Goal: Transaction & Acquisition: Book appointment/travel/reservation

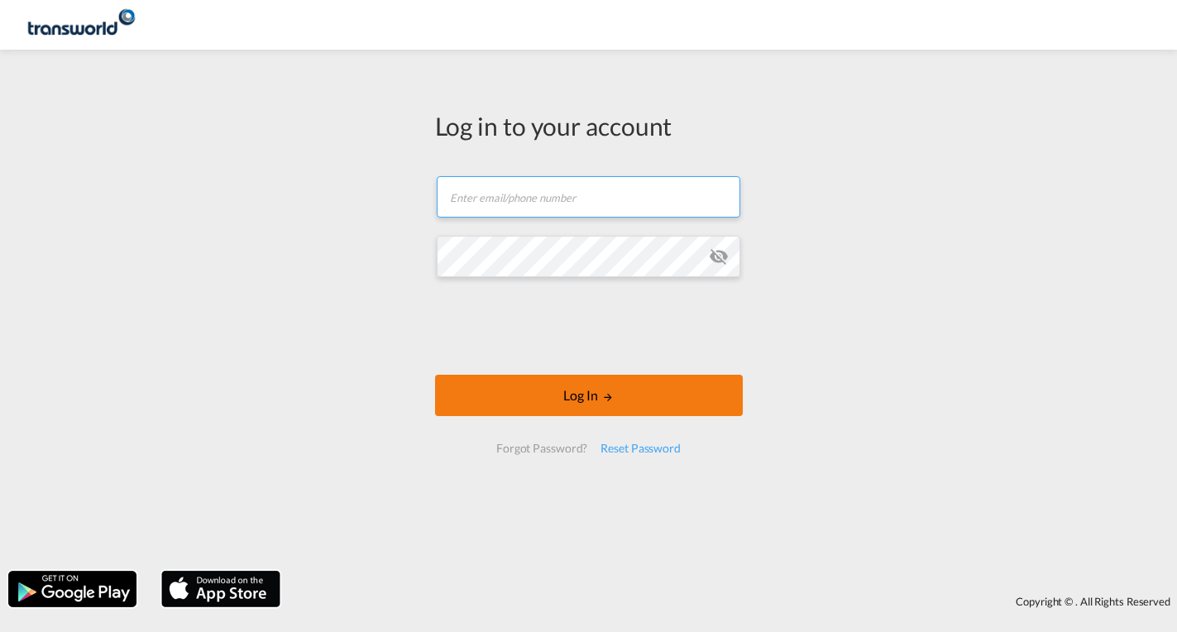
type input "[EMAIL_ADDRESS][DOMAIN_NAME]"
click at [609, 400] on md-icon "LOGIN" at bounding box center [608, 397] width 12 height 12
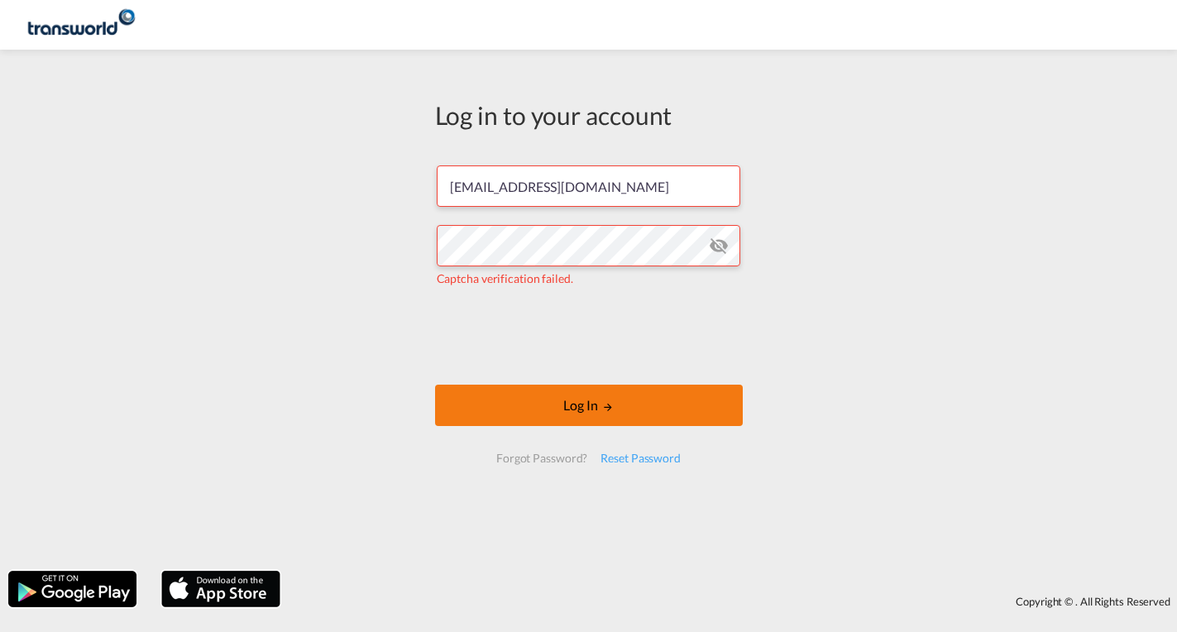
click at [520, 406] on button "Log In" at bounding box center [589, 405] width 308 height 41
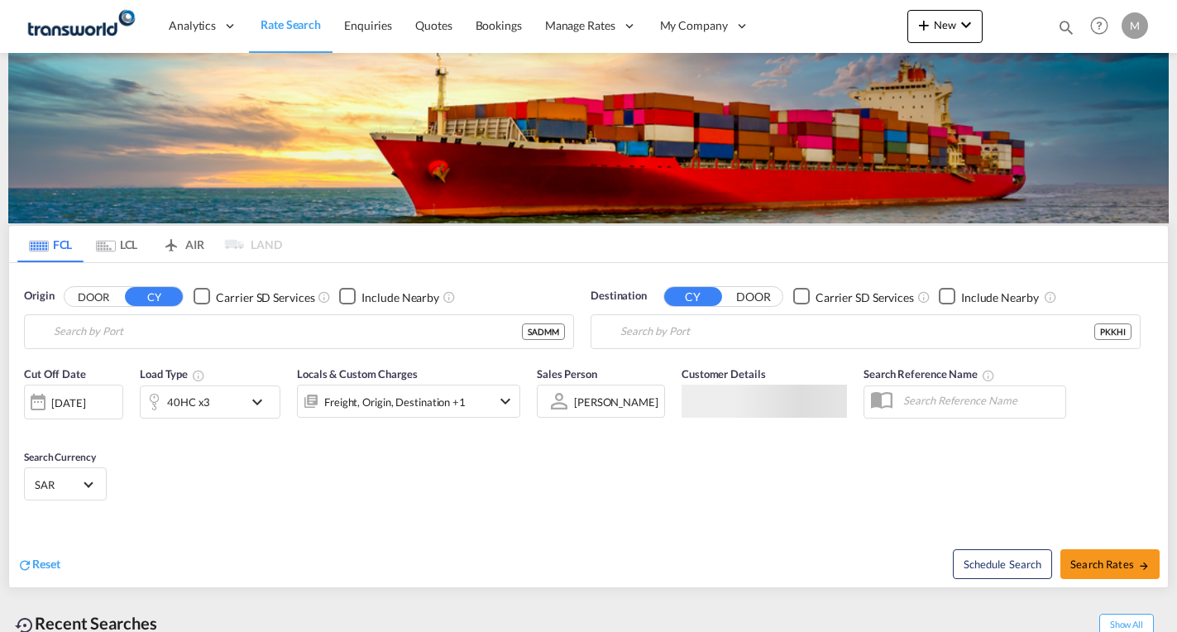
type input "Ad Dammam, SADMM"
type input "[GEOGRAPHIC_DATA], PKKHI"
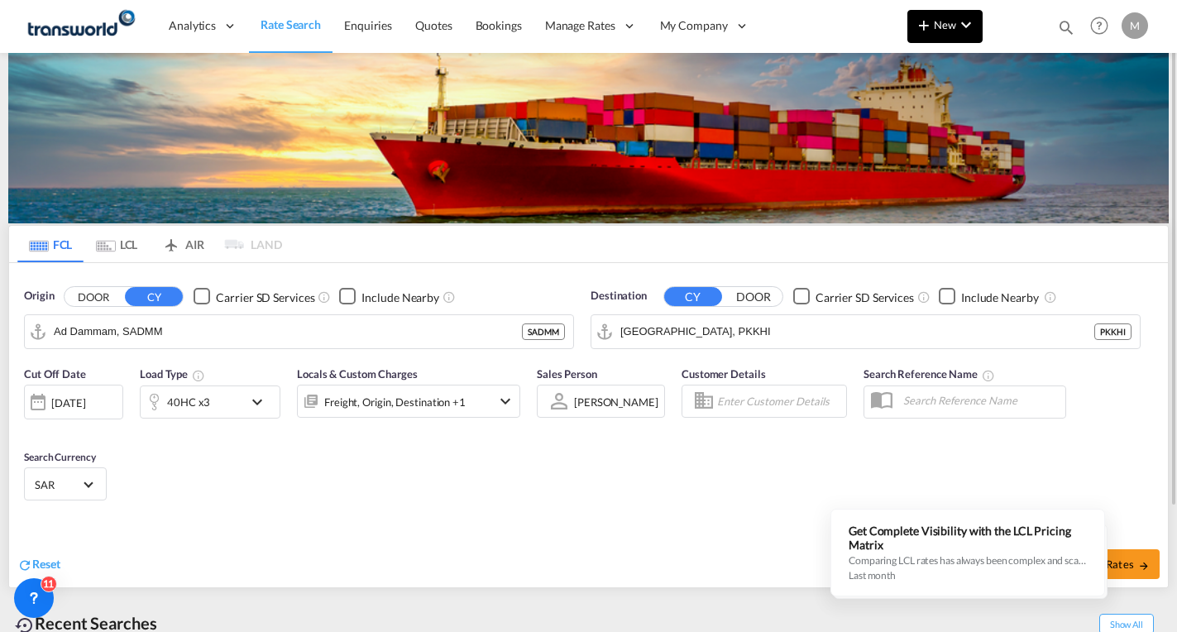
click at [936, 34] on button "New" at bounding box center [945, 26] width 75 height 33
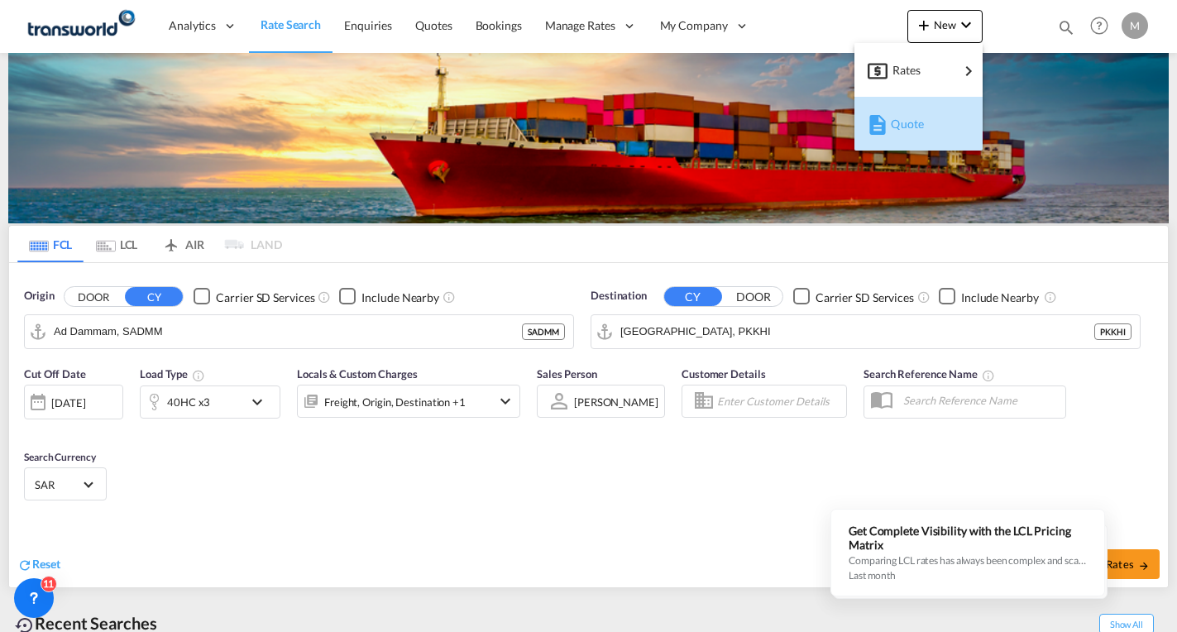
click at [901, 120] on span "Quote" at bounding box center [900, 124] width 18 height 33
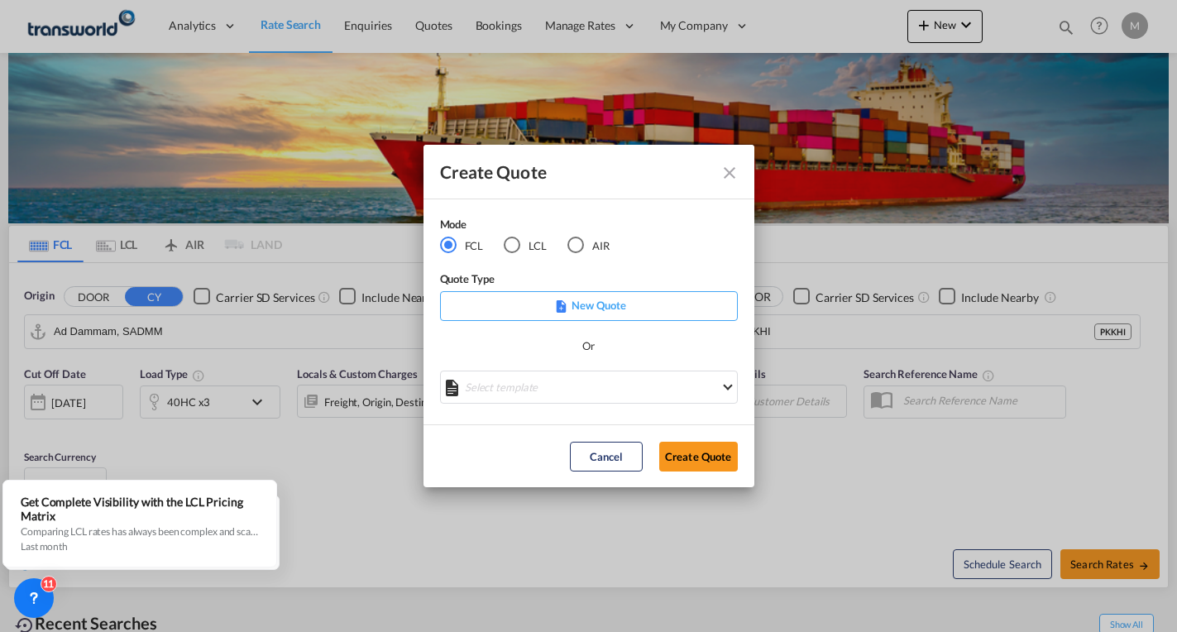
click at [615, 306] on p "New Quote" at bounding box center [589, 305] width 286 height 17
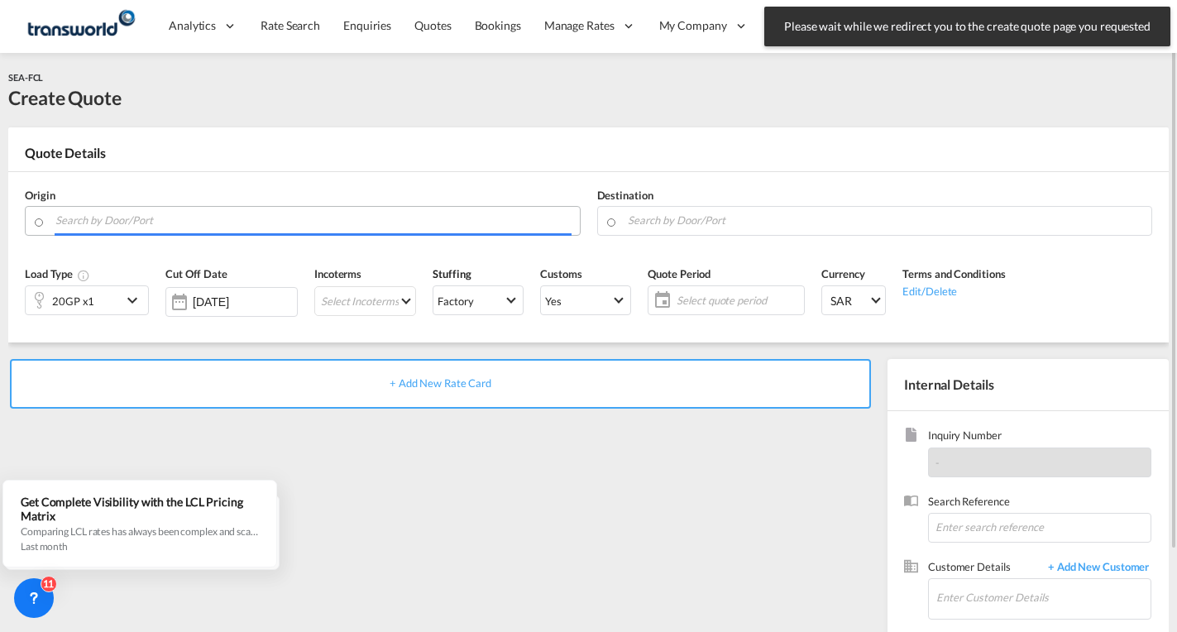
click at [209, 219] on input "Search by Door/Port" at bounding box center [313, 220] width 516 height 29
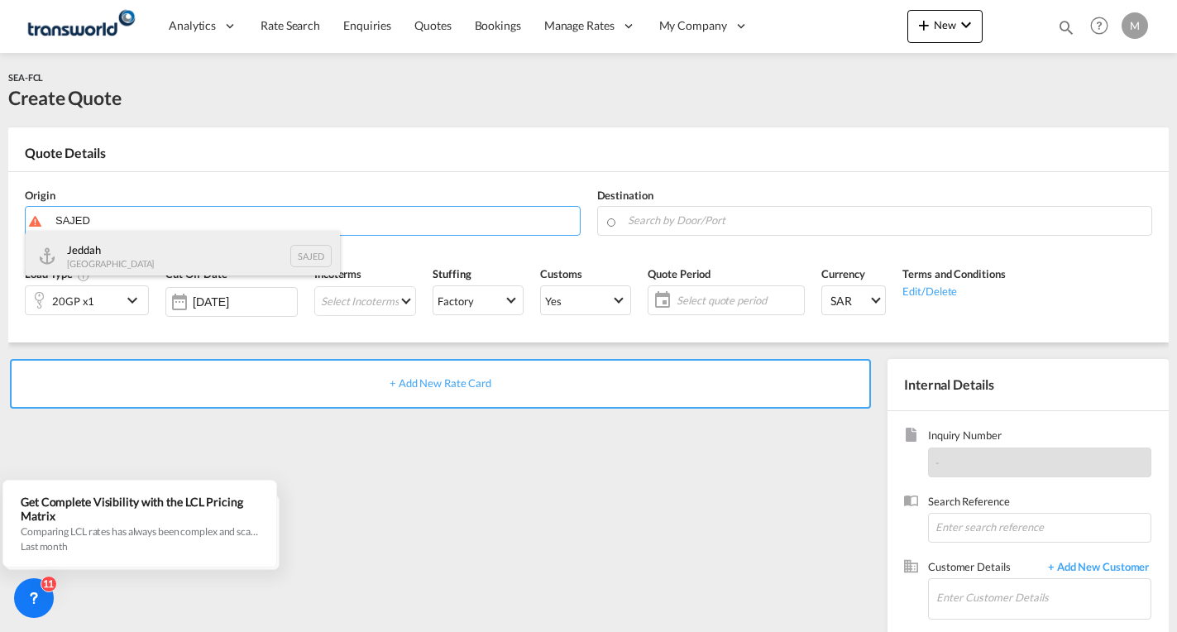
click at [113, 251] on div "Jeddah [GEOGRAPHIC_DATA] SAJED" at bounding box center [183, 256] width 314 height 50
type input "Jeddah, SAJED"
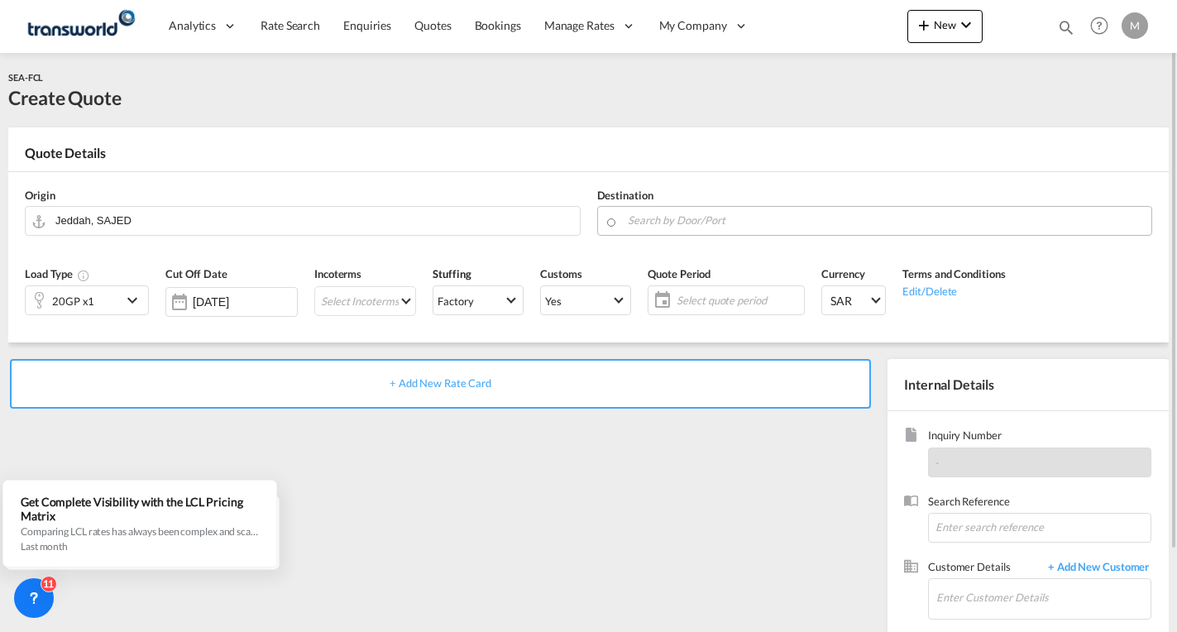
click at [668, 232] on md-autocomplete at bounding box center [885, 221] width 517 height 30
click at [691, 228] on input "Search by Door/Port" at bounding box center [886, 220] width 516 height 29
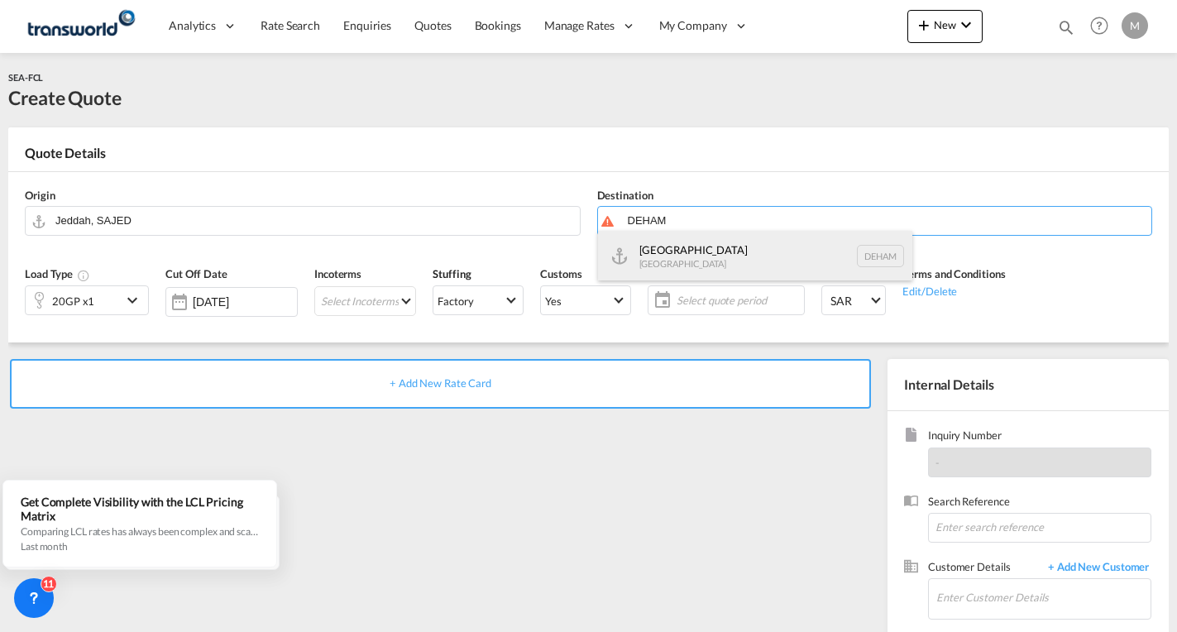
click at [665, 254] on div "Hamburg [GEOGRAPHIC_DATA] [GEOGRAPHIC_DATA]" at bounding box center [755, 256] width 314 height 50
type input "[GEOGRAPHIC_DATA], [GEOGRAPHIC_DATA]"
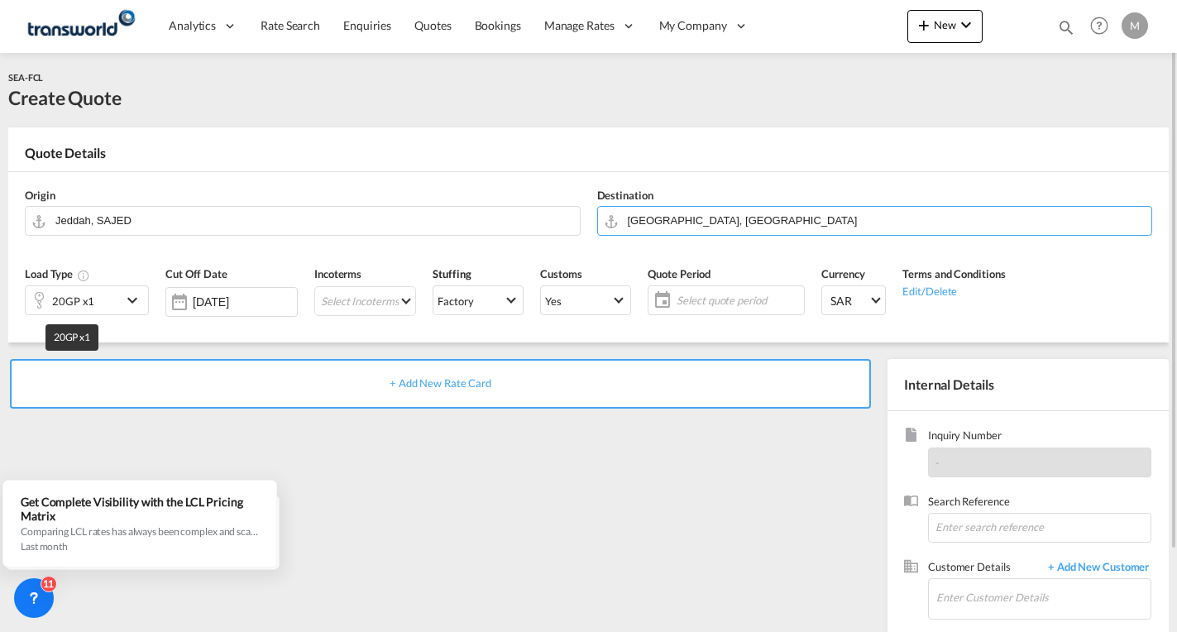
click at [73, 295] on div "20GP x1" at bounding box center [73, 301] width 42 height 23
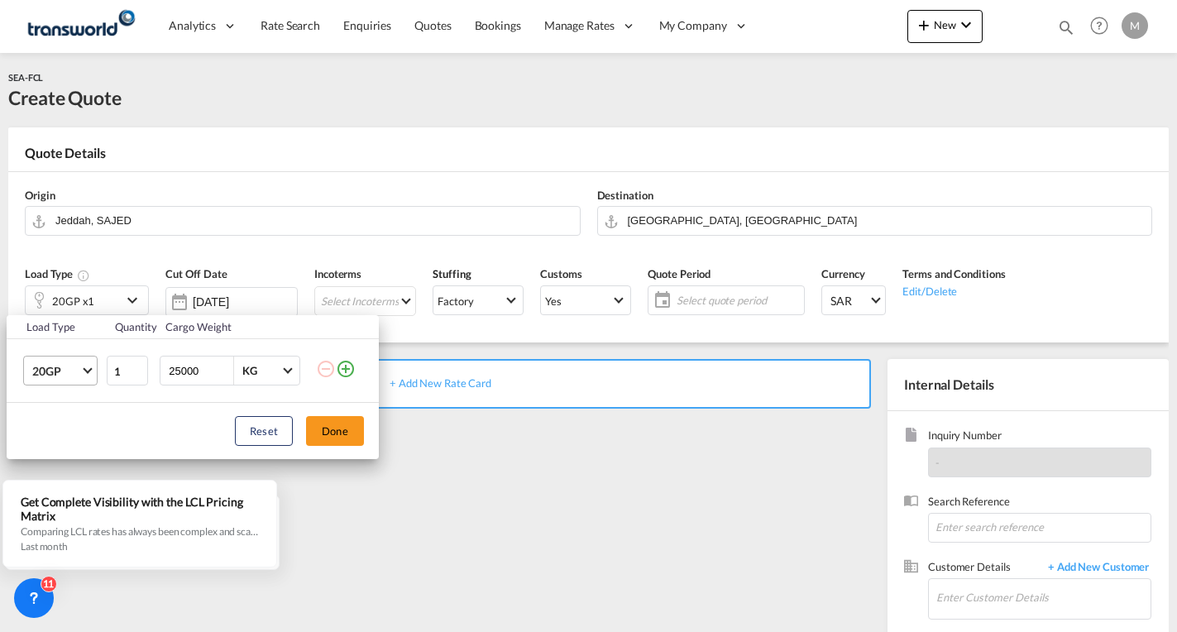
click at [57, 374] on span "20GP" at bounding box center [56, 371] width 48 height 17
click at [58, 446] on div "40HC" at bounding box center [47, 451] width 31 height 17
drag, startPoint x: 199, startPoint y: 366, endPoint x: 142, endPoint y: 362, distance: 57.3
click at [142, 362] on tr "40HC 1 25000 KG KG" at bounding box center [193, 371] width 372 height 64
type input "14000"
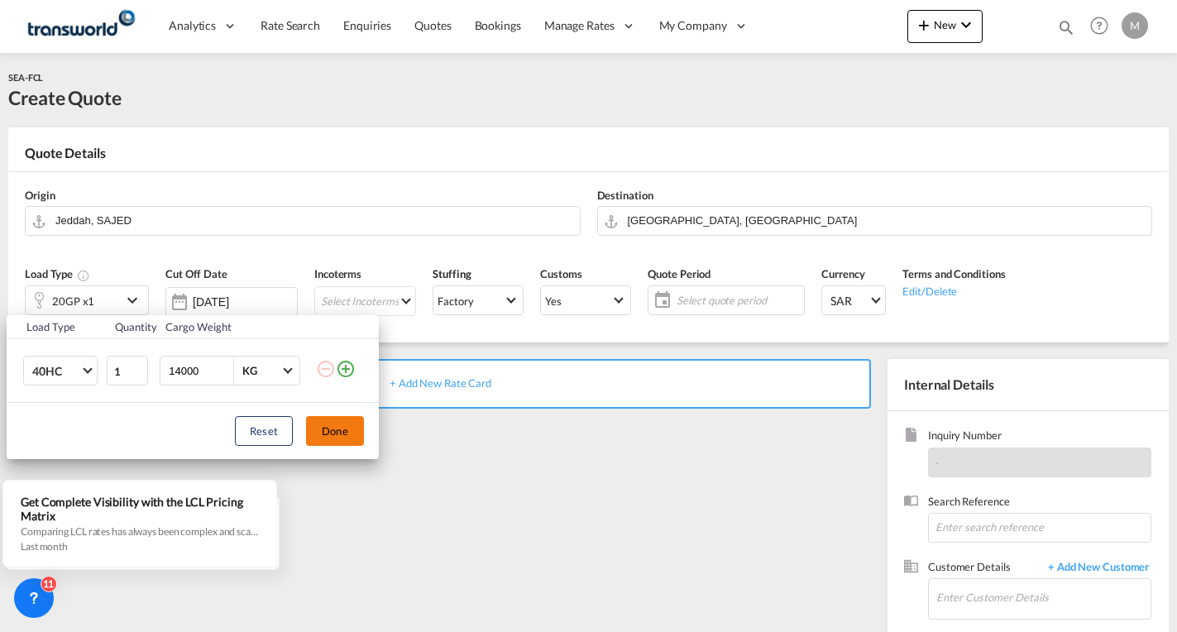
click at [325, 433] on button "Done" at bounding box center [335, 431] width 58 height 30
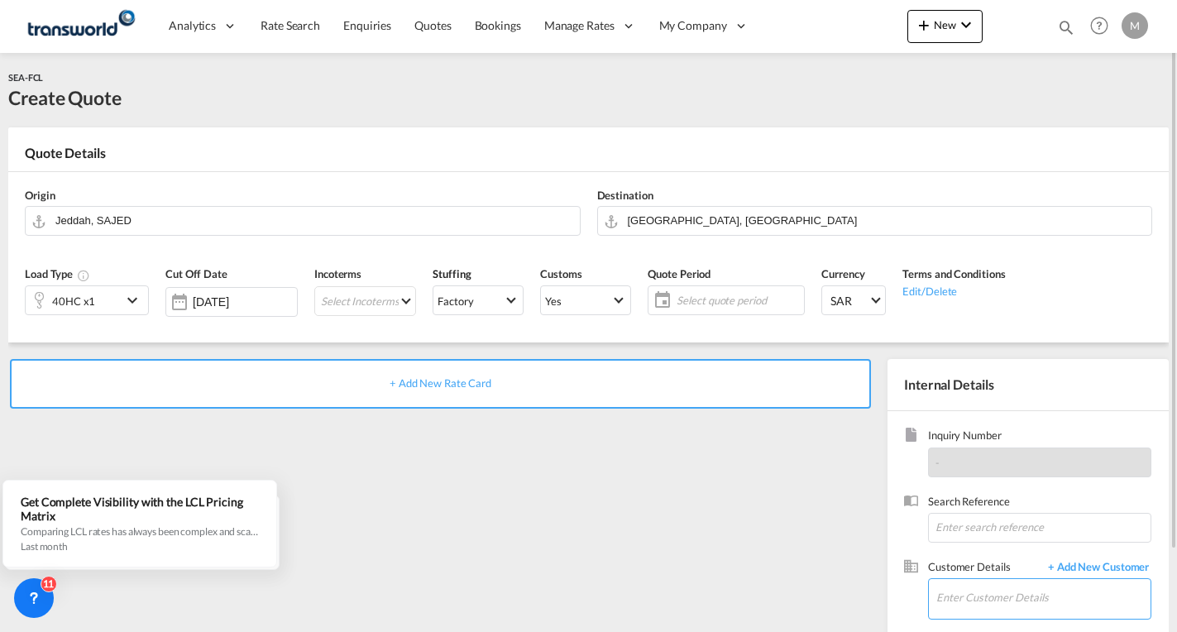
click at [969, 605] on input "Enter Customer Details" at bounding box center [1043, 597] width 214 height 37
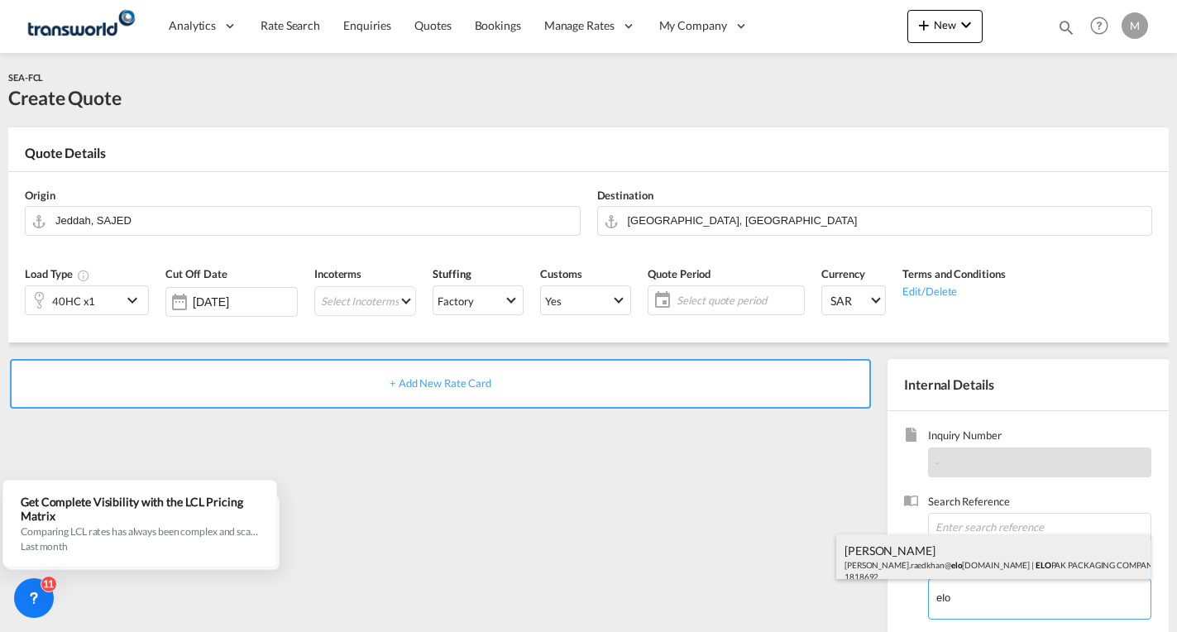
click at [939, 556] on div "[PERSON_NAME] [PERSON_NAME].raedkhan@ elo [DOMAIN_NAME] | ELO PAK PACKAGING COM…" at bounding box center [993, 562] width 314 height 56
type input "ELOPAK PACKAGING COMPANY LLC, [PERSON_NAME], [PERSON_NAME][EMAIL_ADDRESS][DOMAI…"
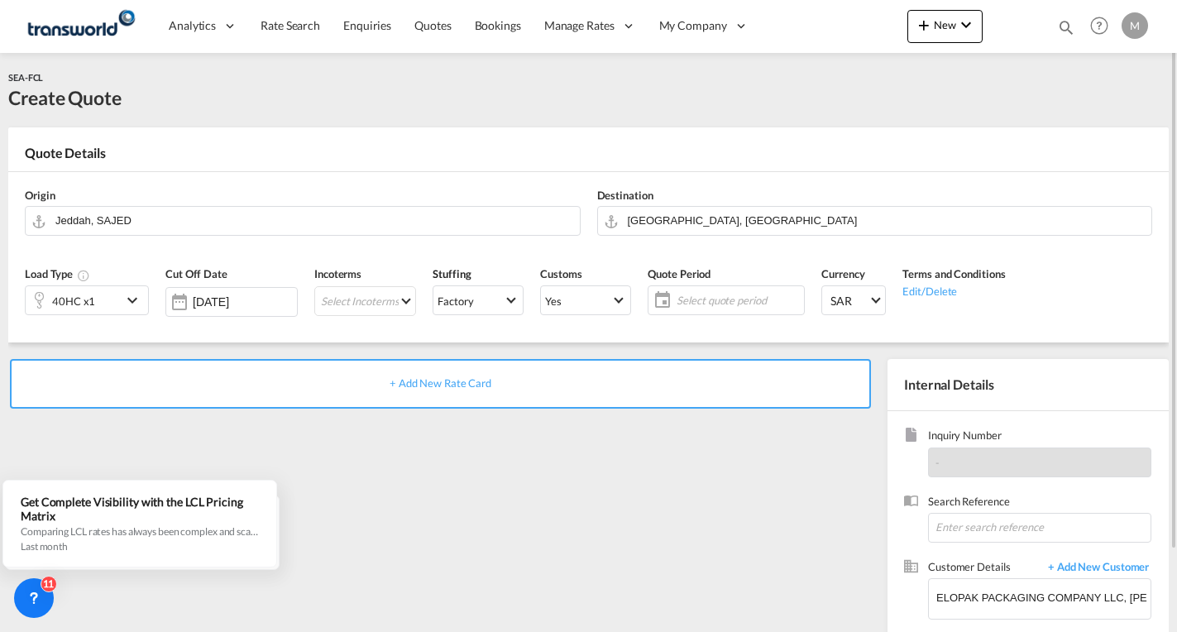
click at [500, 370] on div "+ Add New Rate Card" at bounding box center [440, 384] width 861 height 50
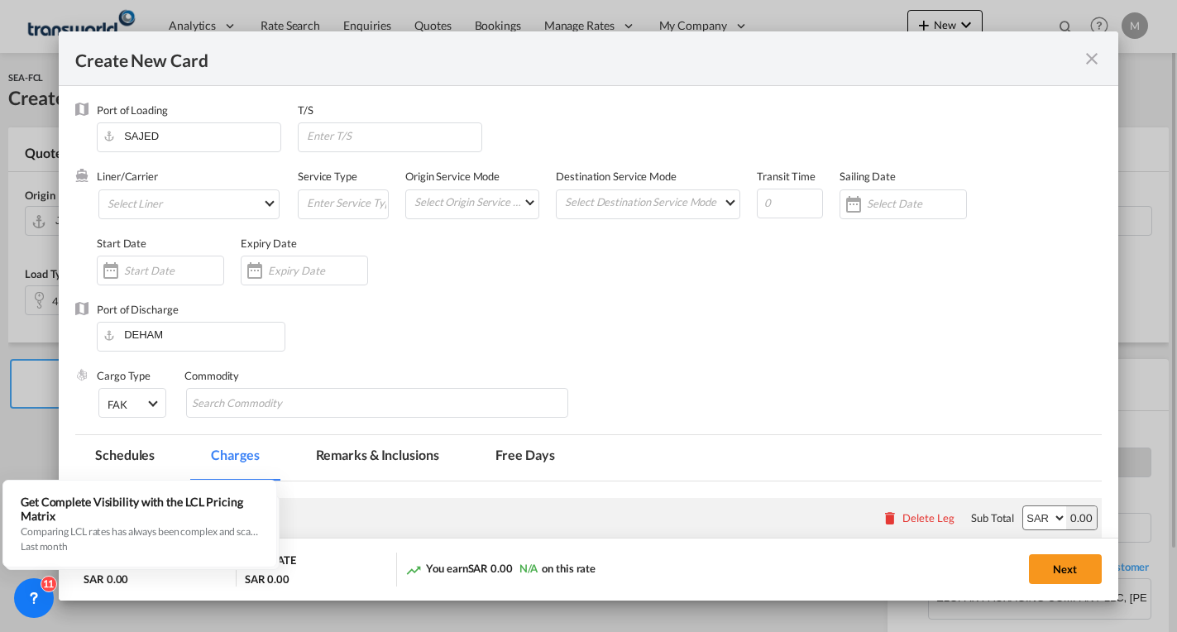
type input "Basic Ocean Freight"
select select "per equipment"
click at [179, 200] on md-select "Select Liner 2HM LOGISTICS D.O.O. / TWKS-KOPER 3P LOGISTICS / TWKS-[GEOGRAPHIC_…" at bounding box center [188, 204] width 181 height 30
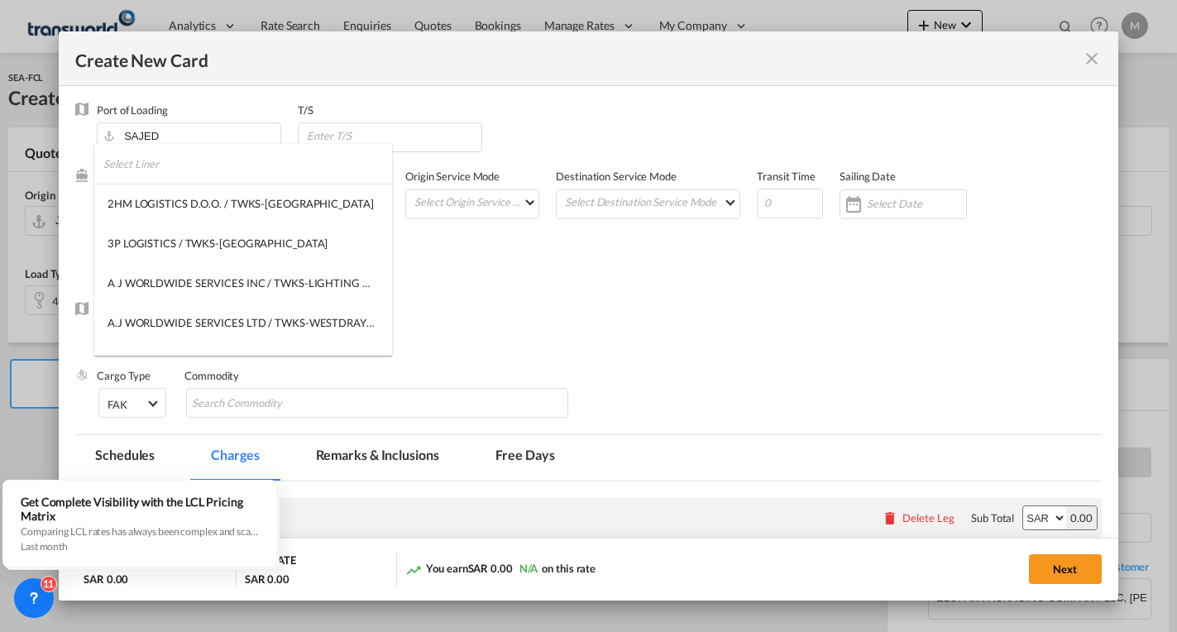
click at [198, 161] on input "search" at bounding box center [247, 164] width 289 height 40
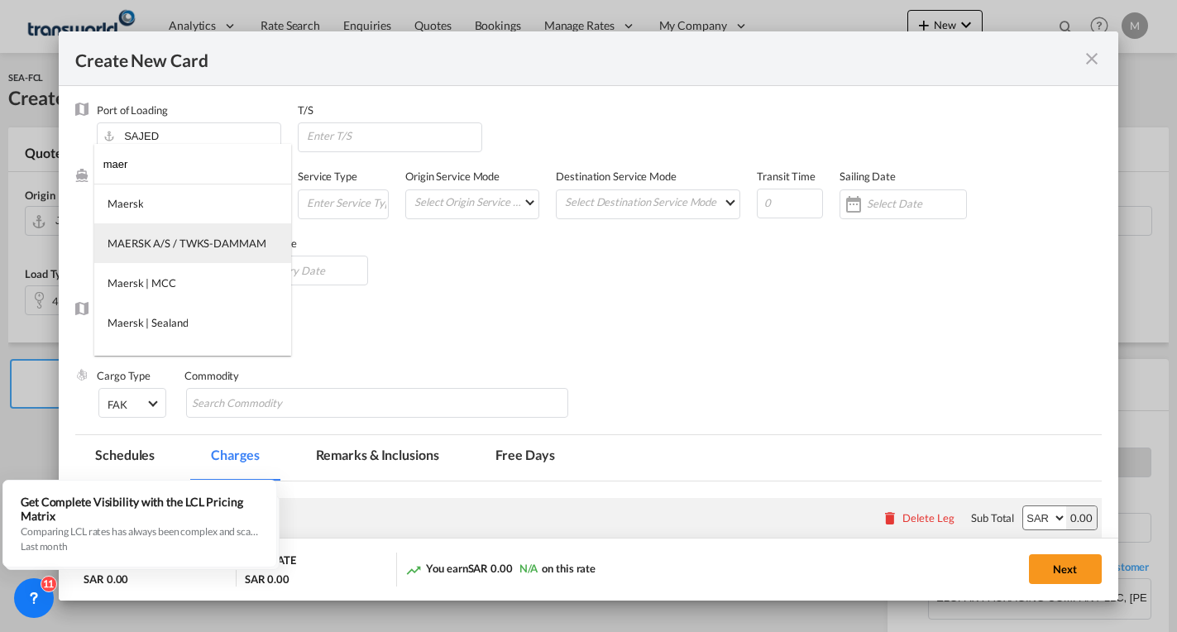
type input "maer"
click at [165, 242] on div "MAERSK A/S / TWKS-DAMMAM" at bounding box center [187, 243] width 159 height 15
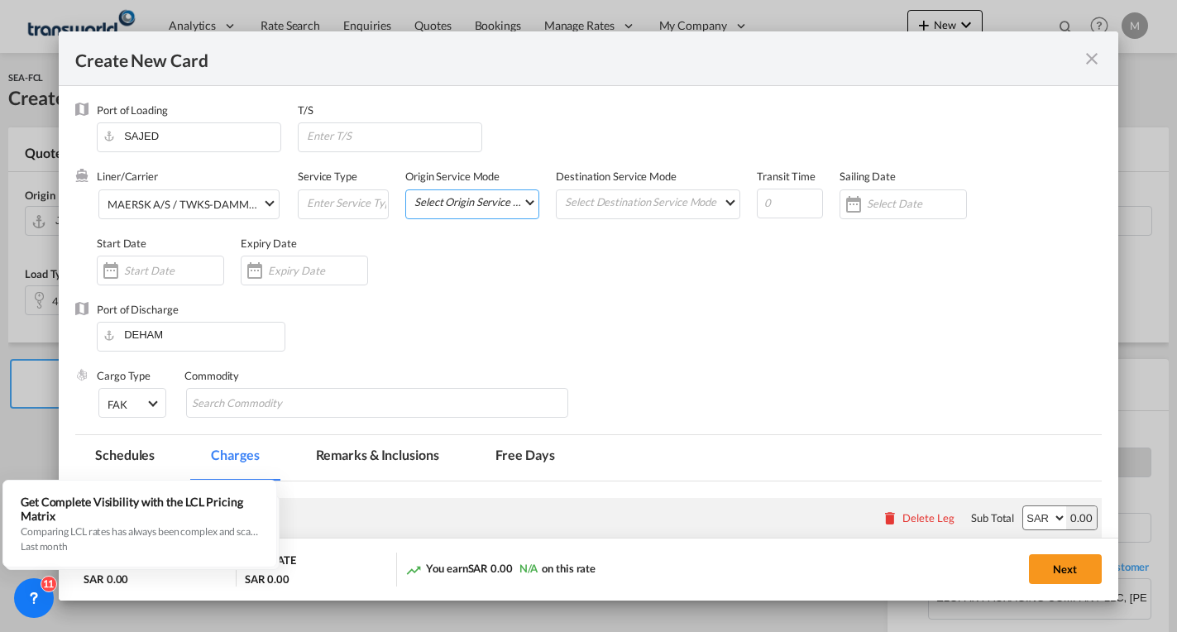
click at [449, 201] on md-select "Select Origin Service Mode SD [GEOGRAPHIC_DATA]" at bounding box center [476, 201] width 126 height 23
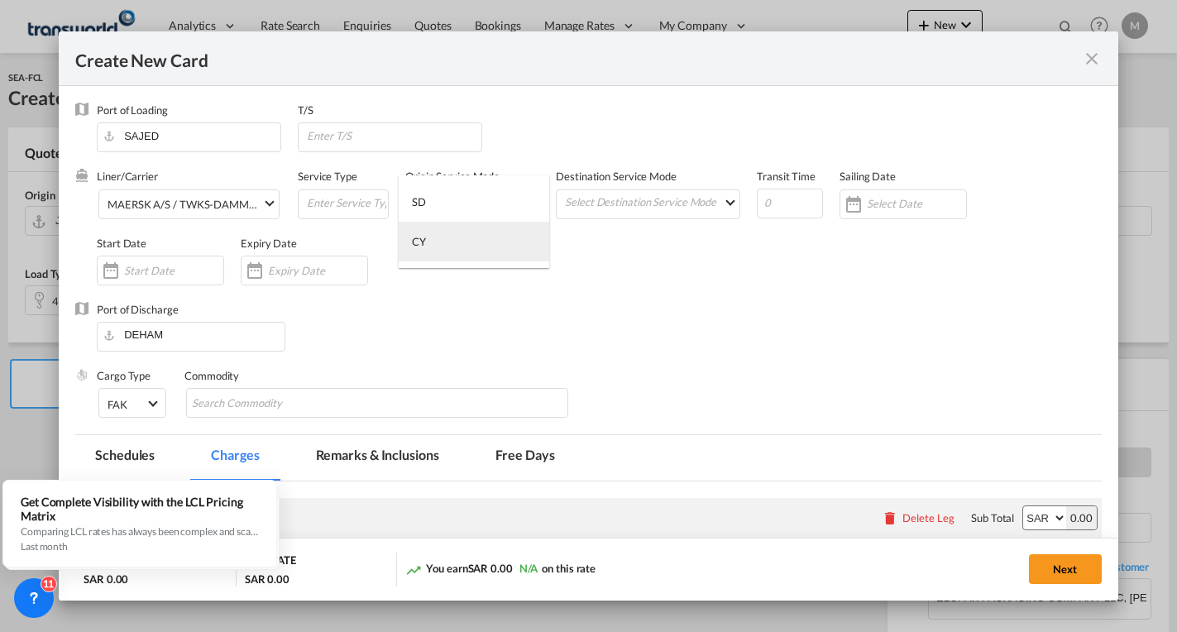
click at [425, 237] on div "CY" at bounding box center [419, 241] width 14 height 15
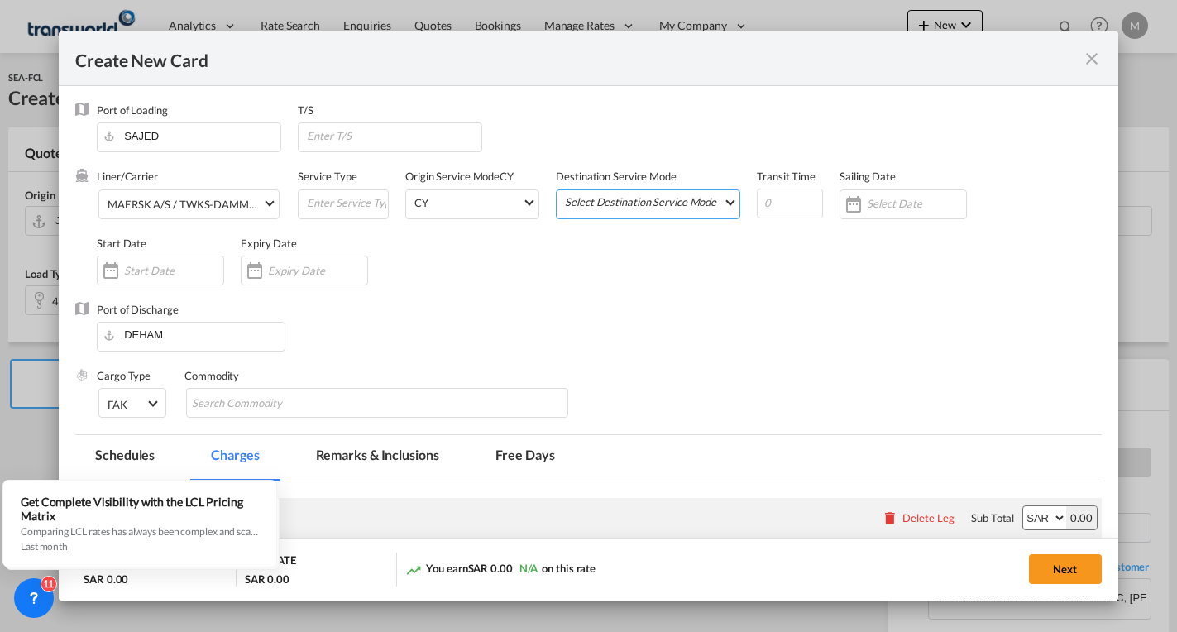
click at [599, 194] on md-select "Select Destination Service Mode SD [GEOGRAPHIC_DATA]" at bounding box center [651, 201] width 176 height 23
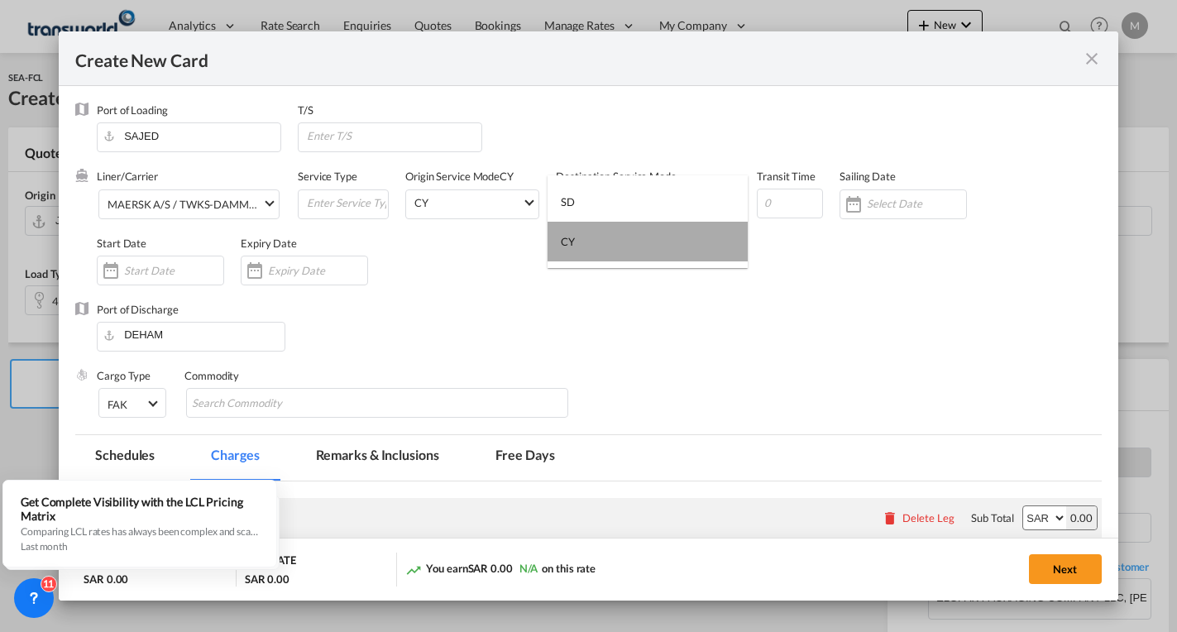
click at [579, 244] on md-option "CY" at bounding box center [648, 242] width 200 height 40
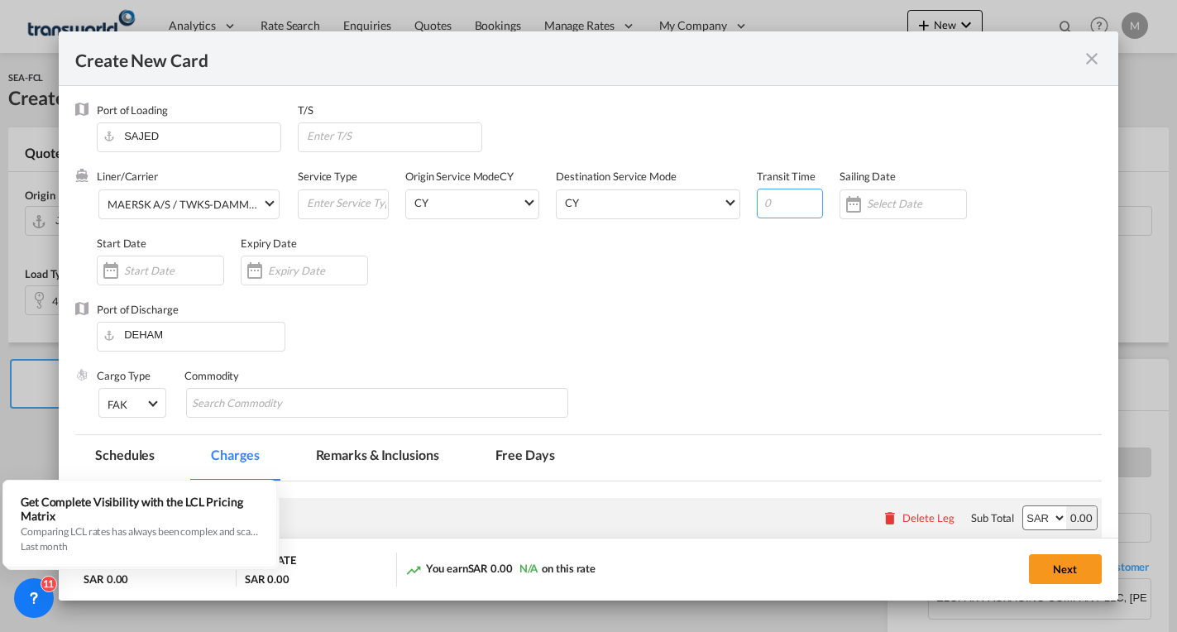
click at [778, 210] on input "Create New CardPort ..." at bounding box center [790, 204] width 66 height 30
type input "22"
click at [865, 215] on div "Create New CardPort ..." at bounding box center [903, 204] width 127 height 30
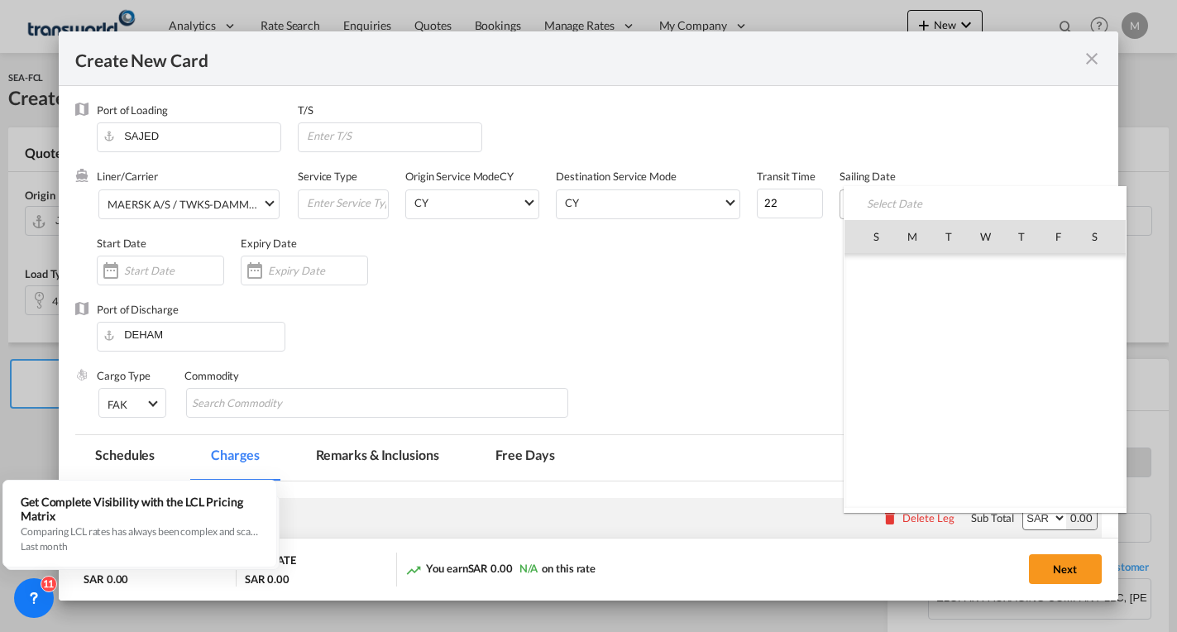
scroll to position [383426, 0]
click at [914, 309] on span "6" at bounding box center [912, 308] width 33 height 33
type input "[DATE]"
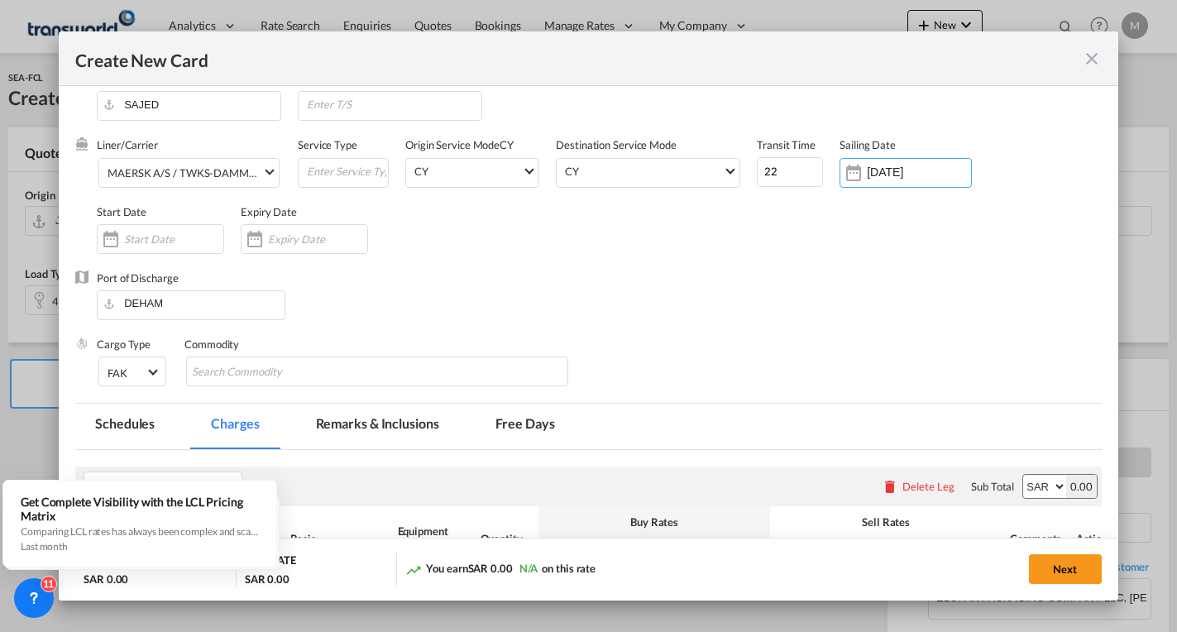
scroll to position [31, 0]
click at [127, 234] on input "Create New CardPort ..." at bounding box center [173, 239] width 99 height 13
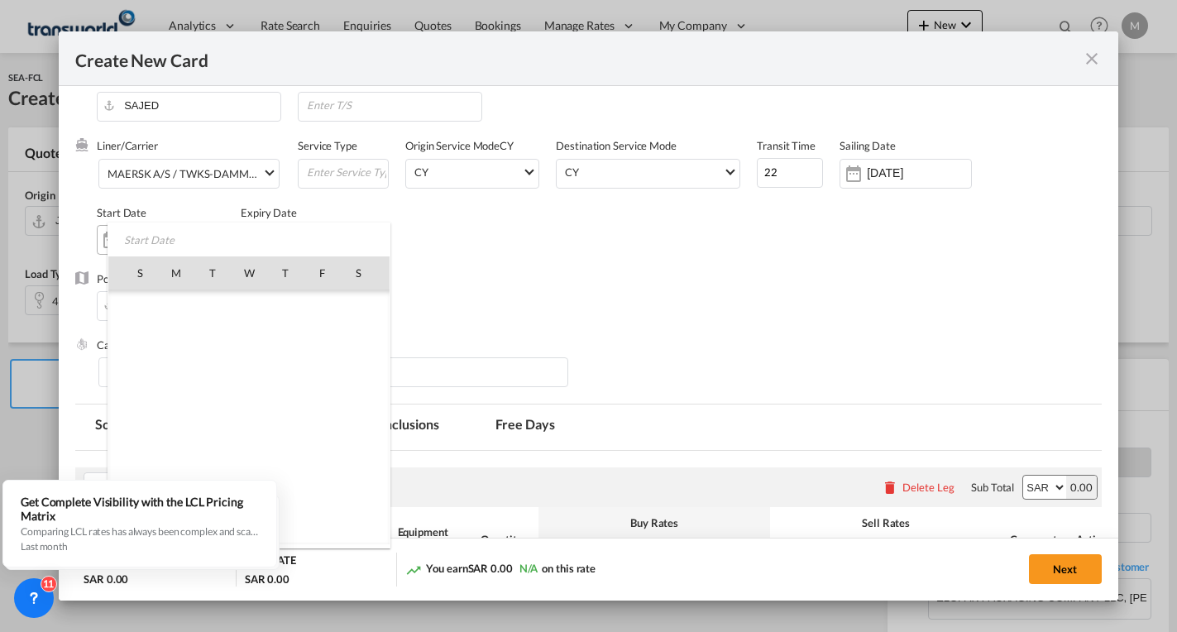
scroll to position [383426, 0]
click at [366, 303] on span "4" at bounding box center [358, 308] width 35 height 35
type input "[DATE]"
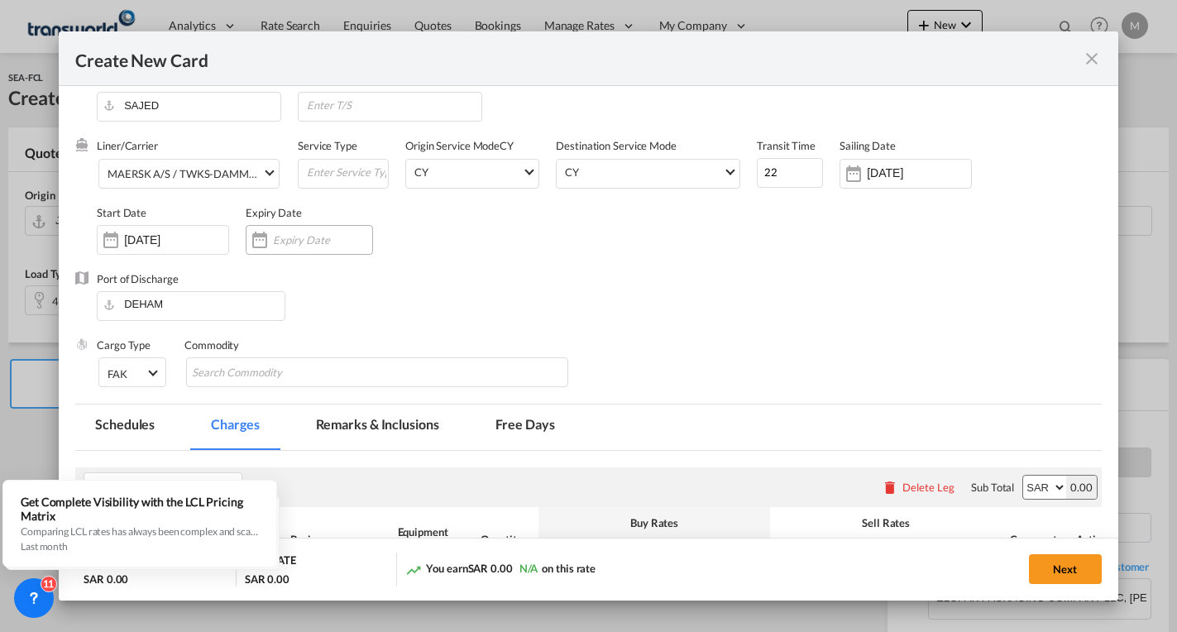
click at [319, 229] on div "Create New CardPort ..." at bounding box center [309, 240] width 127 height 30
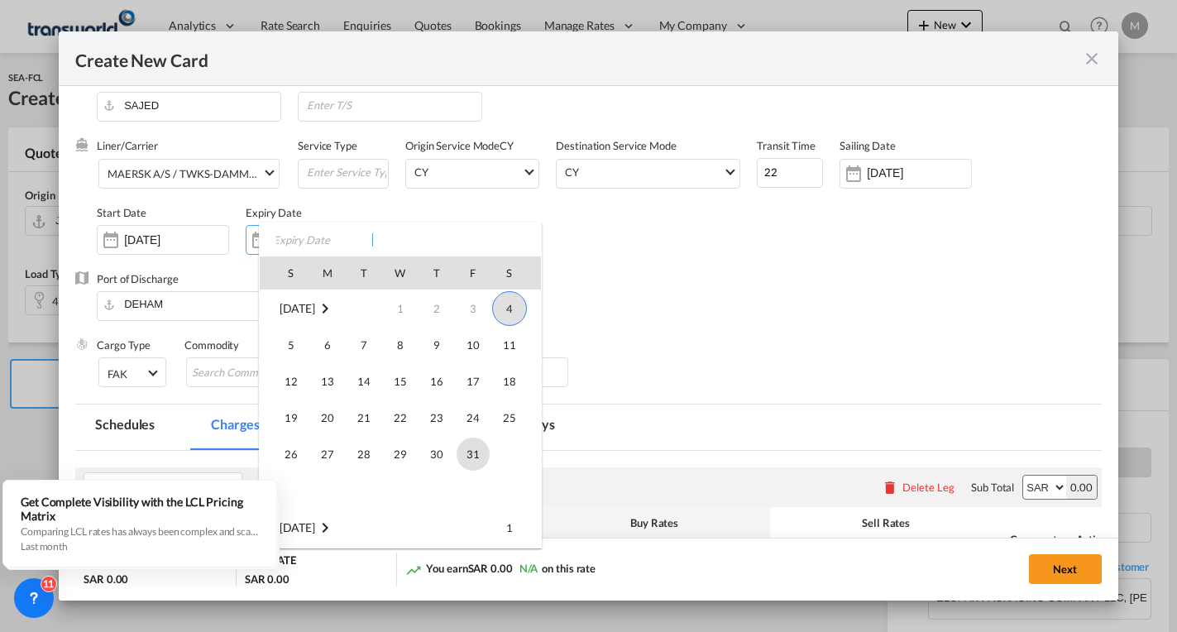
click at [460, 455] on span "31" at bounding box center [473, 454] width 33 height 33
type input "[DATE]"
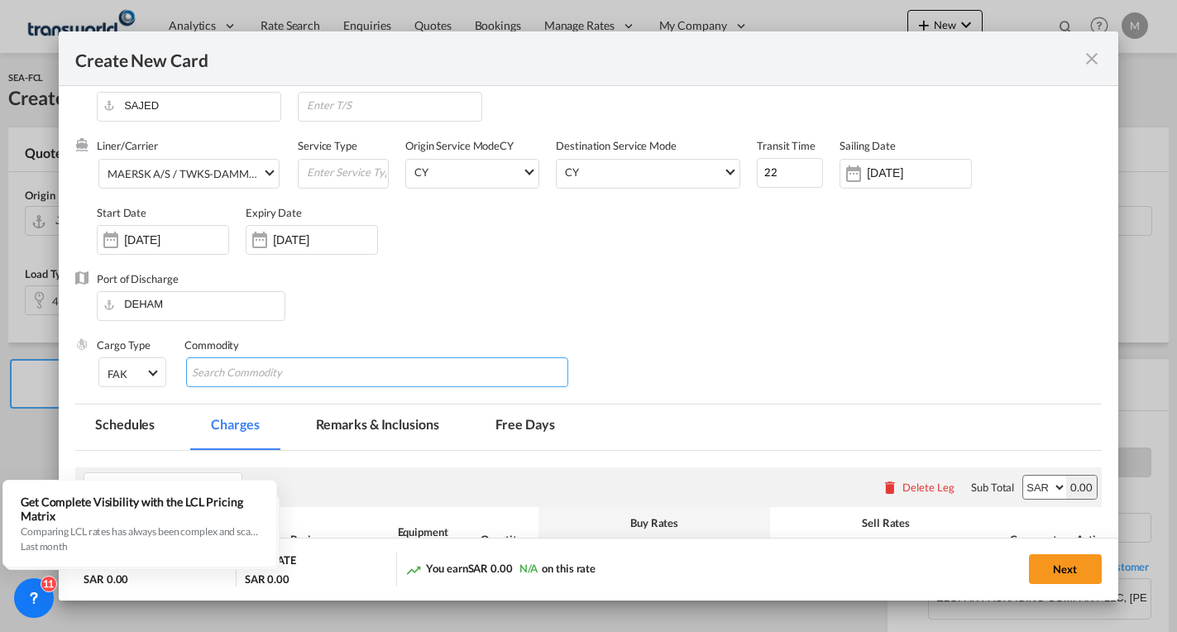
click at [330, 373] on input "Chips input." at bounding box center [267, 373] width 151 height 26
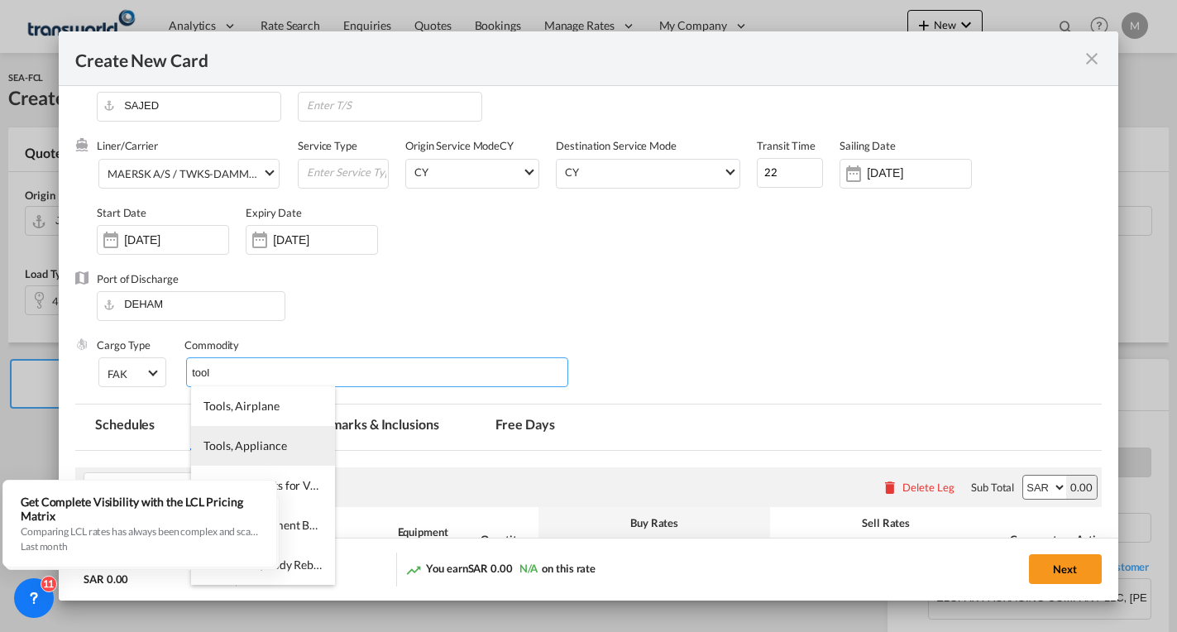
type input "tool"
click at [280, 438] on li "Tools, Appliance" at bounding box center [263, 446] width 144 height 40
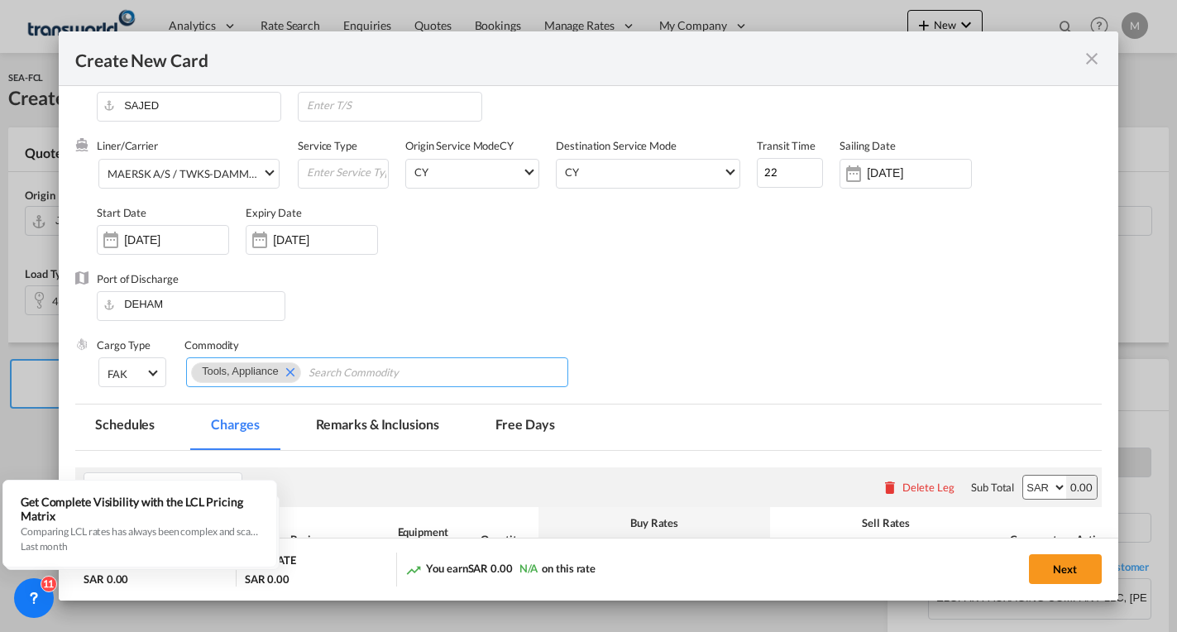
scroll to position [266, 0]
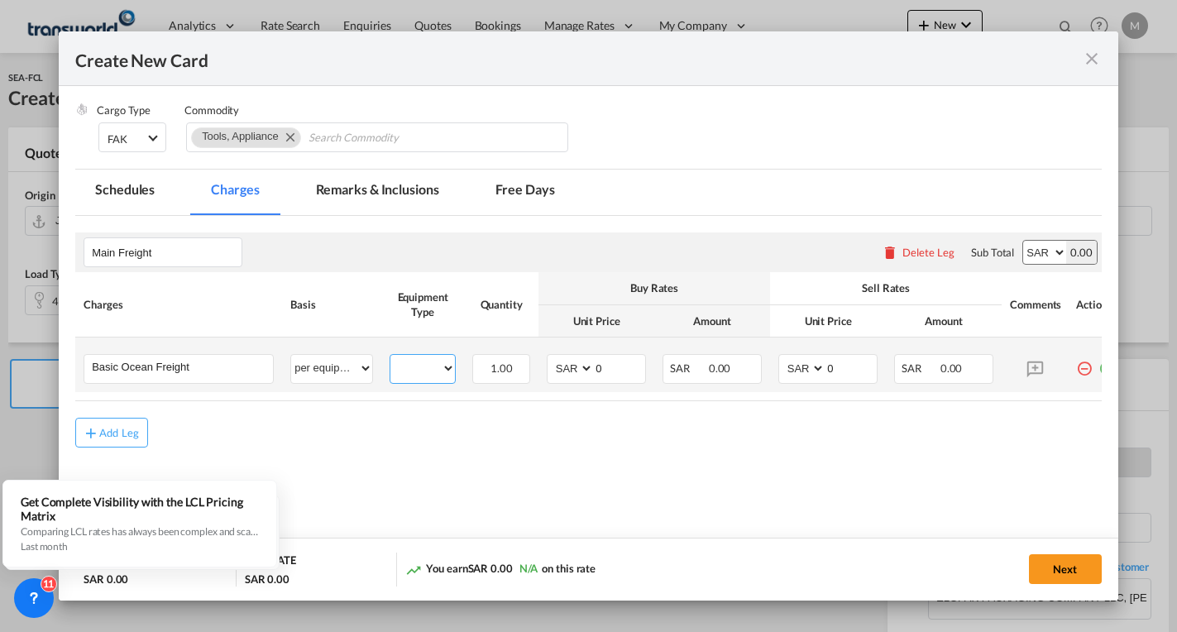
click at [419, 365] on select "40HC" at bounding box center [422, 368] width 65 height 22
select select "40HC"
click at [390, 357] on select "40HC" at bounding box center [422, 368] width 65 height 22
click at [620, 366] on input "0" at bounding box center [619, 367] width 51 height 25
type input "3200"
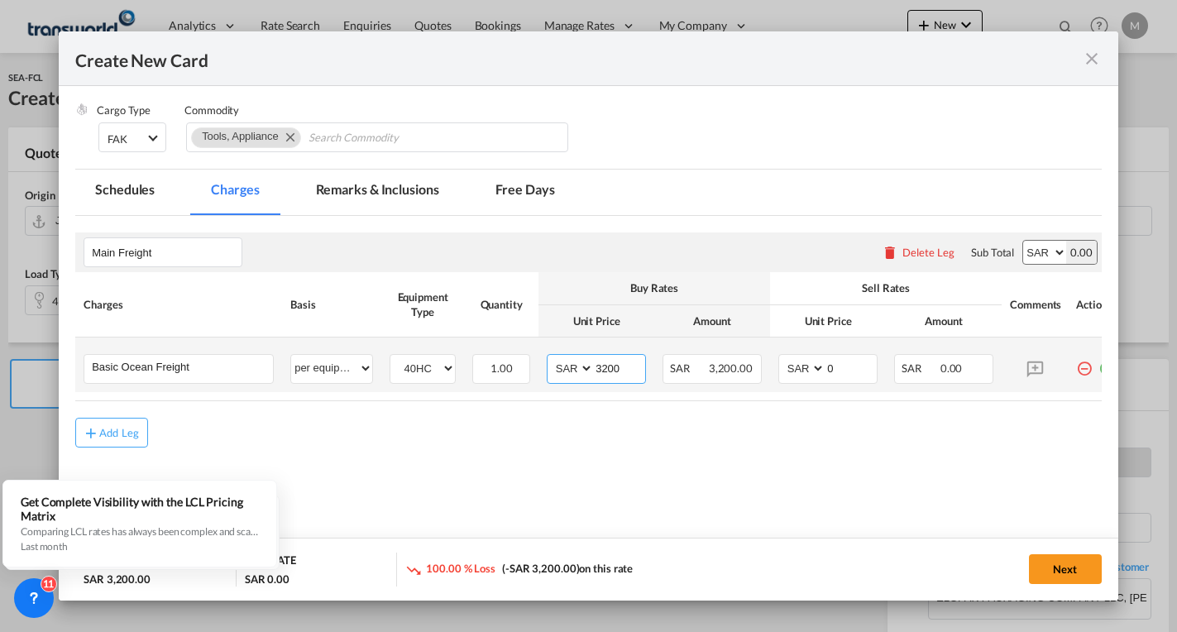
click at [564, 371] on select "AED AFN ALL AMD ANG AOA ARS AUD AWG AZN BAM BBD BDT BGN BHD BIF BMD BND [PERSON…" at bounding box center [571, 368] width 43 height 22
select select "string:USD"
click at [550, 357] on select "AED AFN ALL AMD ANG AOA ARS AUD AWG AZN BAM BBD BDT BGN BHD BIF BMD BND [PERSON…" at bounding box center [571, 368] width 43 height 22
click at [802, 364] on select "AED AFN ALL AMD ANG AOA ARS AUD AWG AZN BAM BBD BDT BGN BHD BIF BMD BND [PERSON…" at bounding box center [803, 368] width 43 height 22
select select "string:USD"
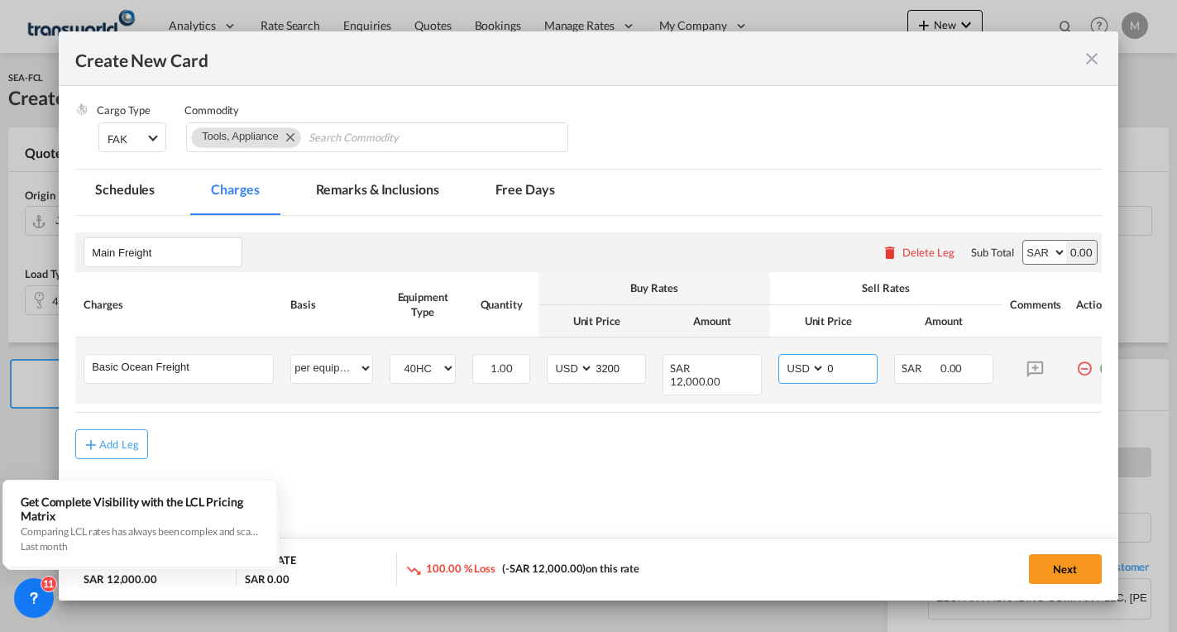
click at [782, 357] on select "AED AFN ALL AMD ANG AOA ARS AUD AWG AZN BAM BBD BDT BGN BHD BIF BMD BND [PERSON…" at bounding box center [803, 368] width 43 height 22
type input "3500"
click at [611, 367] on input "3200" at bounding box center [619, 367] width 51 height 25
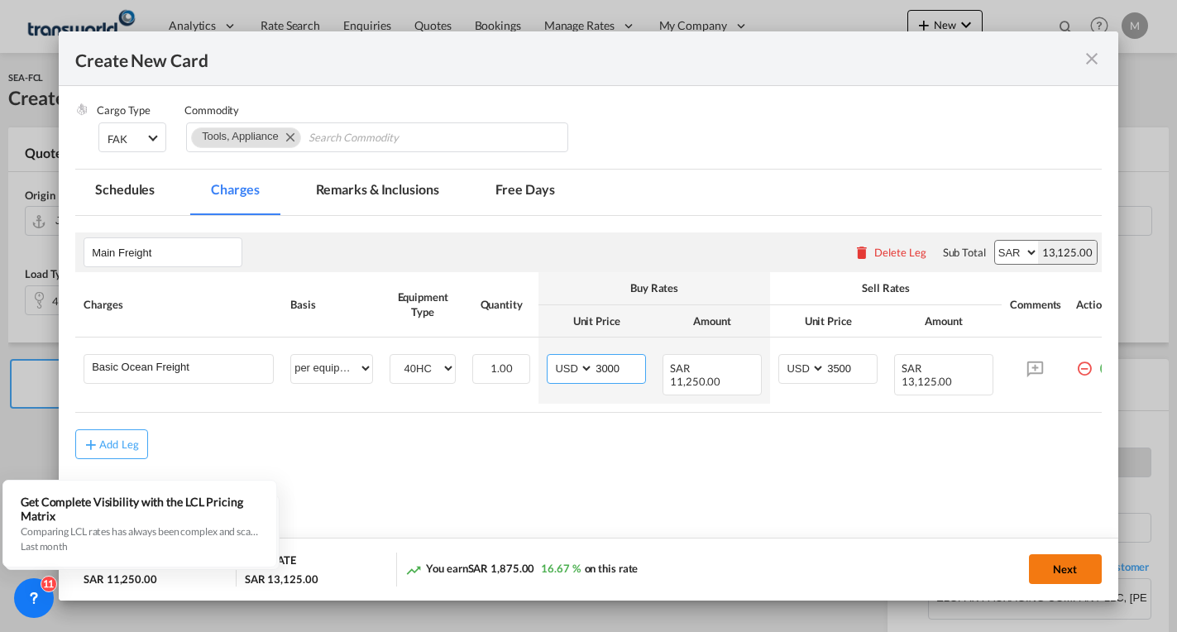
type input "3000"
click at [1058, 568] on button "Next" at bounding box center [1065, 569] width 73 height 30
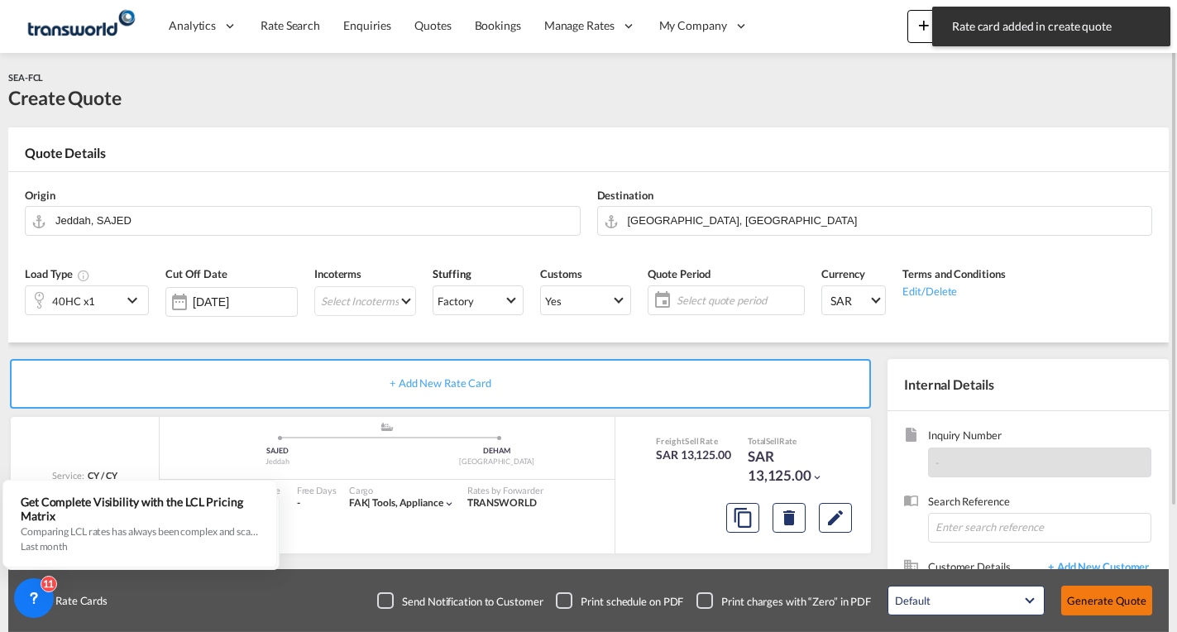
click at [1114, 601] on button "Generate Quote" at bounding box center [1106, 601] width 91 height 30
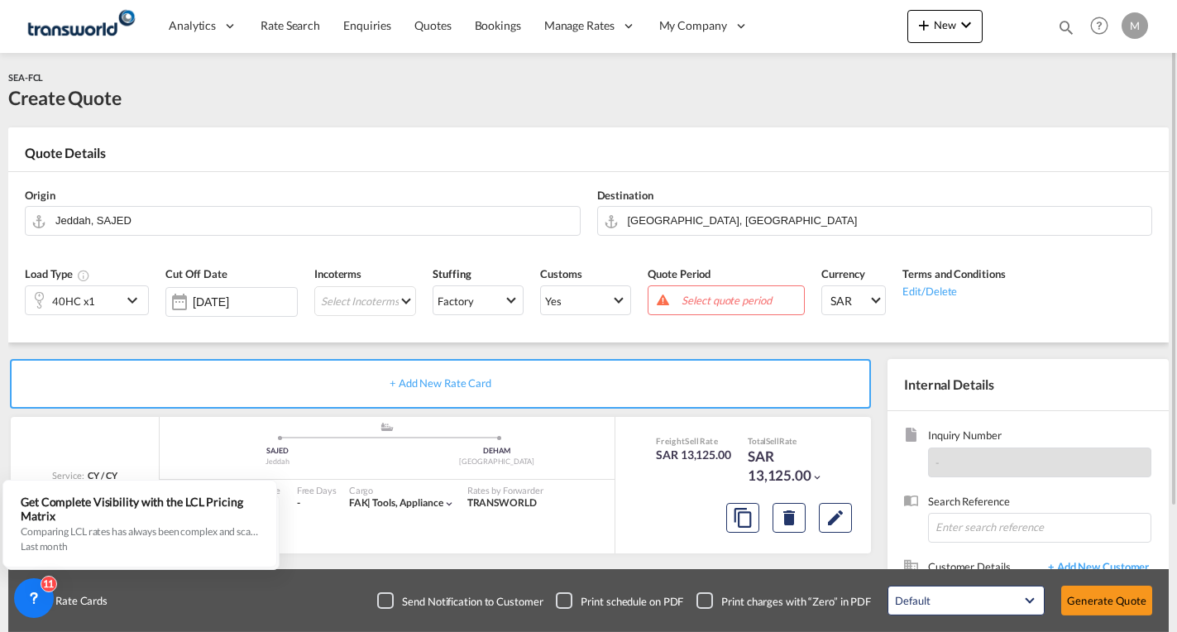
click at [702, 297] on span "Select quote period" at bounding box center [741, 300] width 118 height 15
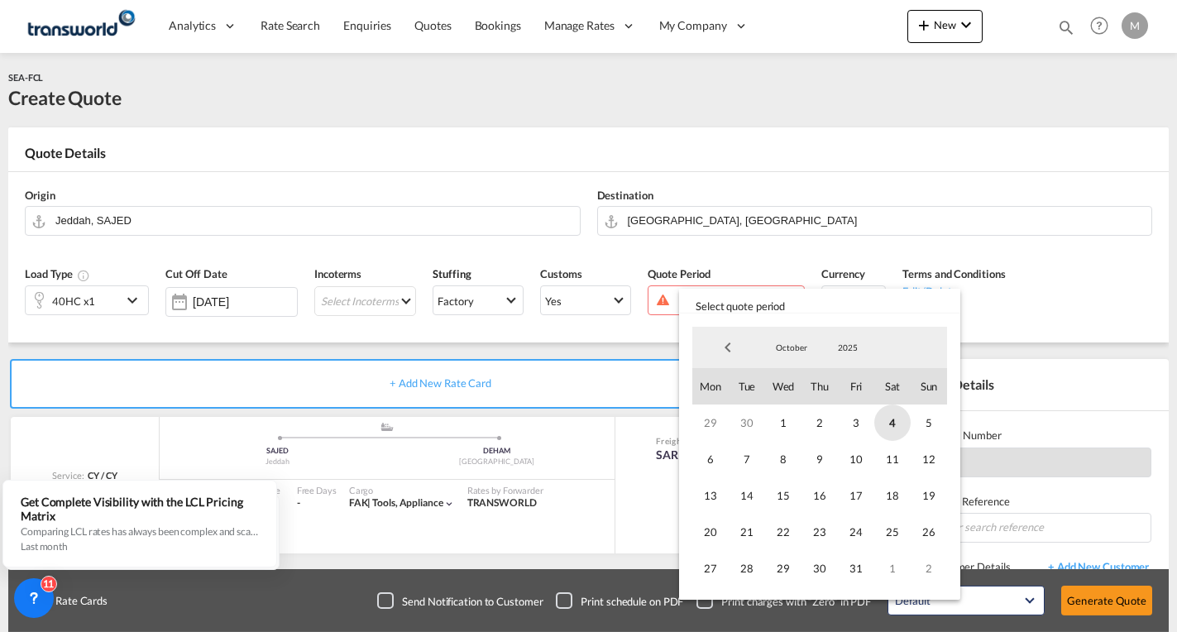
click at [897, 431] on span "4" at bounding box center [892, 423] width 36 height 36
click at [856, 560] on span "31" at bounding box center [856, 568] width 36 height 36
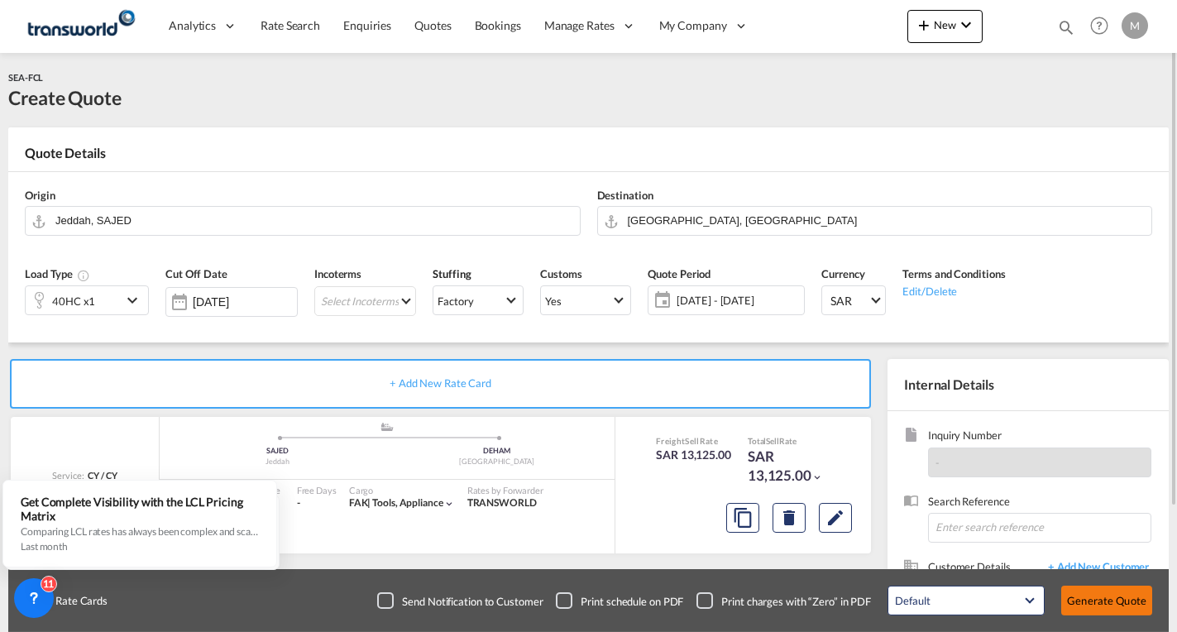
click at [1087, 607] on button "Generate Quote" at bounding box center [1106, 601] width 91 height 30
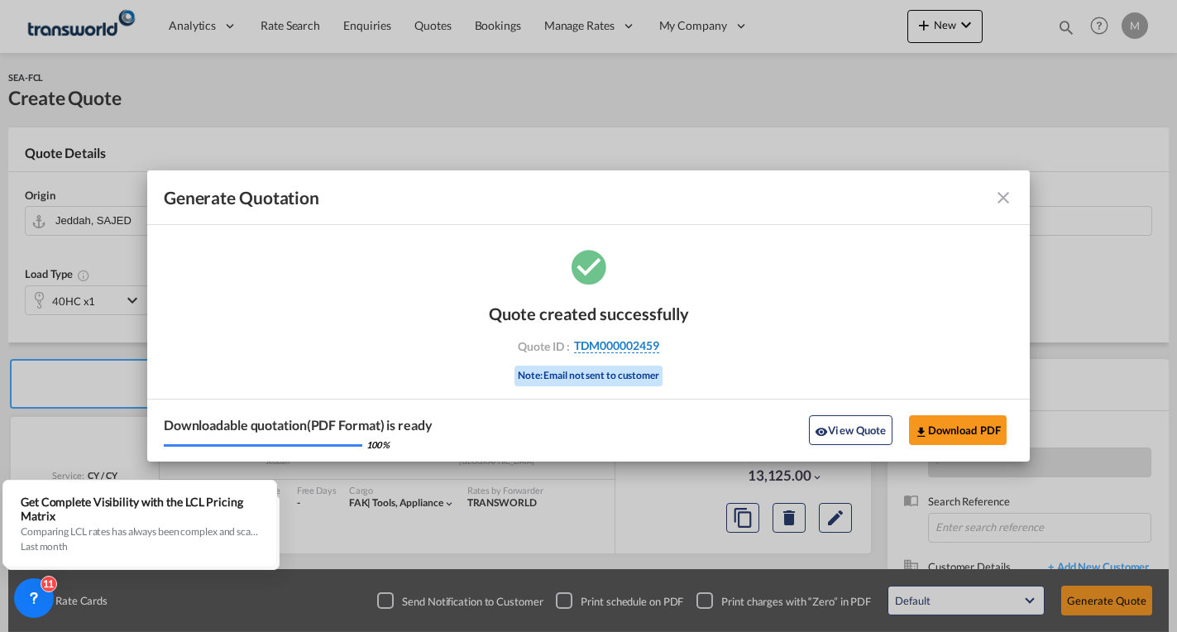
click at [637, 344] on span "TDM000002459" at bounding box center [616, 345] width 85 height 15
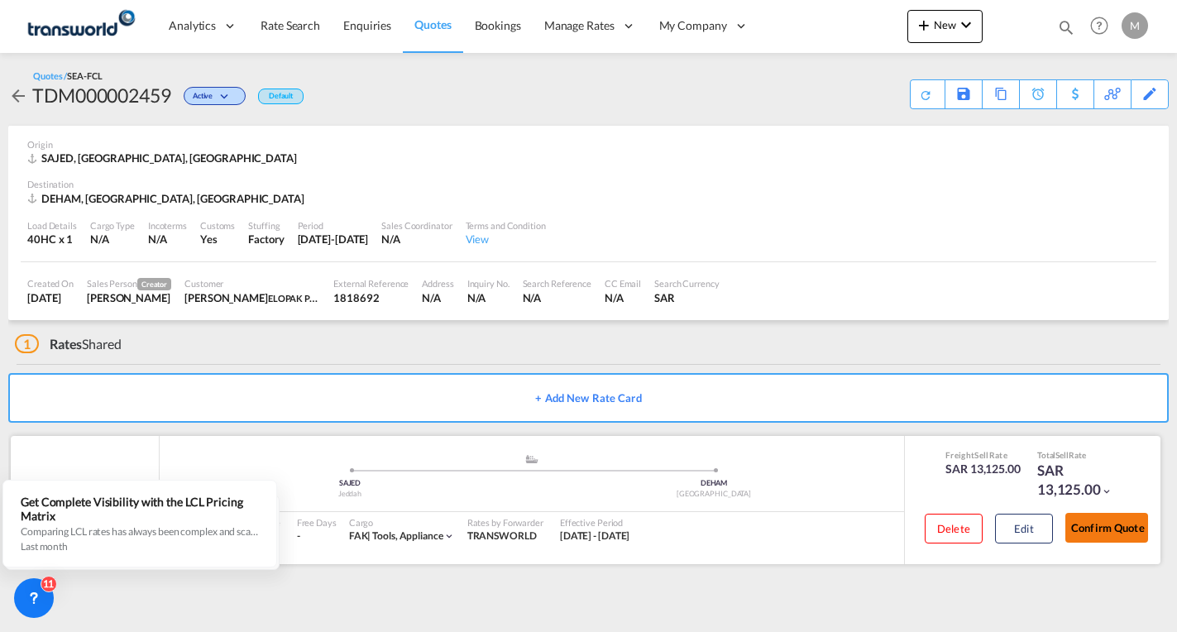
click at [1110, 529] on button "Confirm Quote" at bounding box center [1107, 528] width 83 height 30
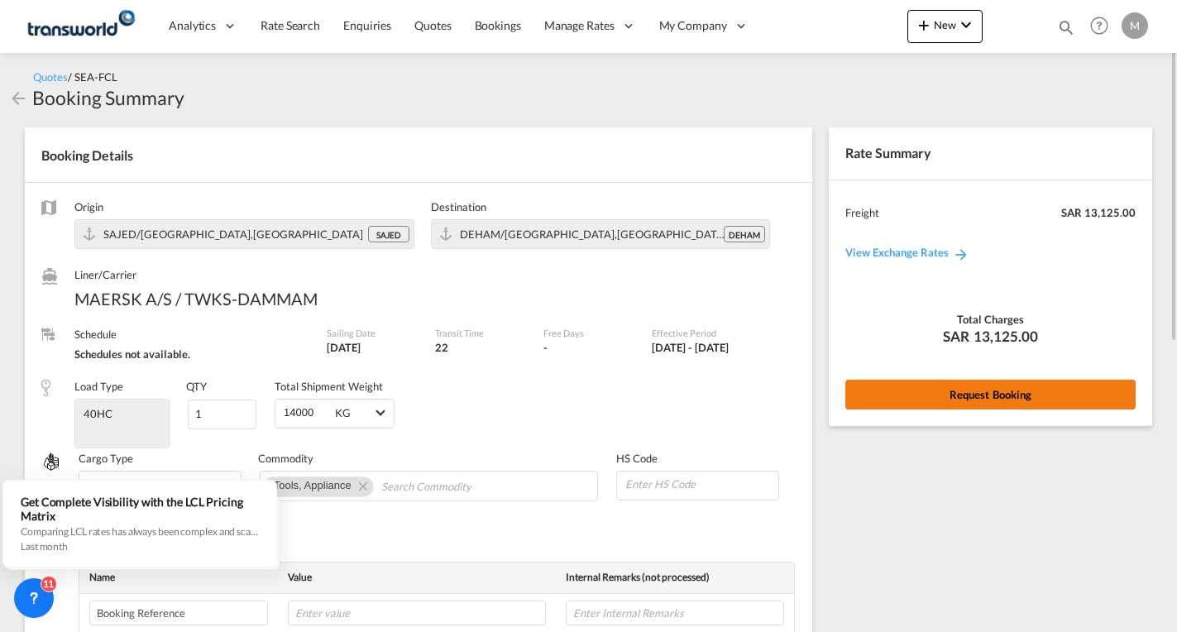
click at [979, 395] on button "Request Booking" at bounding box center [990, 395] width 290 height 30
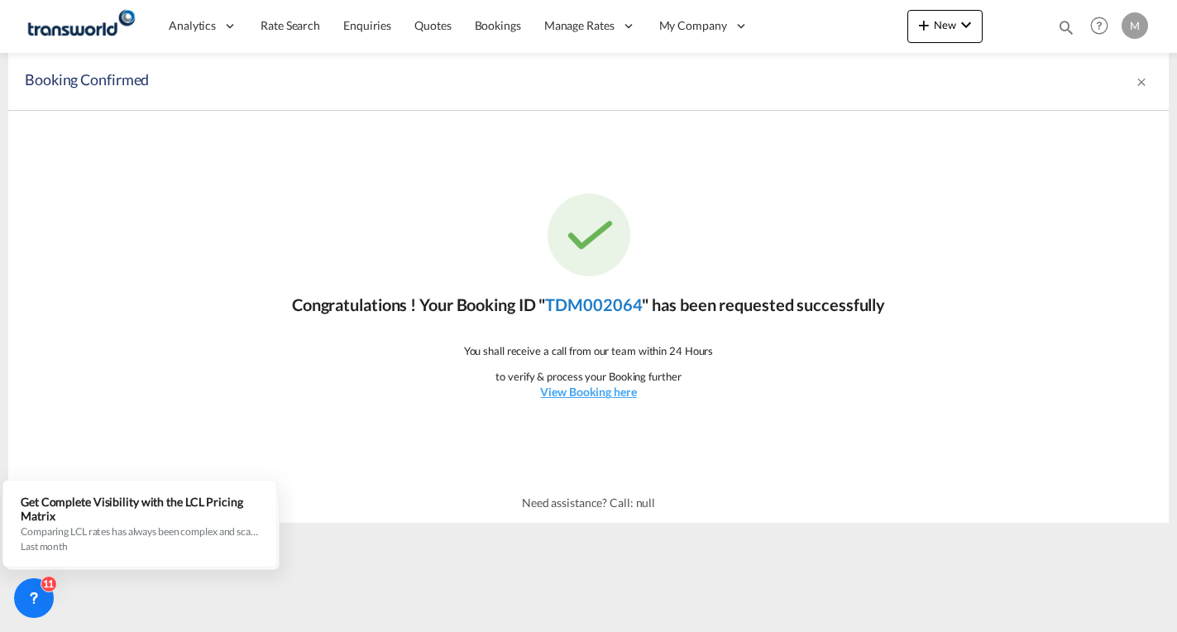
click at [595, 303] on link "TDM002064" at bounding box center [593, 305] width 97 height 20
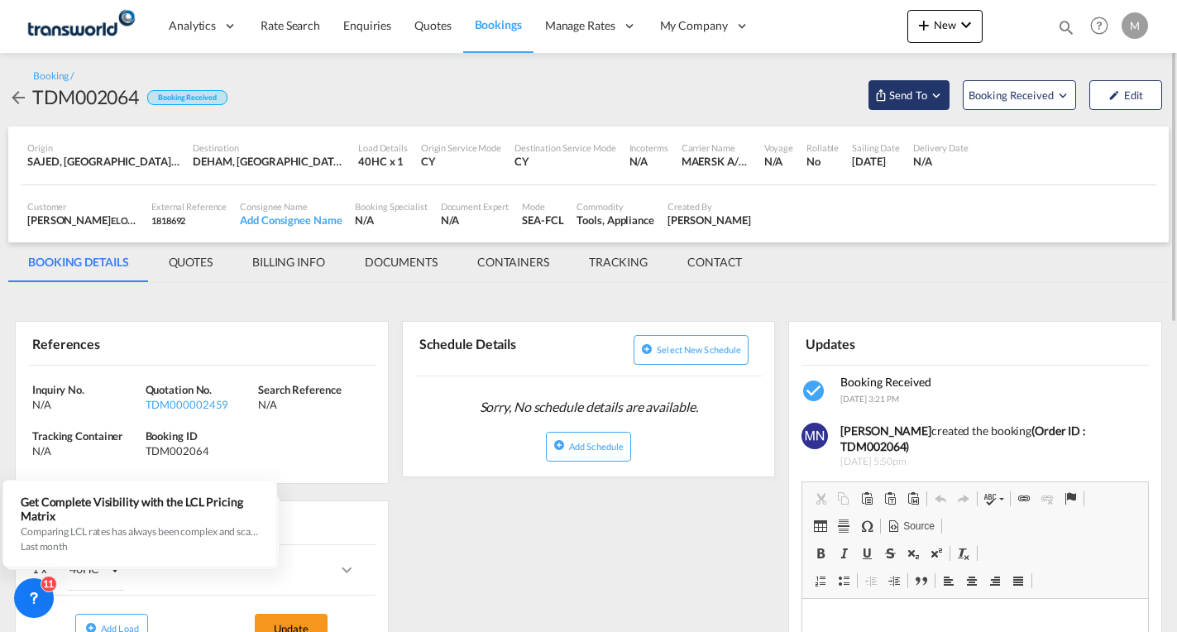
click at [924, 84] on button "Send To" at bounding box center [909, 95] width 81 height 30
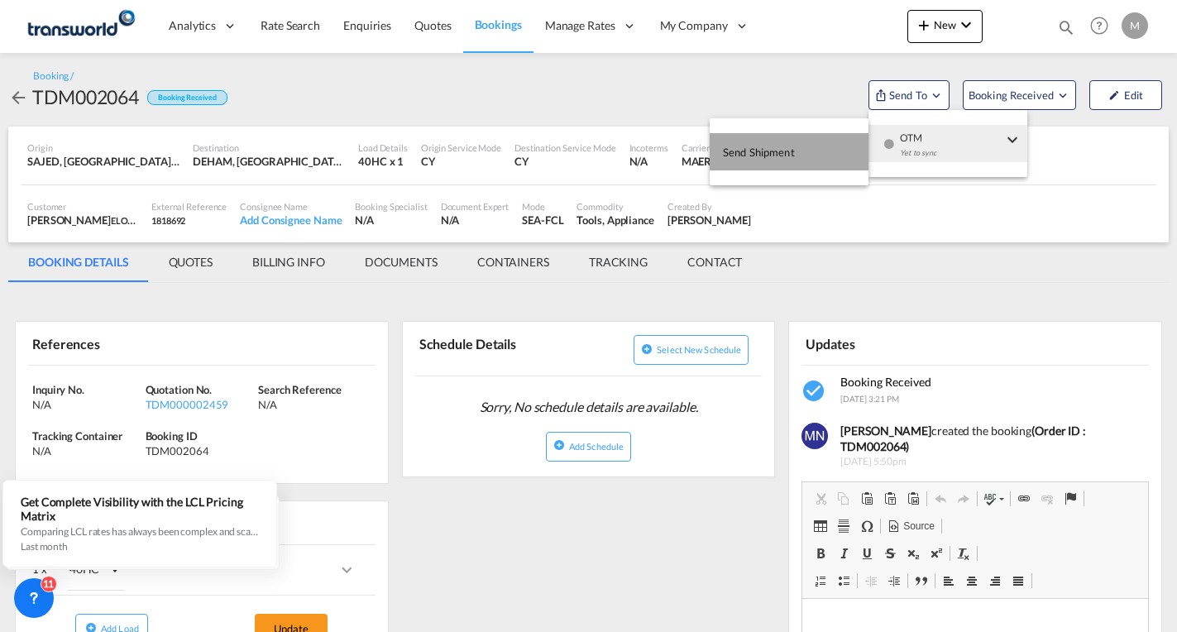
click at [749, 153] on span "Send Shipment" at bounding box center [759, 152] width 72 height 26
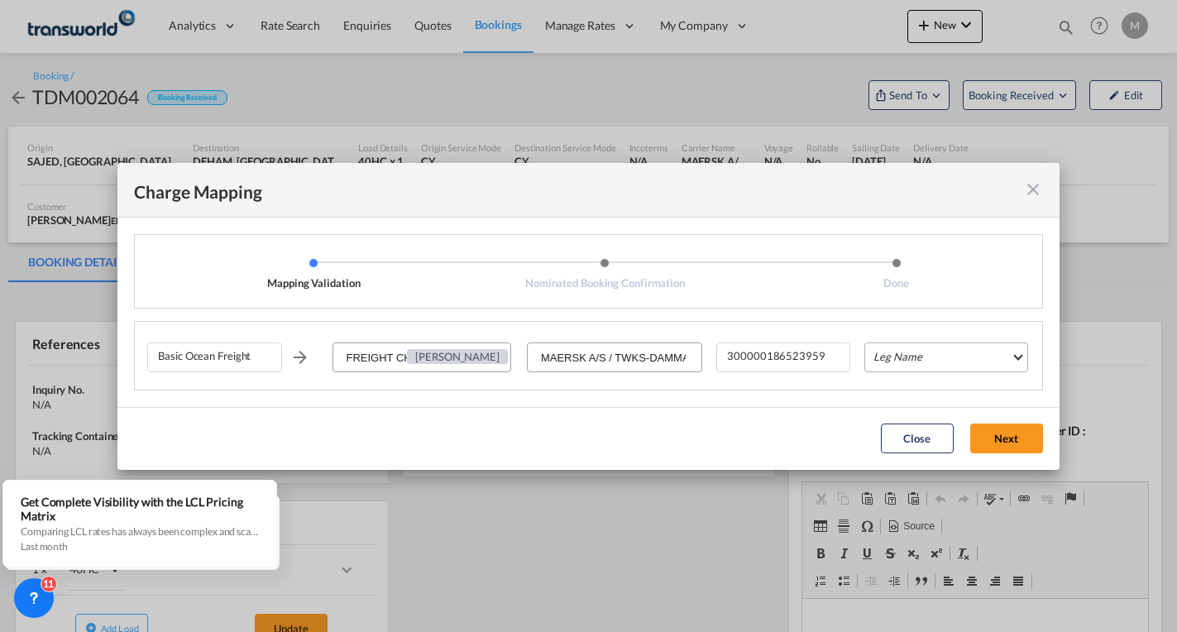
click at [895, 356] on md-select "Leg Name HANDLING ORIGIN VESSEL HANDLING DESTINATION OTHERS TL PICK UP CUSTOMS …" at bounding box center [945, 357] width 163 height 30
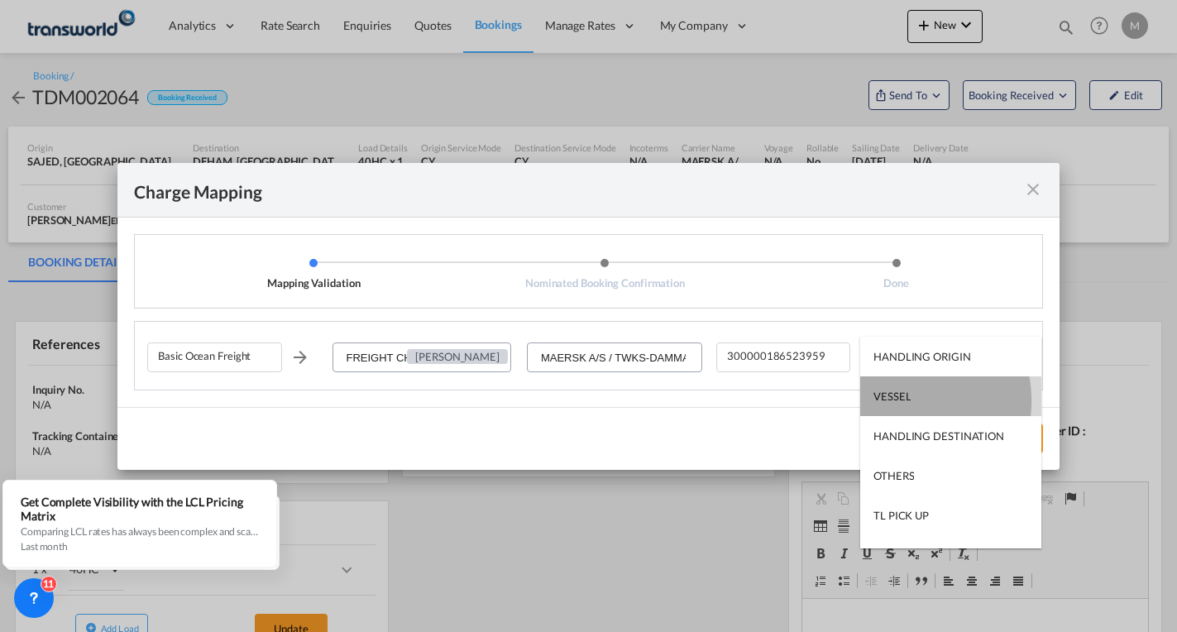
click at [904, 400] on div "VESSEL" at bounding box center [892, 396] width 37 height 15
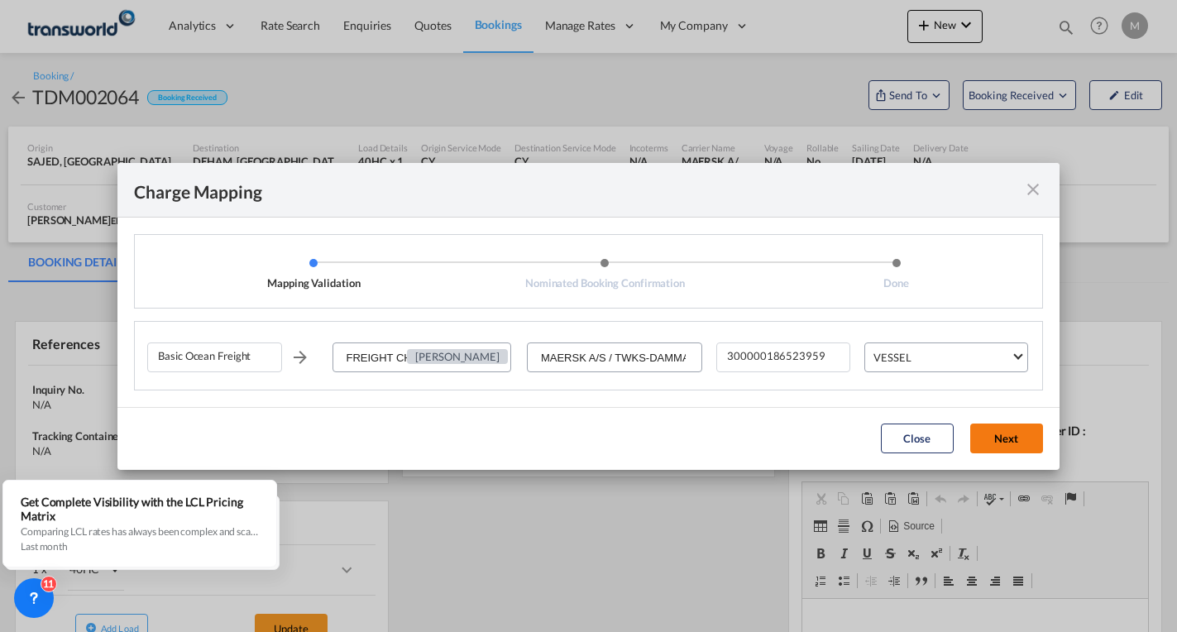
click at [992, 442] on button "Next" at bounding box center [1006, 439] width 73 height 30
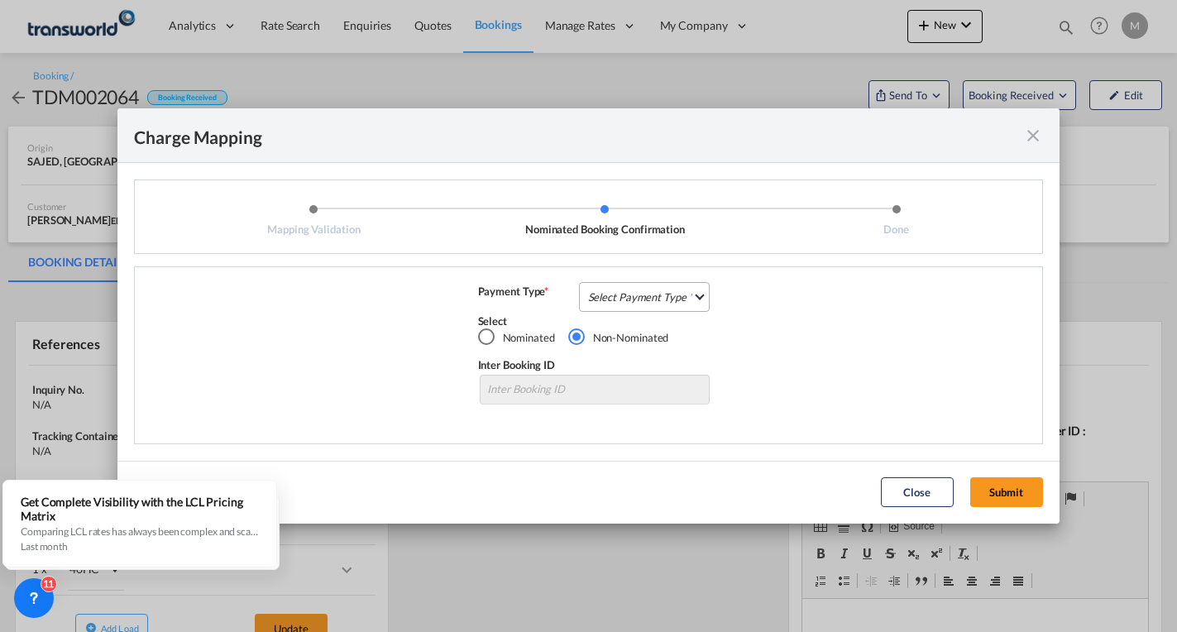
click at [633, 299] on md-select "Select Payment Type COLLECT PREPAID" at bounding box center [645, 297] width 132 height 30
click at [609, 333] on div "PREPAID" at bounding box center [611, 336] width 44 height 15
click at [992, 491] on button "Submit" at bounding box center [1006, 492] width 73 height 30
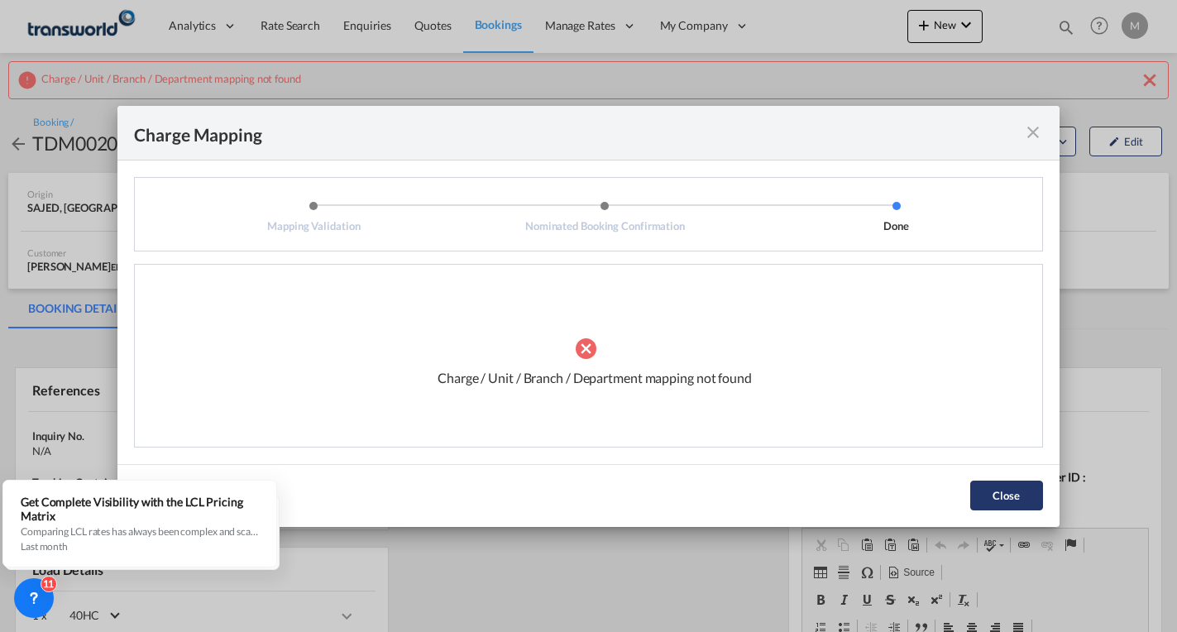
click at [996, 495] on button "Close" at bounding box center [1006, 496] width 73 height 30
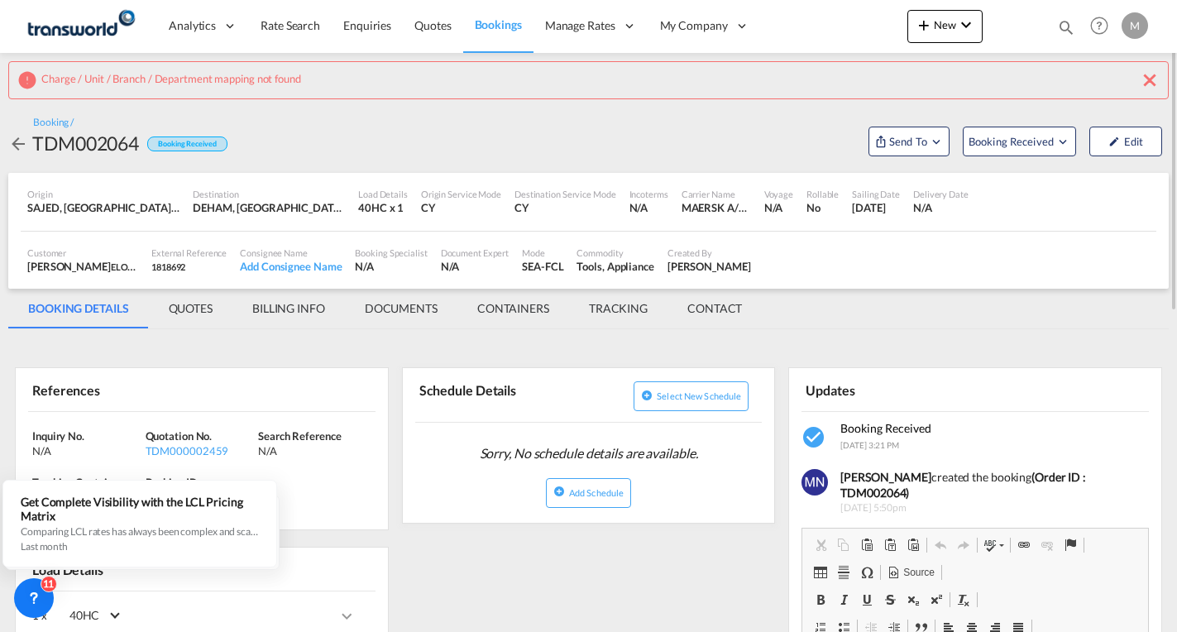
click at [1153, 77] on md-icon "icon-close" at bounding box center [1150, 80] width 20 height 20
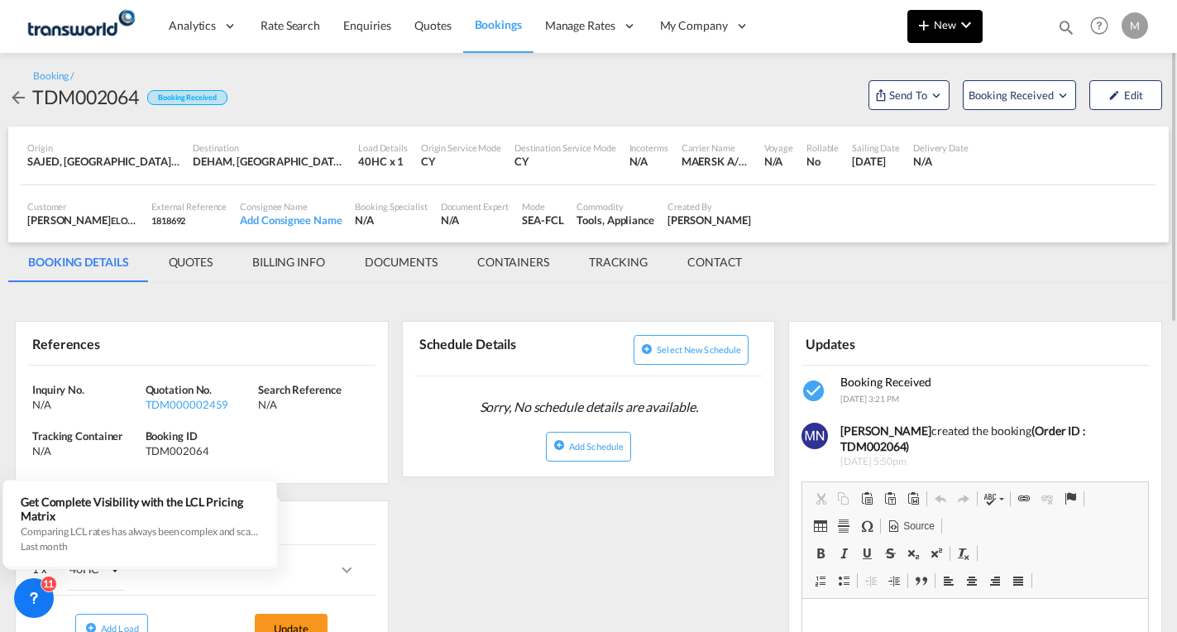
click at [938, 32] on button "New" at bounding box center [945, 26] width 75 height 33
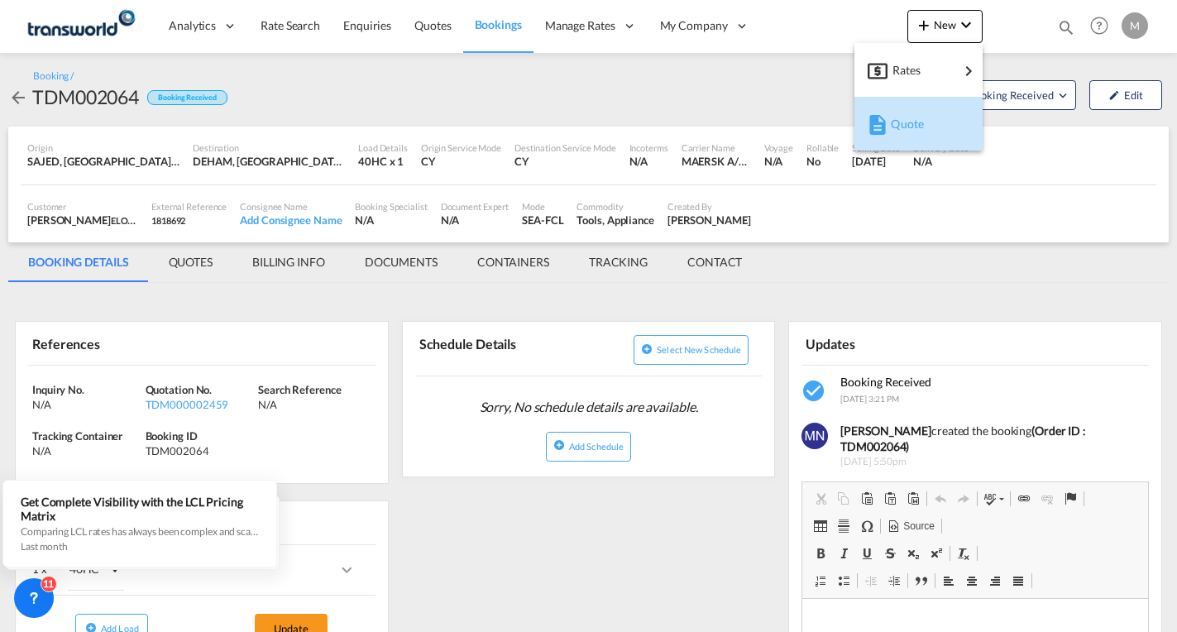
click at [900, 130] on span "Quote" at bounding box center [900, 124] width 18 height 33
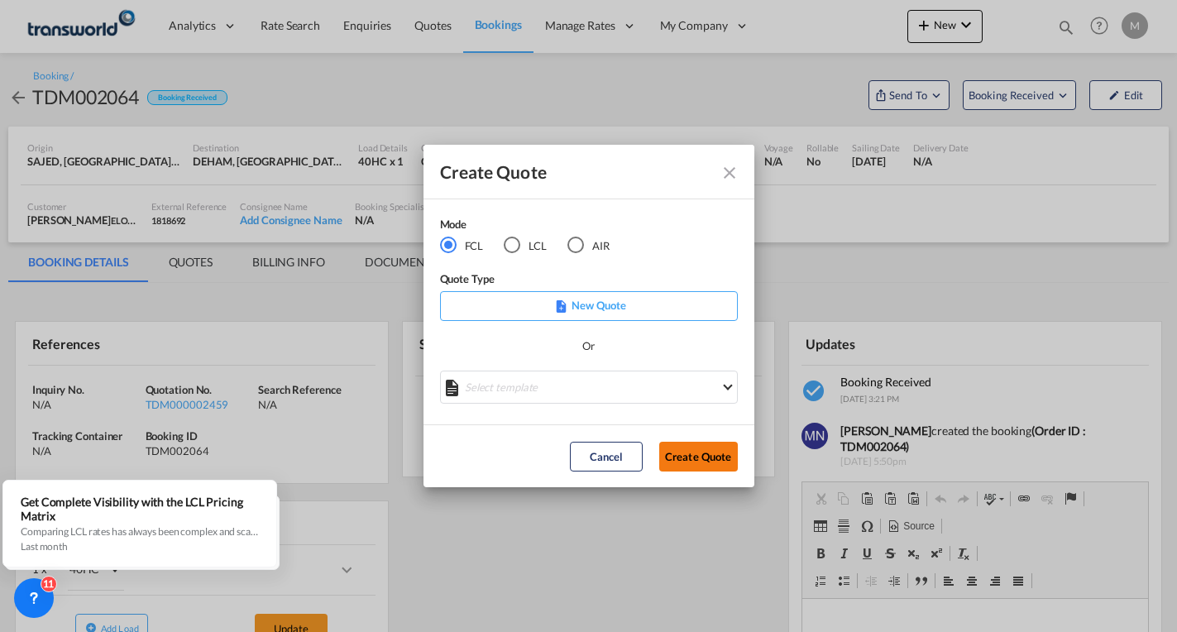
click at [691, 456] on button "Create Quote" at bounding box center [698, 457] width 79 height 30
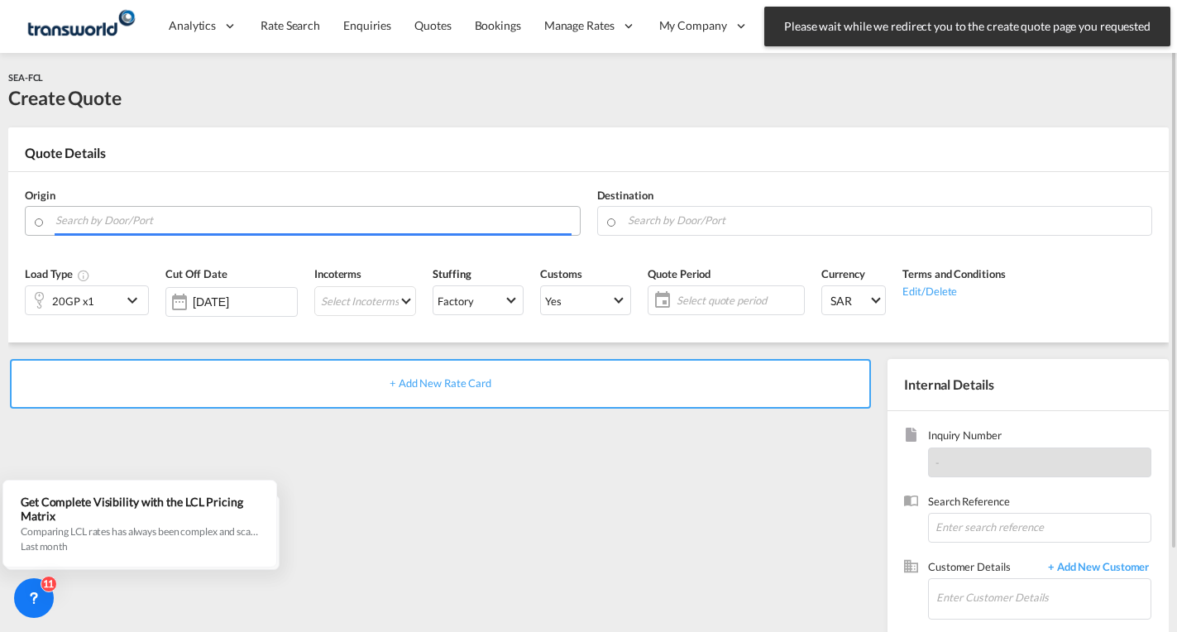
click at [377, 228] on input "Search by Door/Port" at bounding box center [313, 220] width 516 height 29
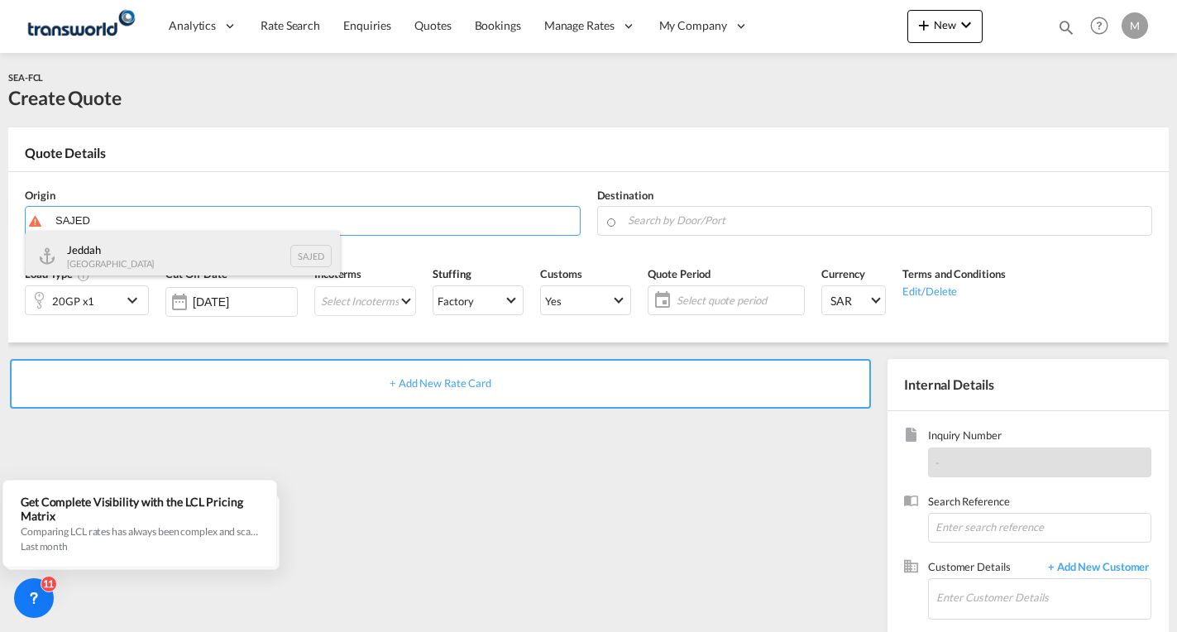
click at [133, 262] on div "Jeddah [GEOGRAPHIC_DATA] SAJED" at bounding box center [183, 256] width 314 height 50
type input "Jeddah, SAJED"
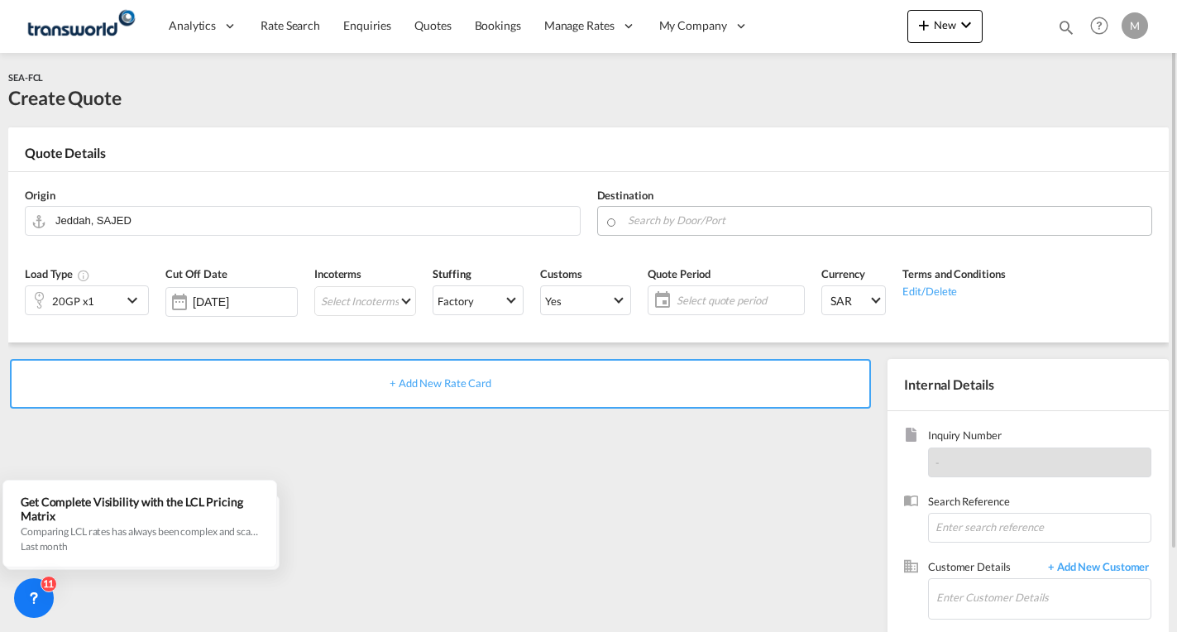
click at [729, 233] on md-autocomplete at bounding box center [885, 221] width 517 height 30
click at [746, 221] on input "Search by Door/Port" at bounding box center [886, 220] width 516 height 29
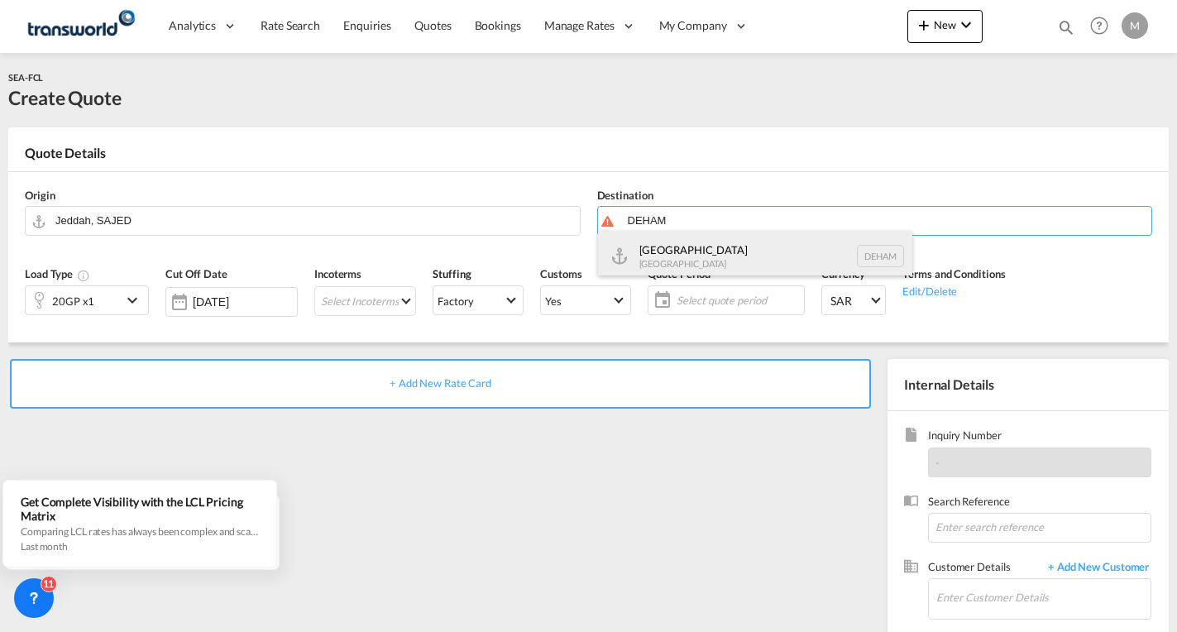
click at [686, 255] on div "Hamburg [GEOGRAPHIC_DATA] [GEOGRAPHIC_DATA]" at bounding box center [755, 256] width 314 height 50
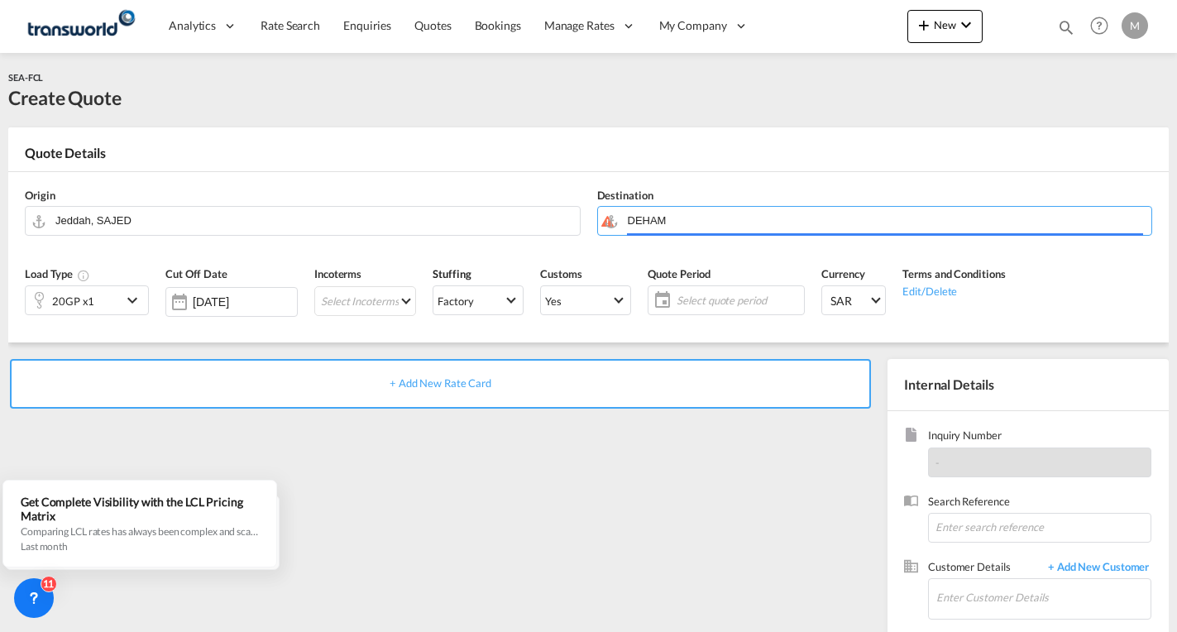
type input "[GEOGRAPHIC_DATA], [GEOGRAPHIC_DATA]"
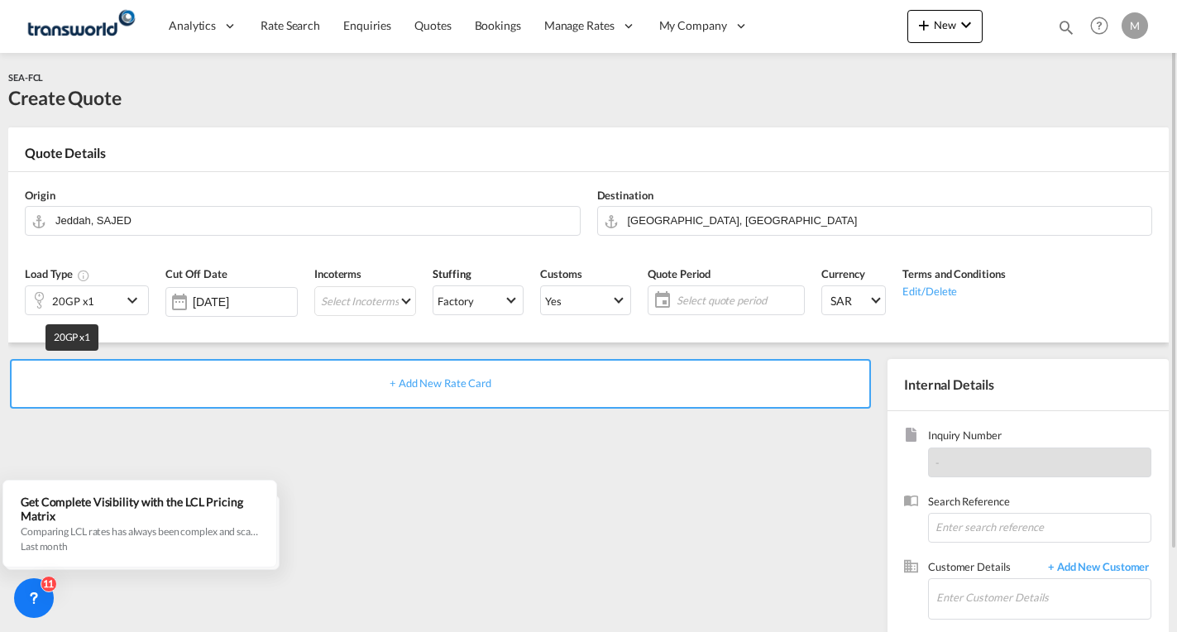
click at [65, 296] on div "20GP x1" at bounding box center [73, 301] width 42 height 23
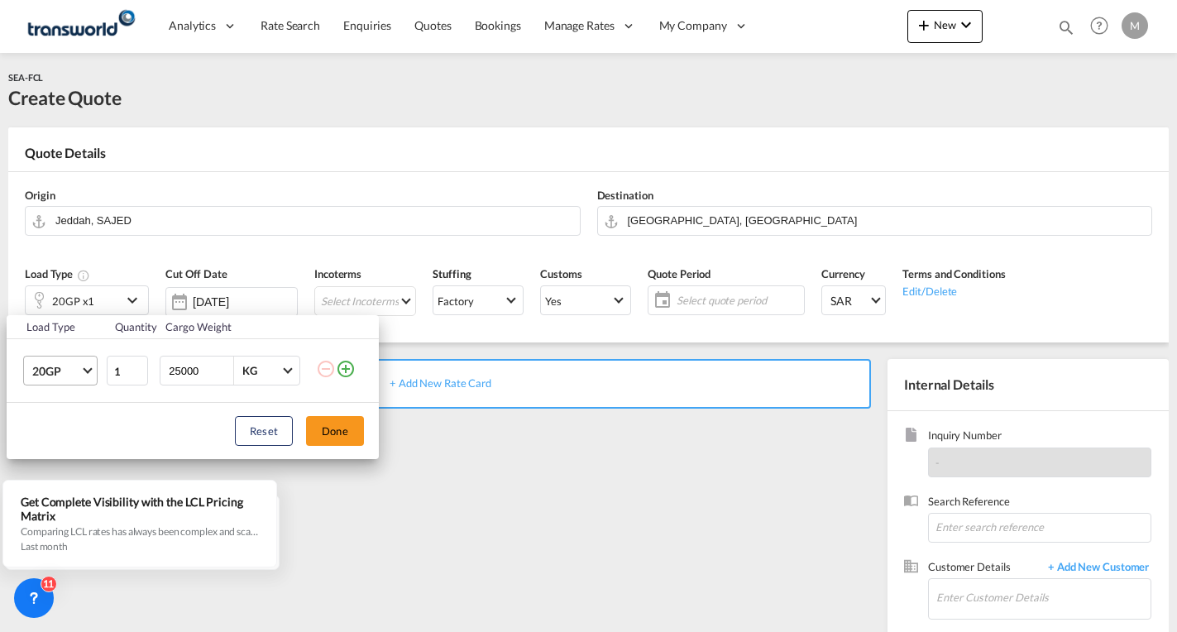
click at [45, 367] on span "20GP" at bounding box center [56, 371] width 48 height 17
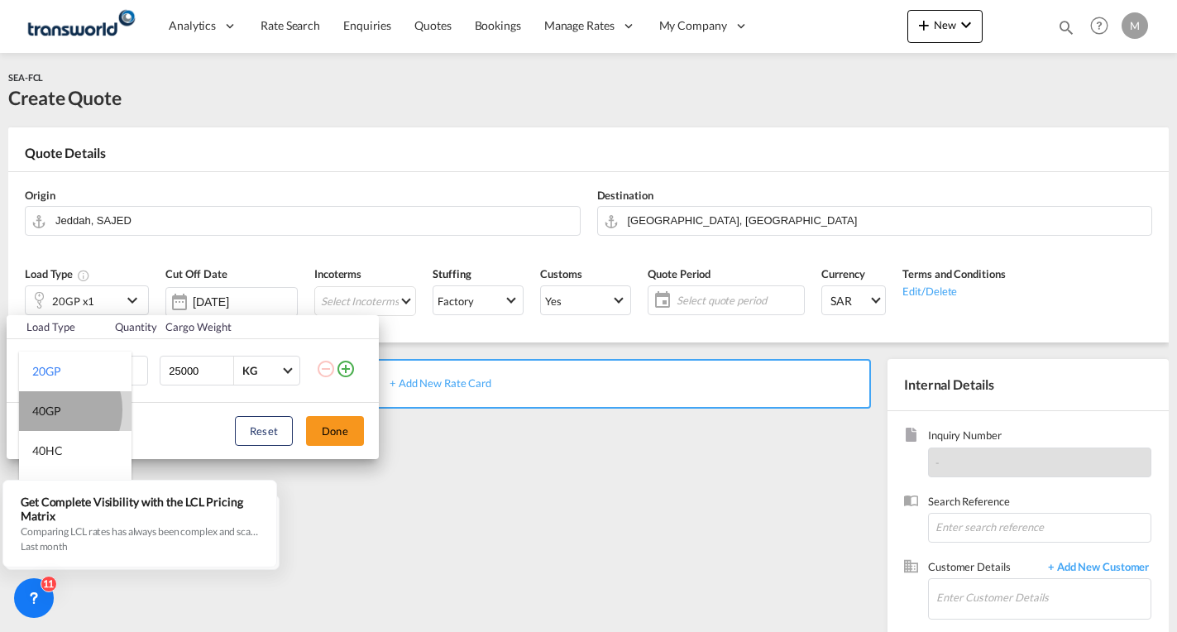
click at [50, 409] on div "40GP" at bounding box center [46, 411] width 29 height 17
drag, startPoint x: 194, startPoint y: 372, endPoint x: 124, endPoint y: 363, distance: 70.9
click at [124, 363] on tr "40GP 1 25000 KG KG" at bounding box center [193, 371] width 372 height 64
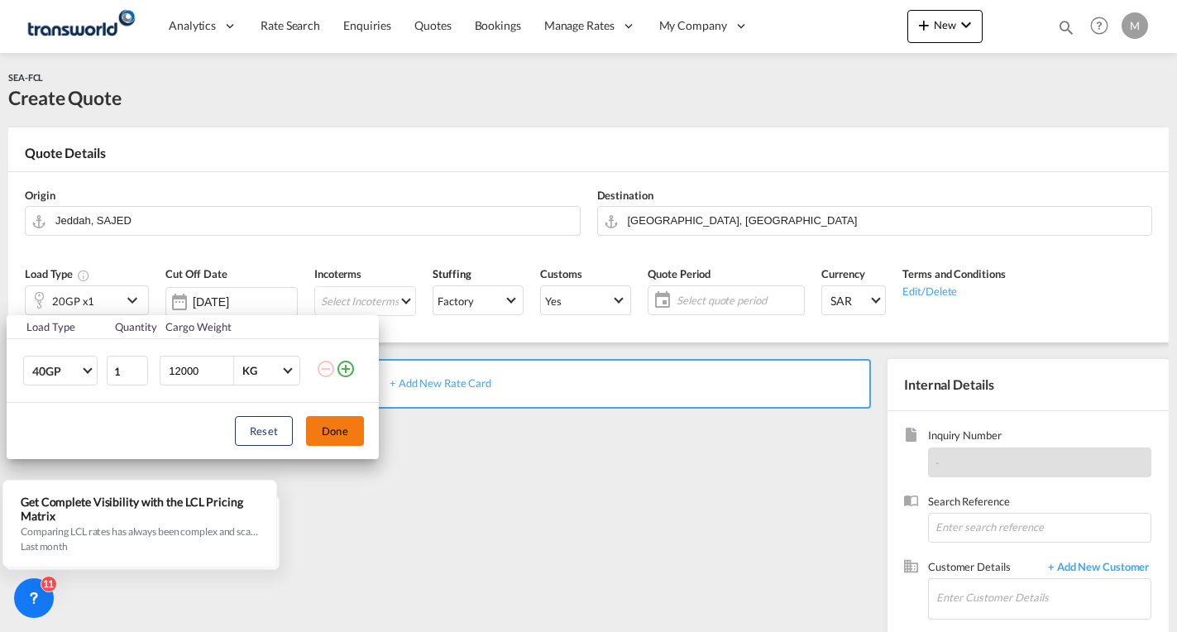
type input "12000"
click at [342, 430] on button "Done" at bounding box center [335, 431] width 58 height 30
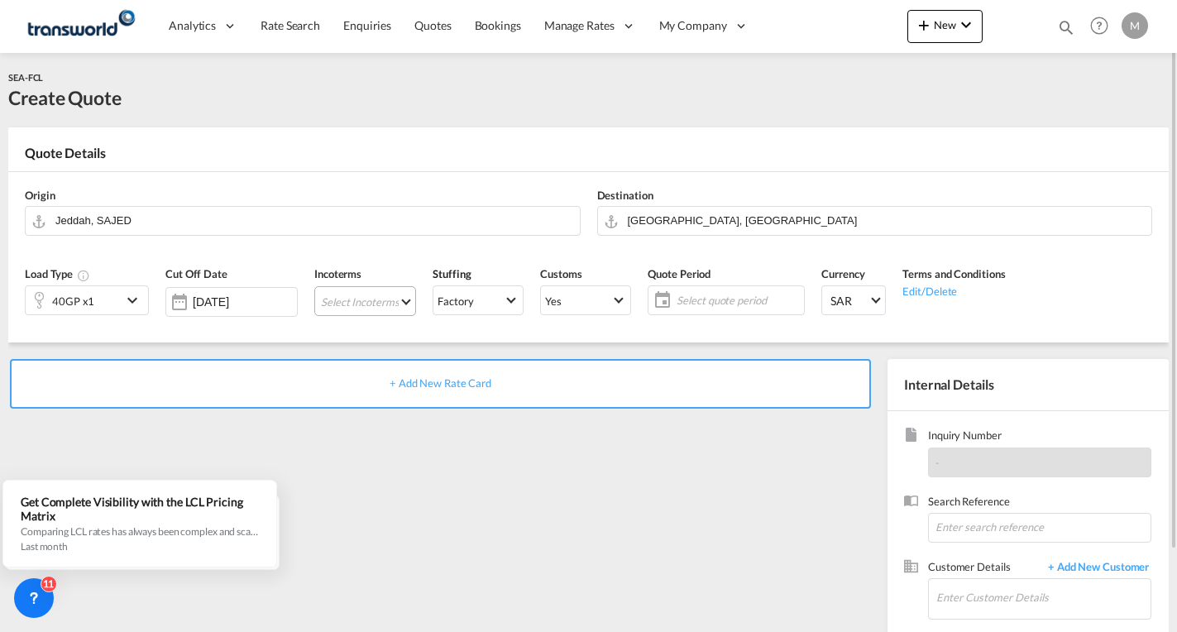
click at [366, 295] on md-select "Select Incoterms CFR - import Cost and Freight CIF - export Cost,Insurance and …" at bounding box center [365, 301] width 102 height 30
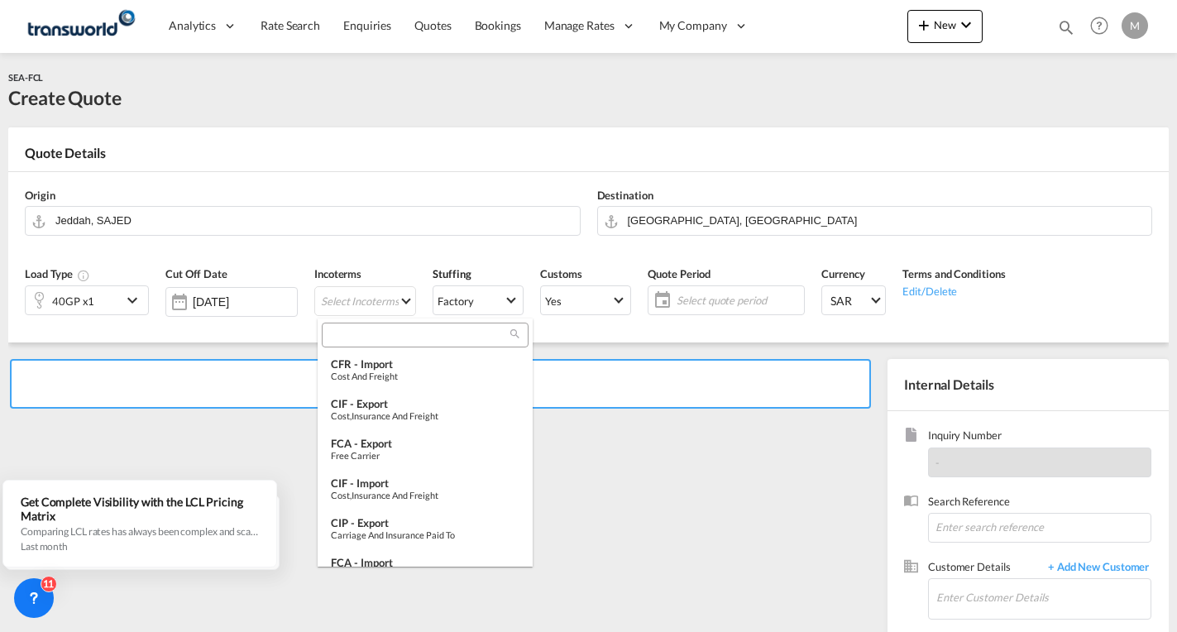
click at [376, 338] on input "search" at bounding box center [419, 335] width 184 height 15
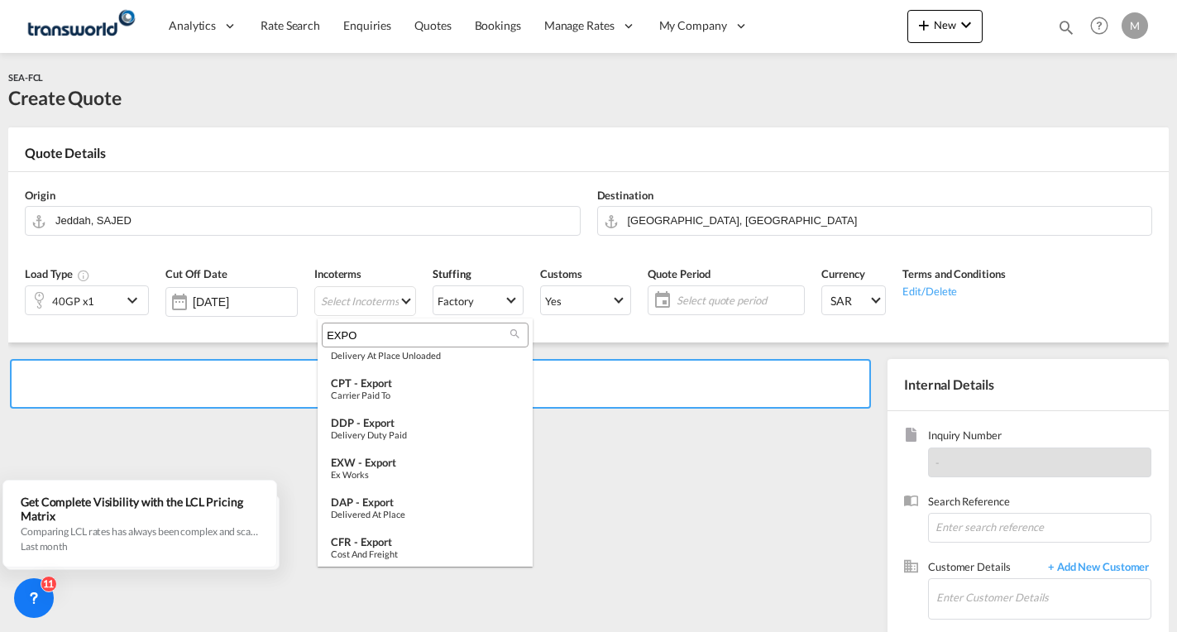
scroll to position [222, 0]
type input "EXPO"
click at [372, 463] on div "EXW - export" at bounding box center [425, 459] width 189 height 13
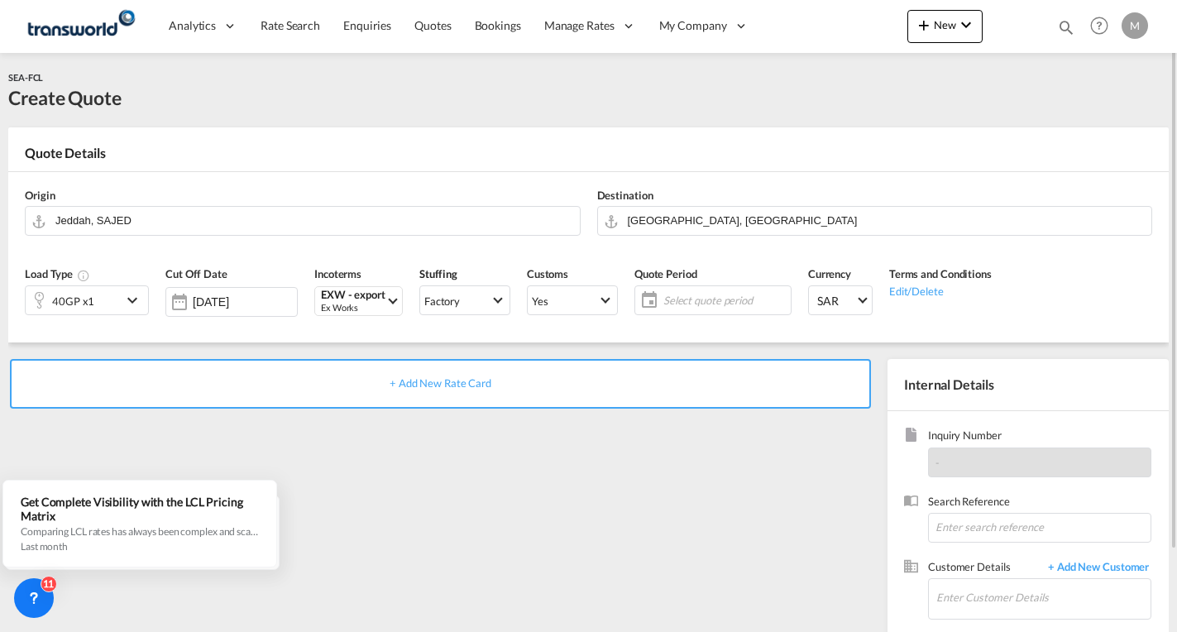
click at [682, 299] on span "Select quote period" at bounding box center [724, 300] width 123 height 15
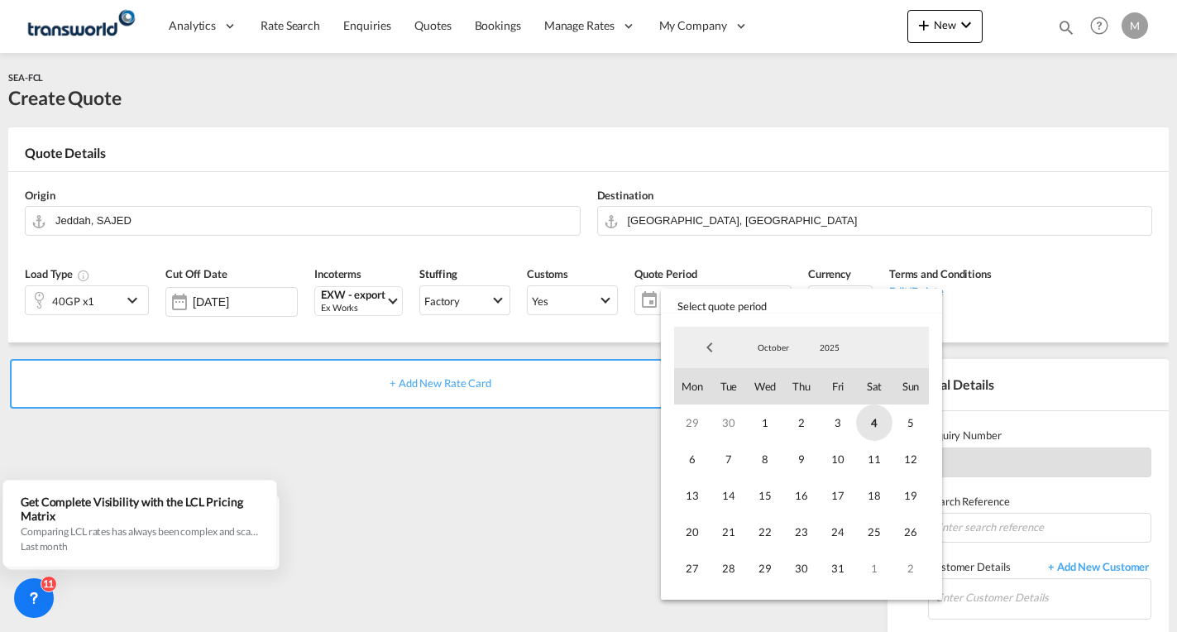
click at [874, 425] on span "4" at bounding box center [874, 423] width 36 height 36
click at [845, 572] on span "31" at bounding box center [838, 568] width 36 height 36
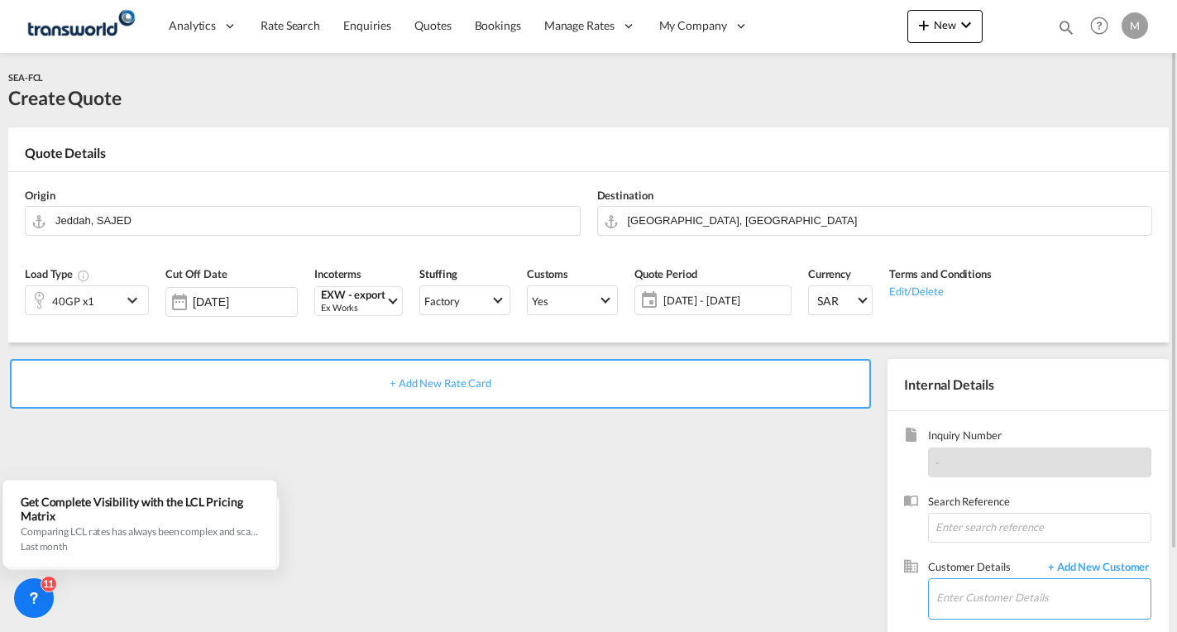
click at [969, 584] on input "Enter Customer Details" at bounding box center [1043, 597] width 214 height 37
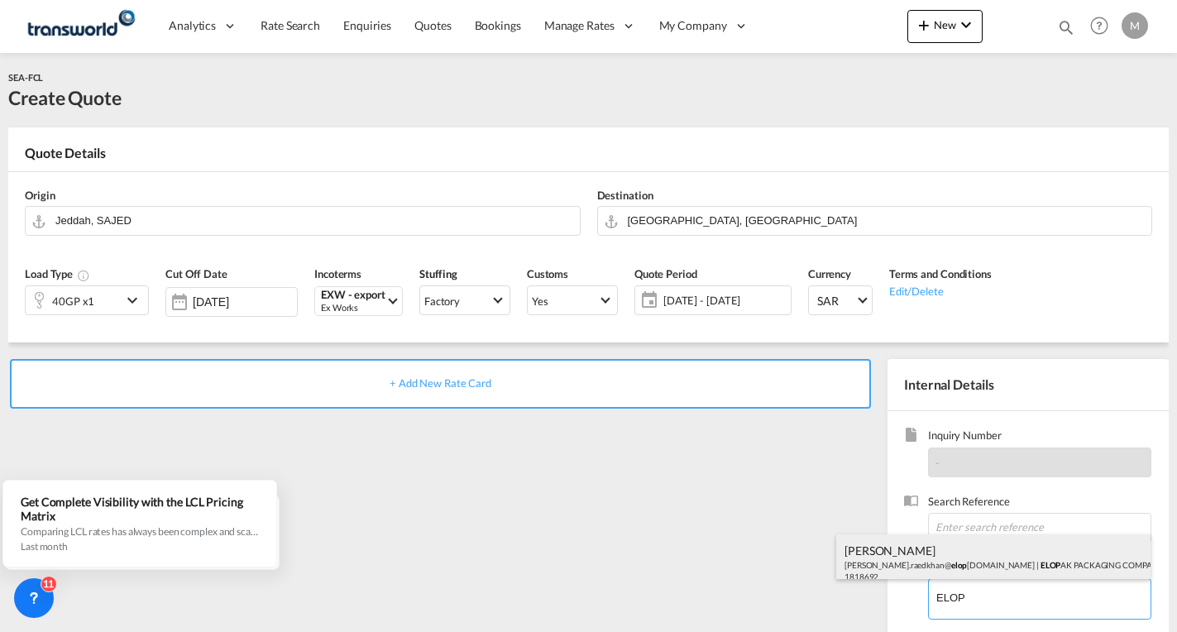
click at [973, 548] on div "[PERSON_NAME] [PERSON_NAME].raedkhan@ elop [DOMAIN_NAME] | ELOP AK PACKAGING CO…" at bounding box center [993, 562] width 314 height 56
type input "ELOPAK PACKAGING COMPANY LLC, [PERSON_NAME], [PERSON_NAME][EMAIL_ADDRESS][DOMAI…"
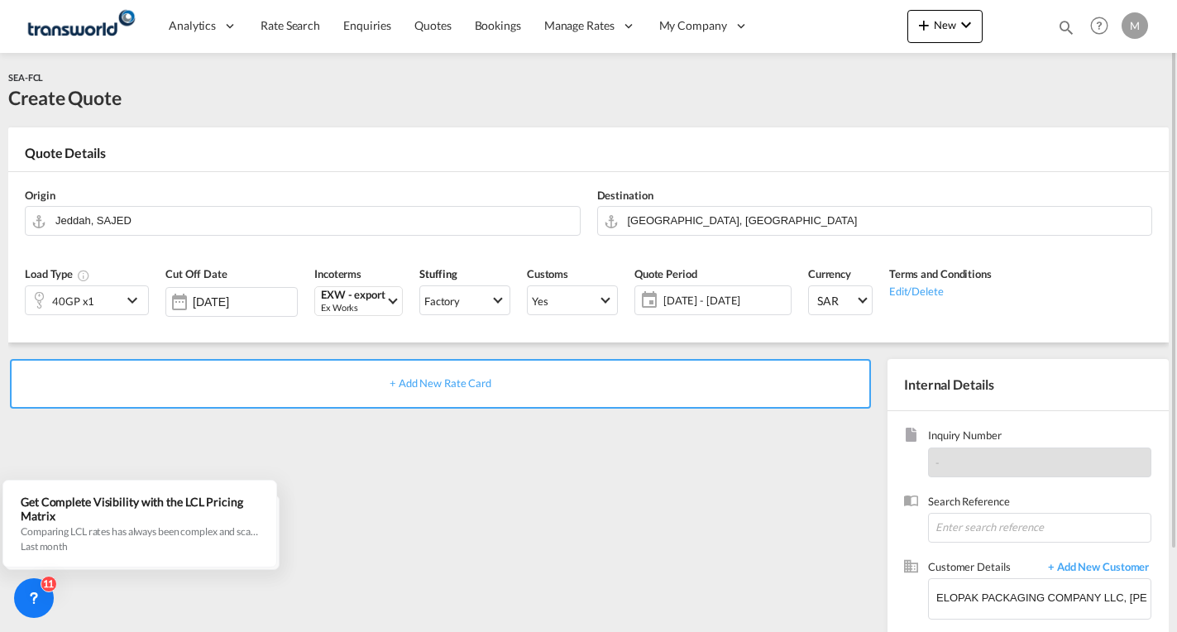
click at [444, 371] on div "+ Add New Rate Card" at bounding box center [440, 384] width 861 height 50
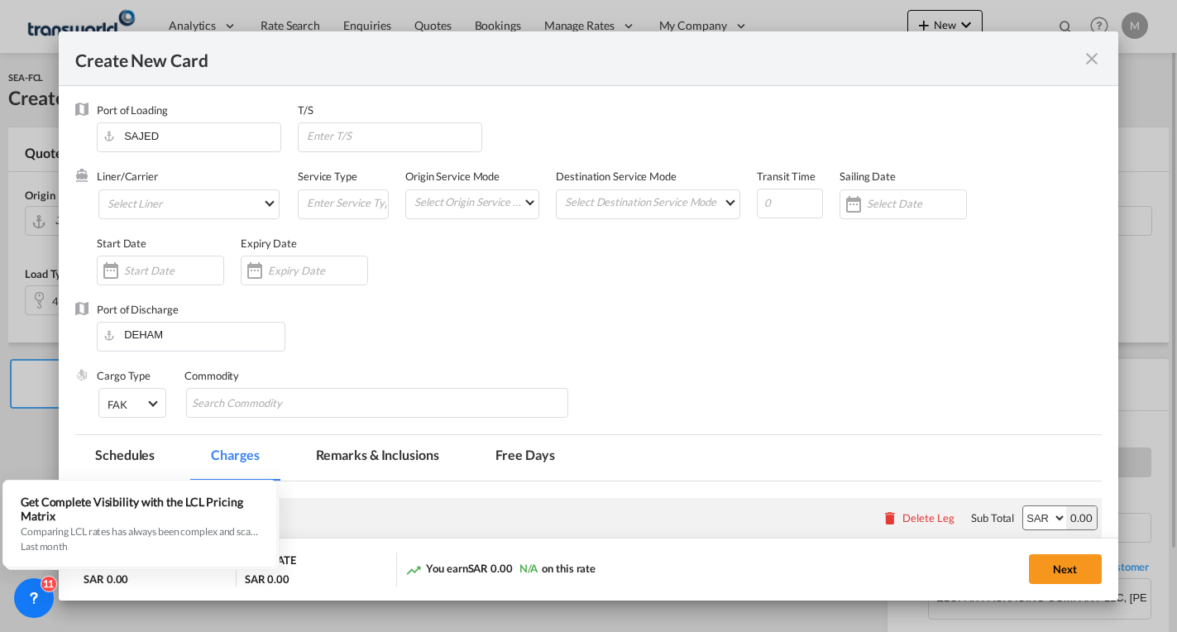
type input "Basic Ocean Freight"
select select "per equipment"
click at [165, 207] on md-select "Select Liner 2HM LOGISTICS D.O.O. / TWKS-KOPER 3P LOGISTICS / TWKS-[GEOGRAPHIC_…" at bounding box center [188, 204] width 181 height 30
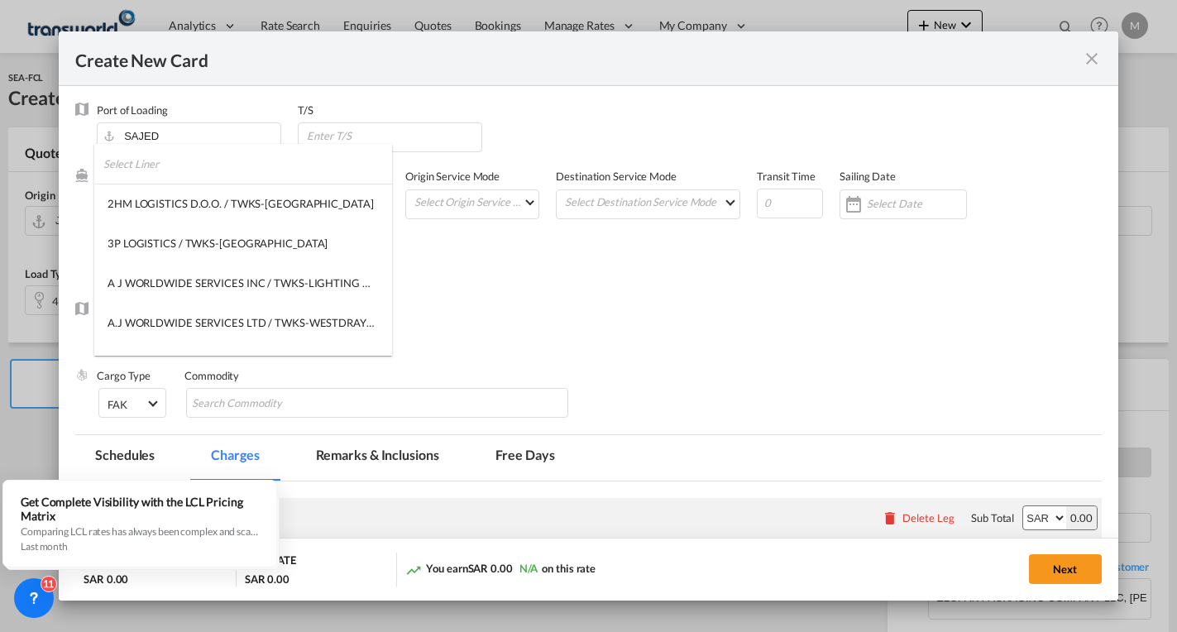
click at [174, 163] on input "search" at bounding box center [247, 164] width 289 height 40
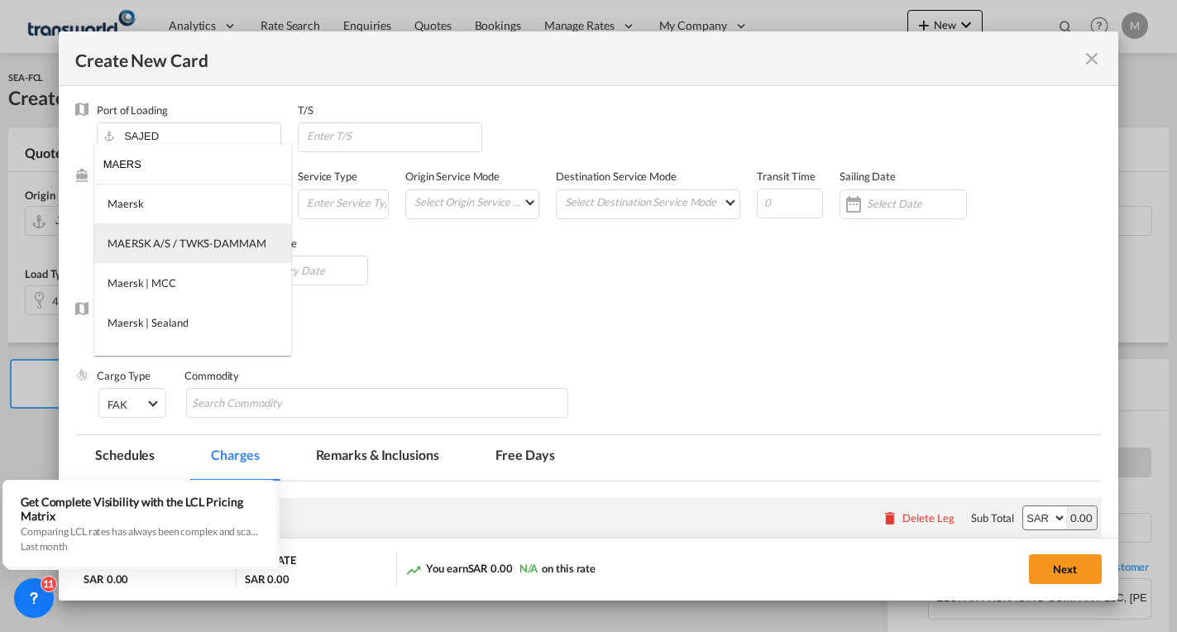
type input "MAERS"
click at [197, 246] on div "MAERSK A/S / TWKS-DAMMAM" at bounding box center [187, 243] width 159 height 15
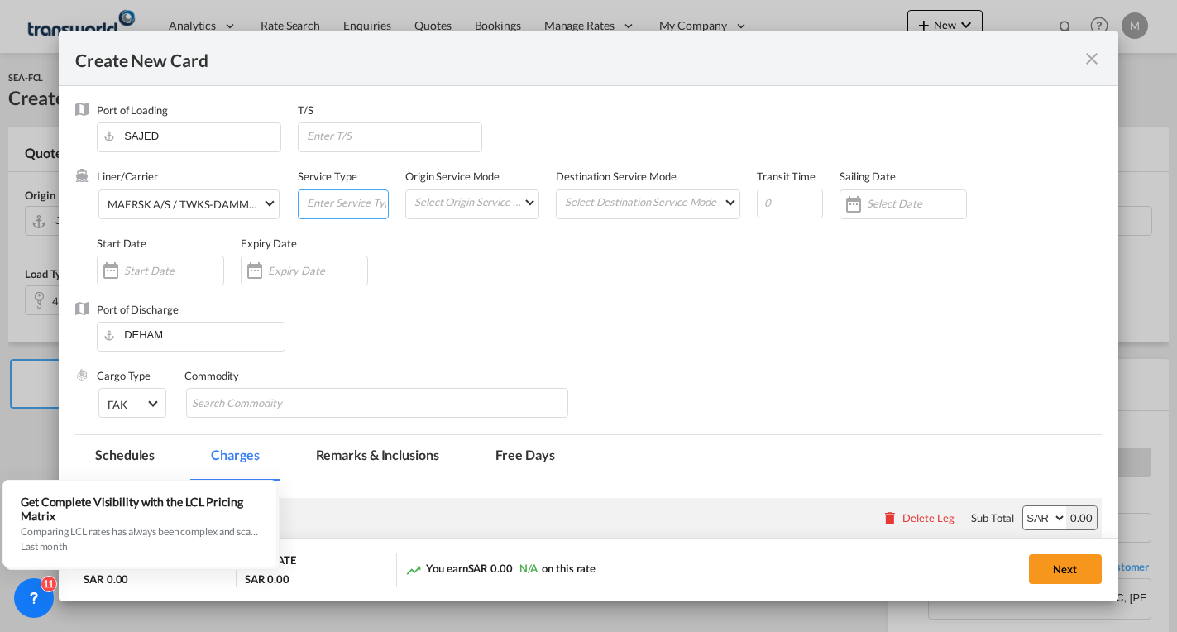
click at [344, 204] on input "Create New Card ..." at bounding box center [346, 202] width 83 height 25
click at [462, 198] on md-select "Select Origin Service Mode SD [GEOGRAPHIC_DATA]" at bounding box center [476, 201] width 126 height 23
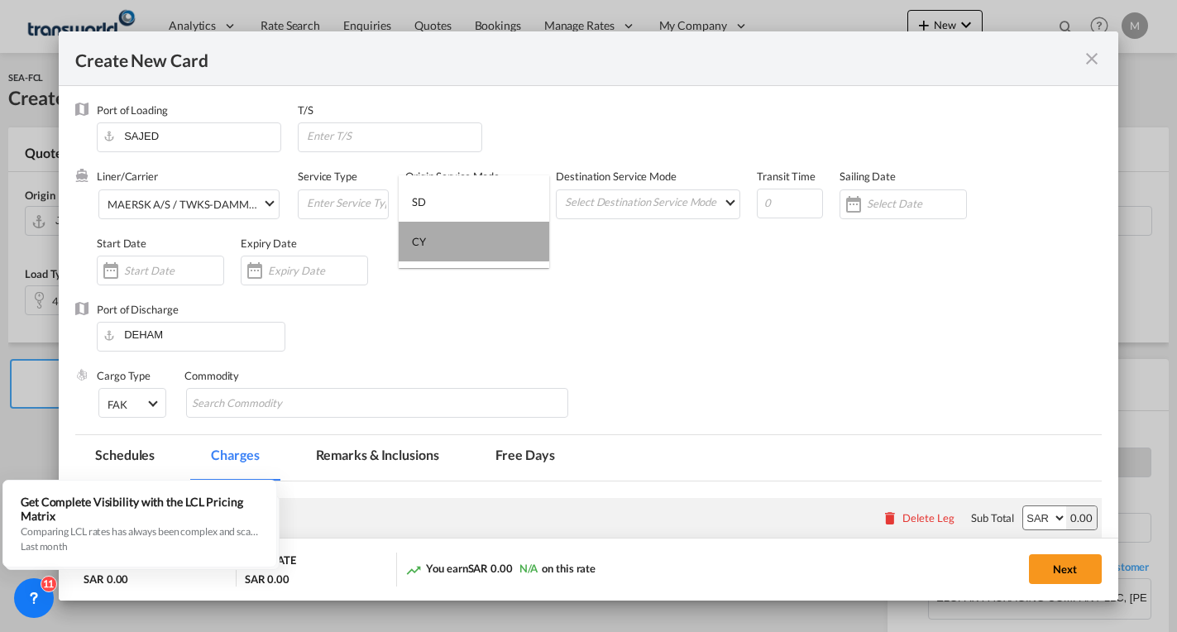
click at [425, 236] on div "CY" at bounding box center [419, 241] width 14 height 15
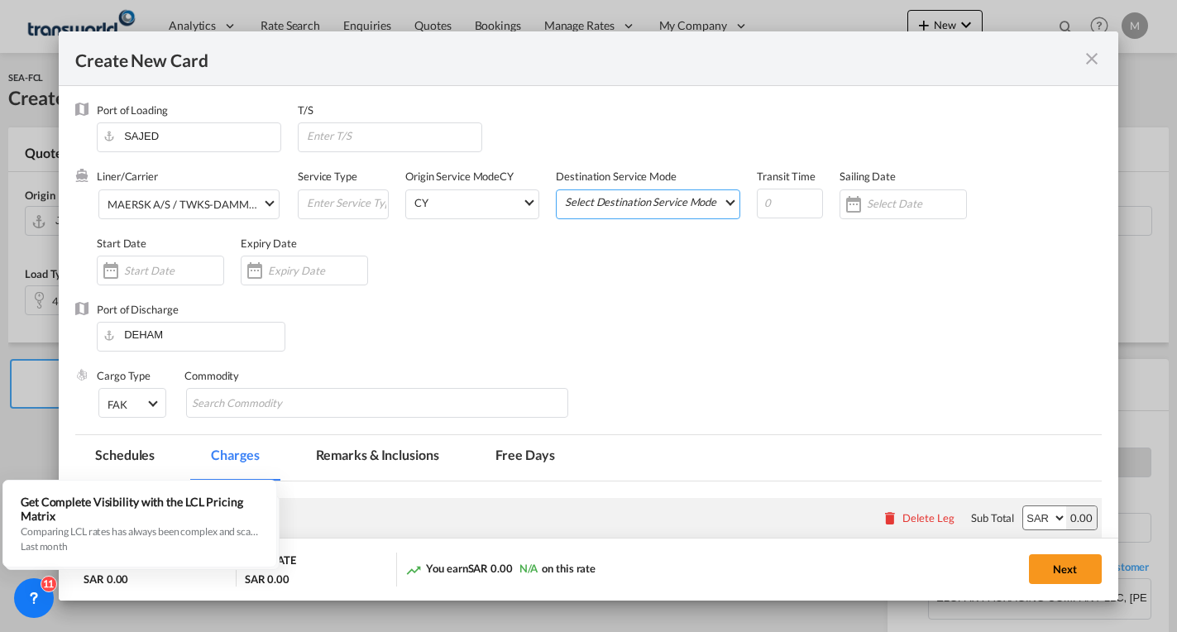
click at [622, 201] on md-select "Select Destination Service Mode SD [GEOGRAPHIC_DATA]" at bounding box center [651, 201] width 176 height 23
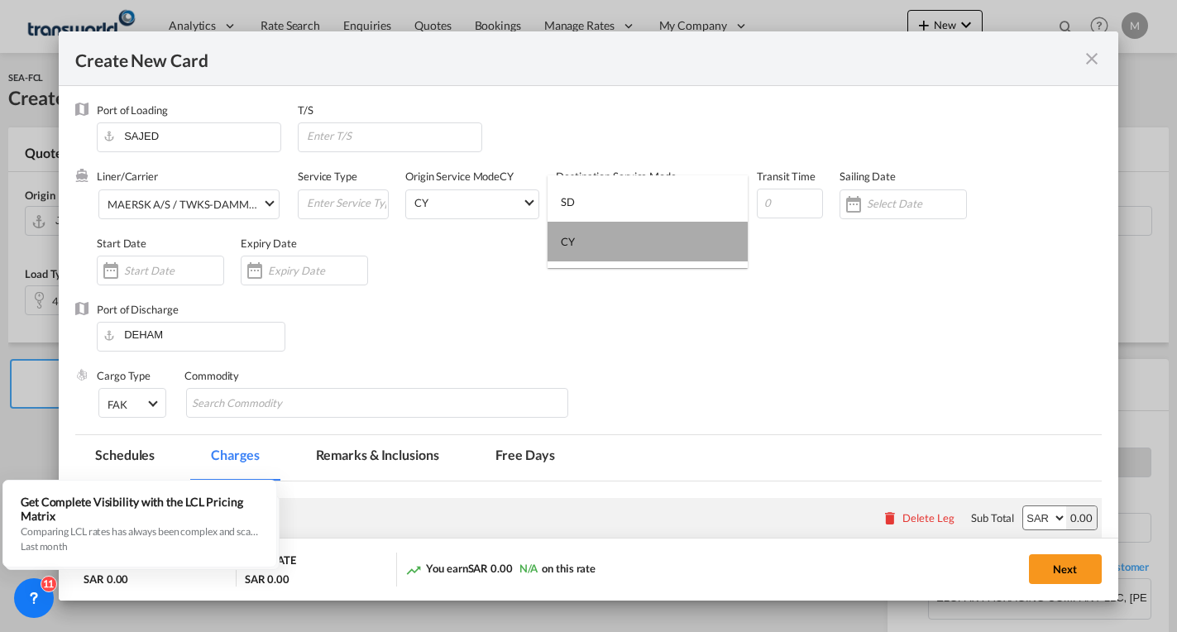
click at [575, 246] on md-option "CY" at bounding box center [648, 242] width 200 height 40
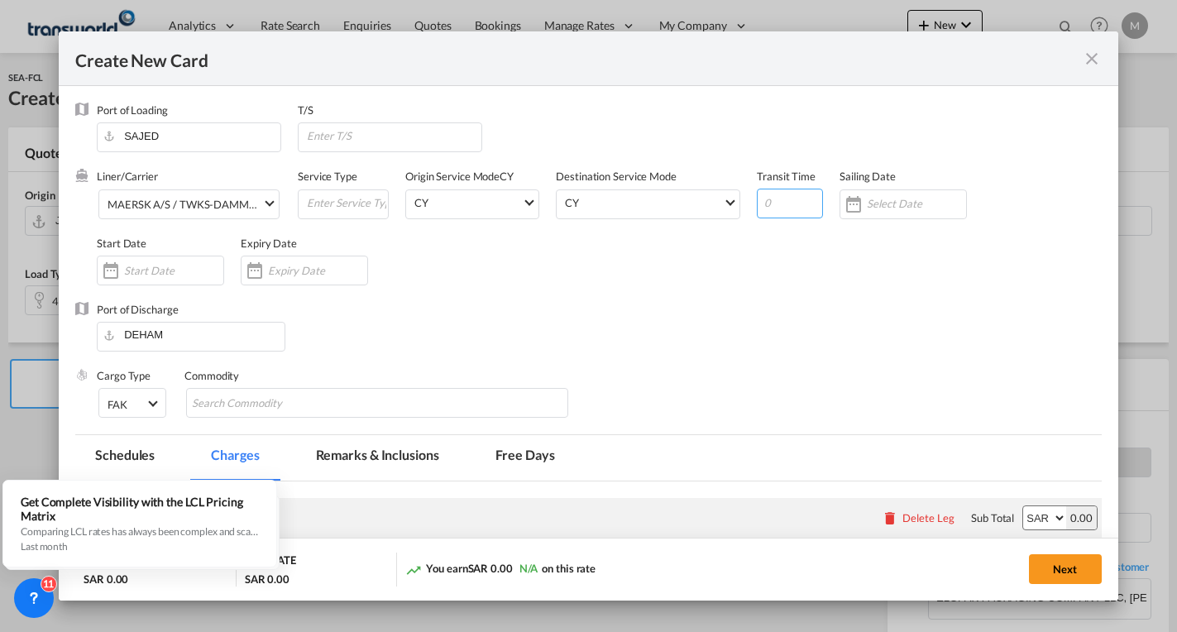
click at [774, 201] on input "Create New Card ..." at bounding box center [790, 204] width 66 height 30
type input "22"
click at [903, 208] on input "Create New Card ..." at bounding box center [916, 203] width 99 height 13
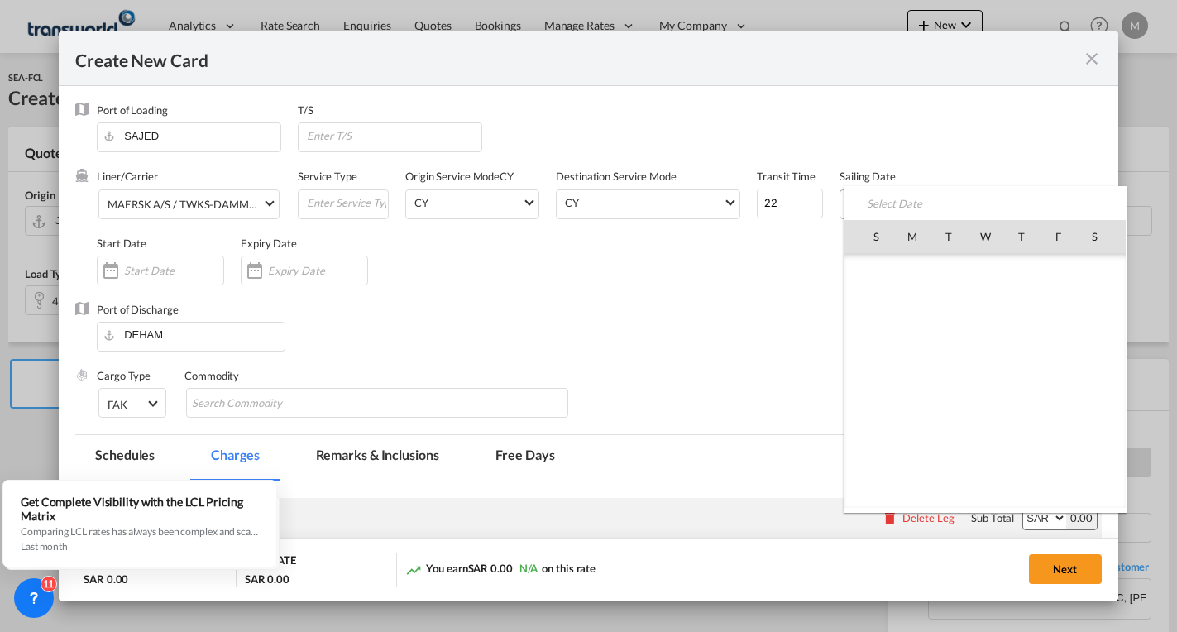
scroll to position [383426, 0]
click at [1093, 276] on span "4" at bounding box center [1094, 272] width 35 height 35
type input "[DATE]"
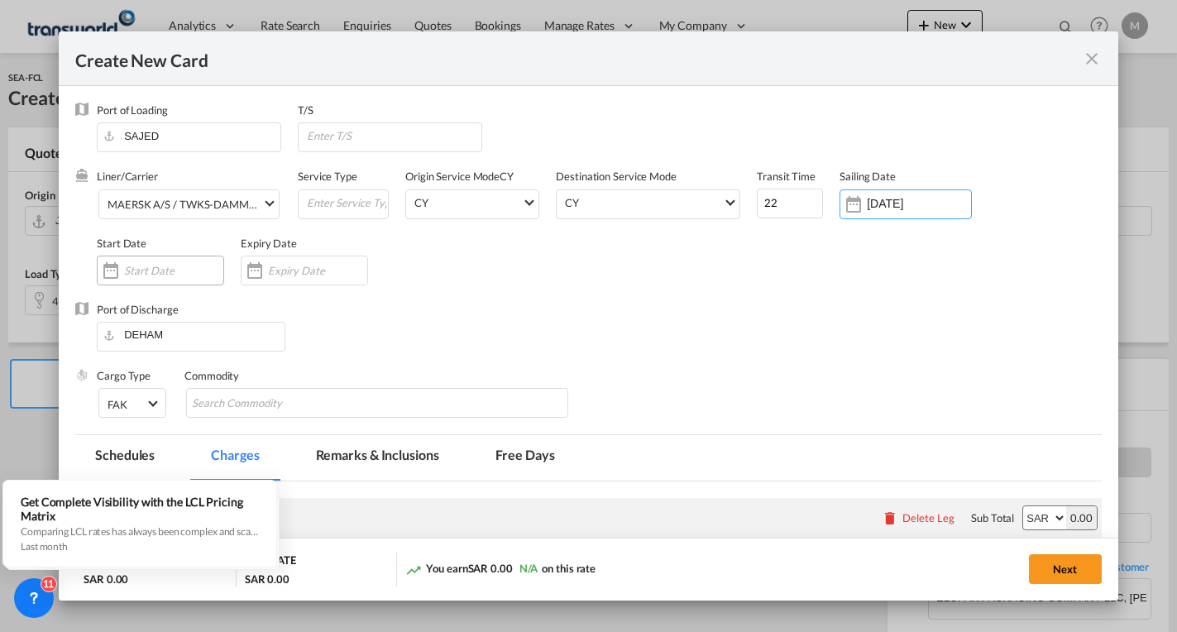
click at [132, 266] on input "Create New Card ..." at bounding box center [173, 270] width 99 height 13
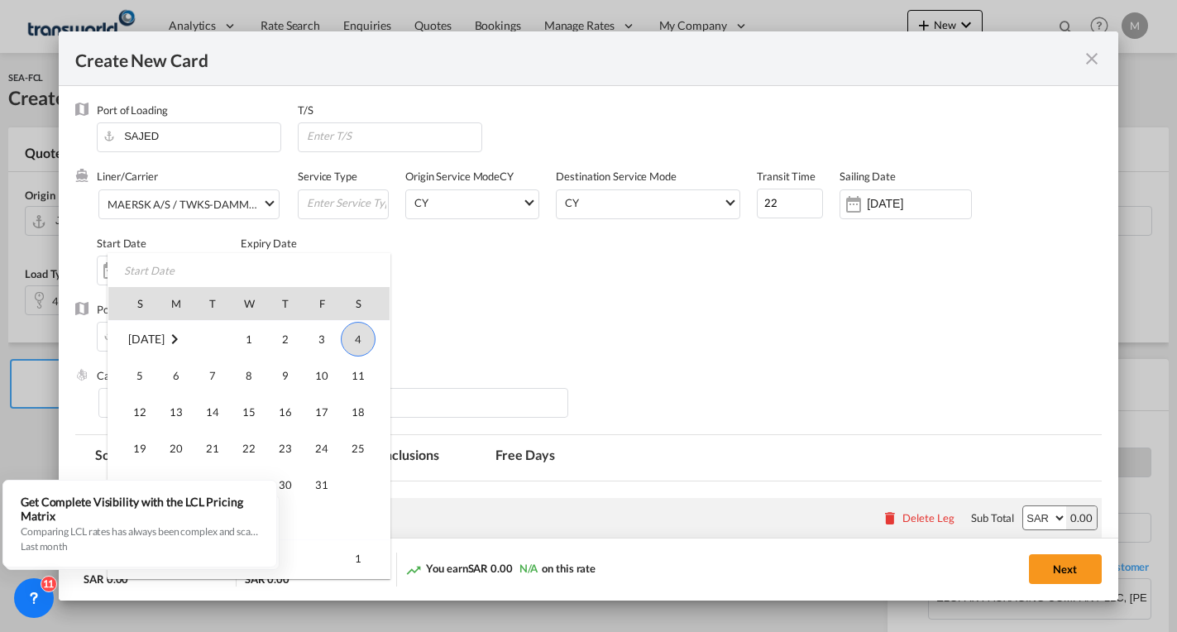
click at [358, 333] on span "4" at bounding box center [358, 339] width 35 height 35
type input "[DATE]"
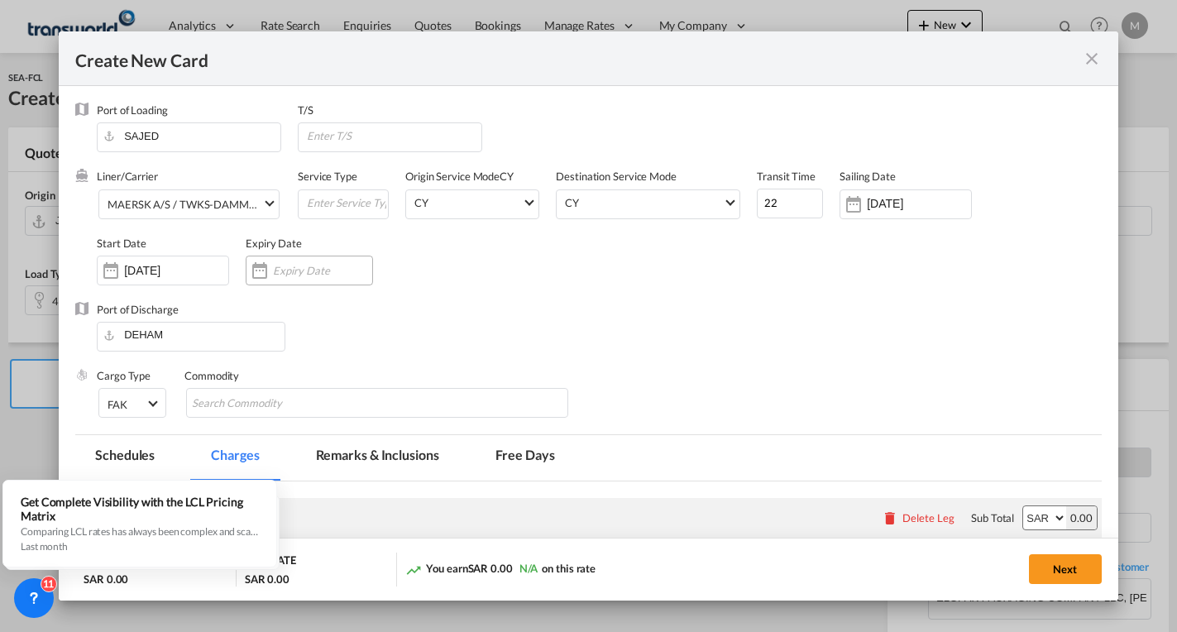
click at [287, 280] on div "Create New Card ..." at bounding box center [309, 271] width 127 height 30
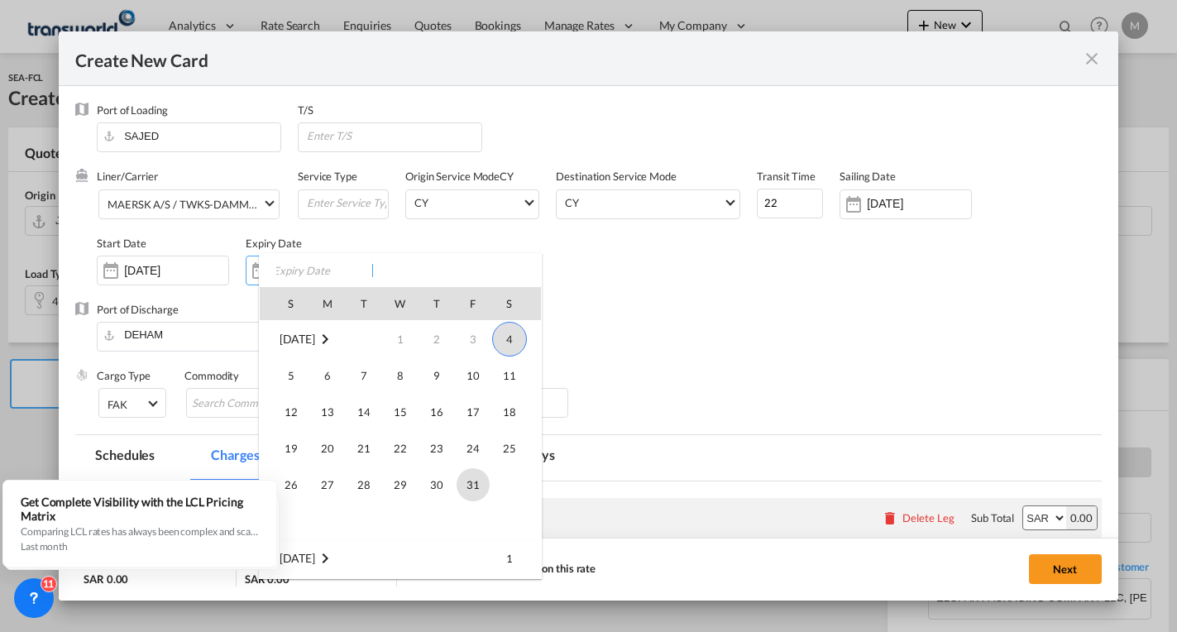
click at [467, 486] on span "31" at bounding box center [473, 484] width 33 height 33
type input "[DATE]"
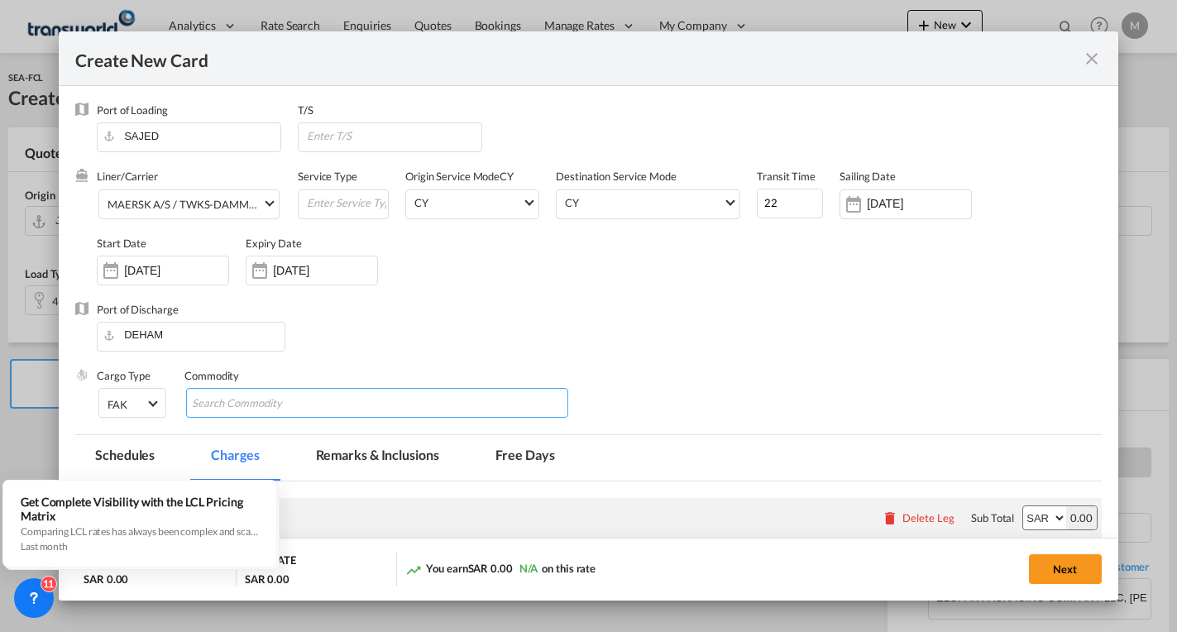
click at [396, 403] on md-chips-wrap "Chips container with autocompletion. Enter the text area, type text to search, …" at bounding box center [377, 403] width 382 height 30
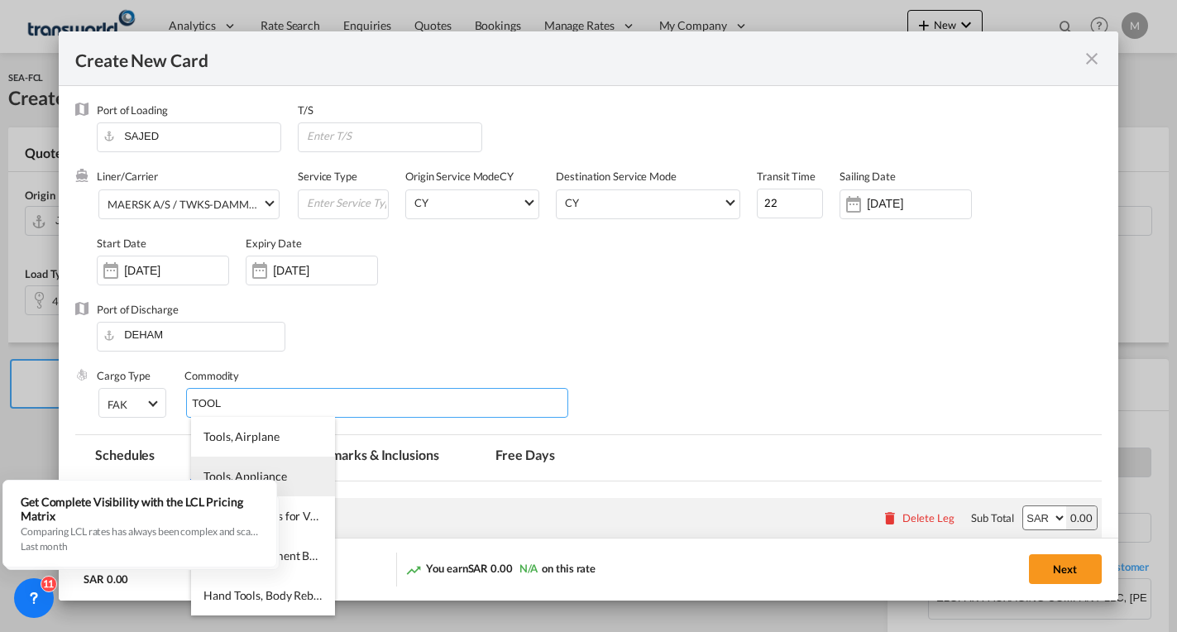
type input "TOOL"
click at [275, 473] on span "Tools, Appliance" at bounding box center [245, 476] width 83 height 14
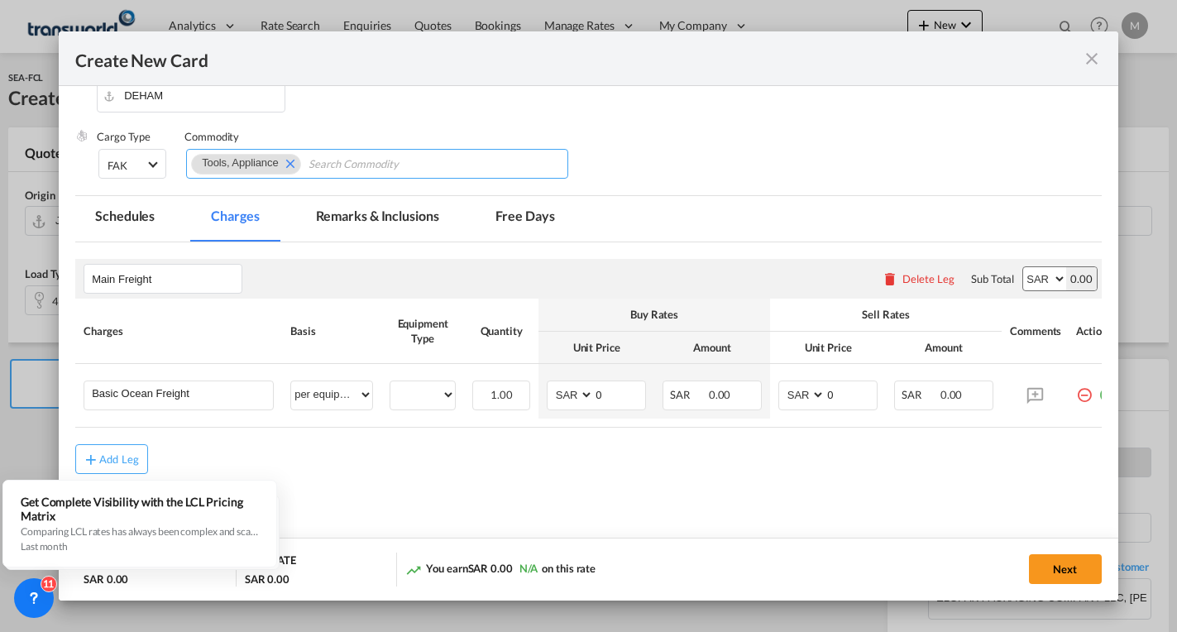
scroll to position [266, 0]
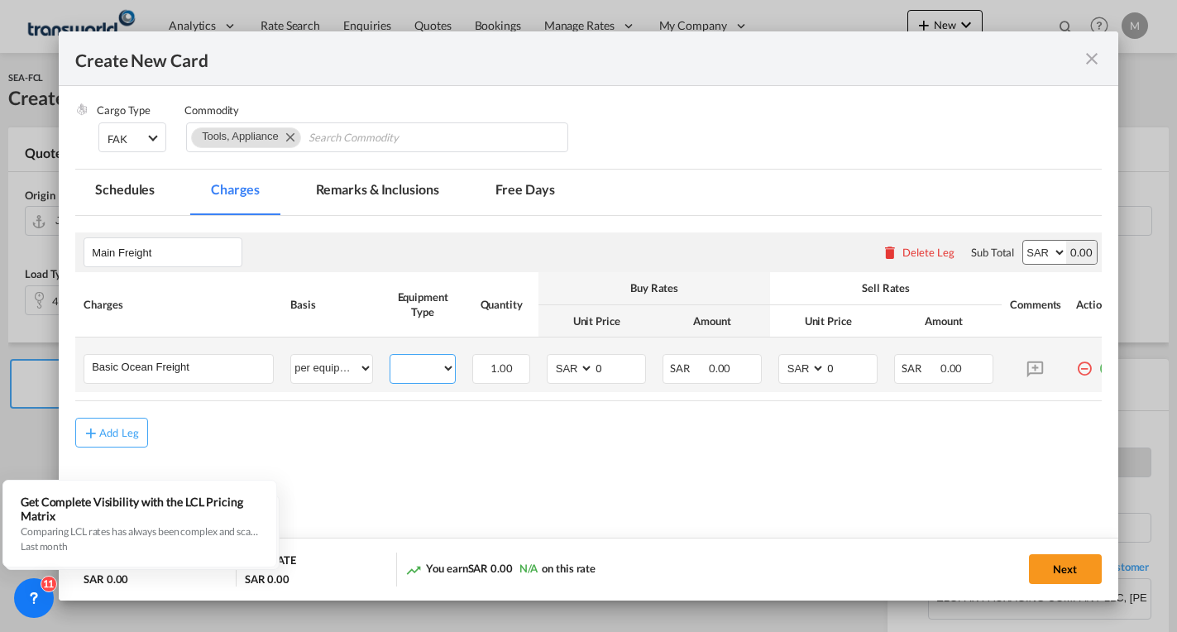
click at [423, 368] on select "40GP" at bounding box center [422, 368] width 65 height 22
select select "40GP"
click at [390, 357] on select "40GP" at bounding box center [422, 368] width 65 height 22
click at [572, 373] on select "AED AFN ALL AMD ANG AOA ARS AUD AWG AZN BAM BBD BDT BGN BHD BIF BMD BND [PERSON…" at bounding box center [571, 368] width 43 height 22
select select "string:USD"
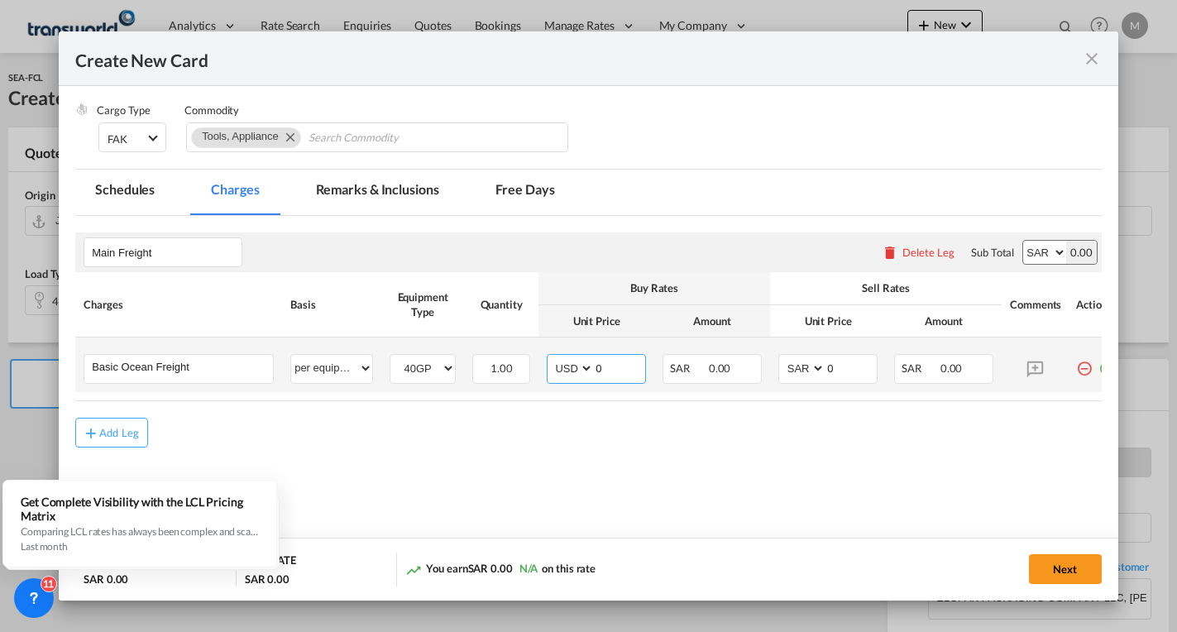
click at [550, 357] on select "AED AFN ALL AMD ANG AOA ARS AUD AWG AZN BAM BBD BDT BGN BHD BIF BMD BND [PERSON…" at bounding box center [571, 368] width 43 height 22
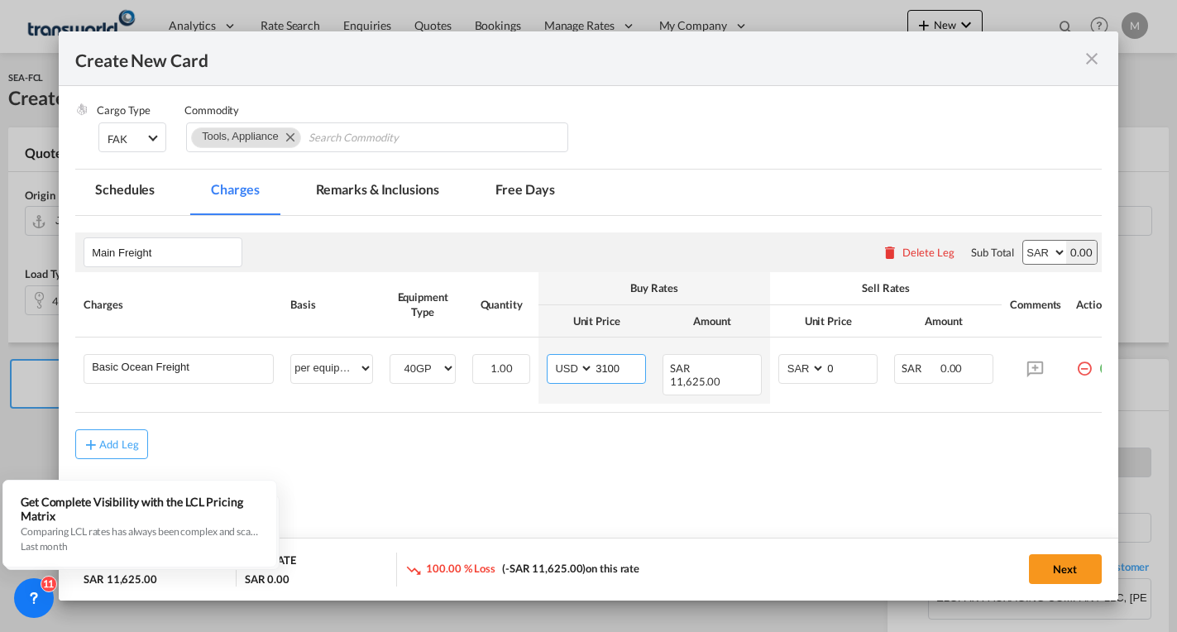
type input "3100"
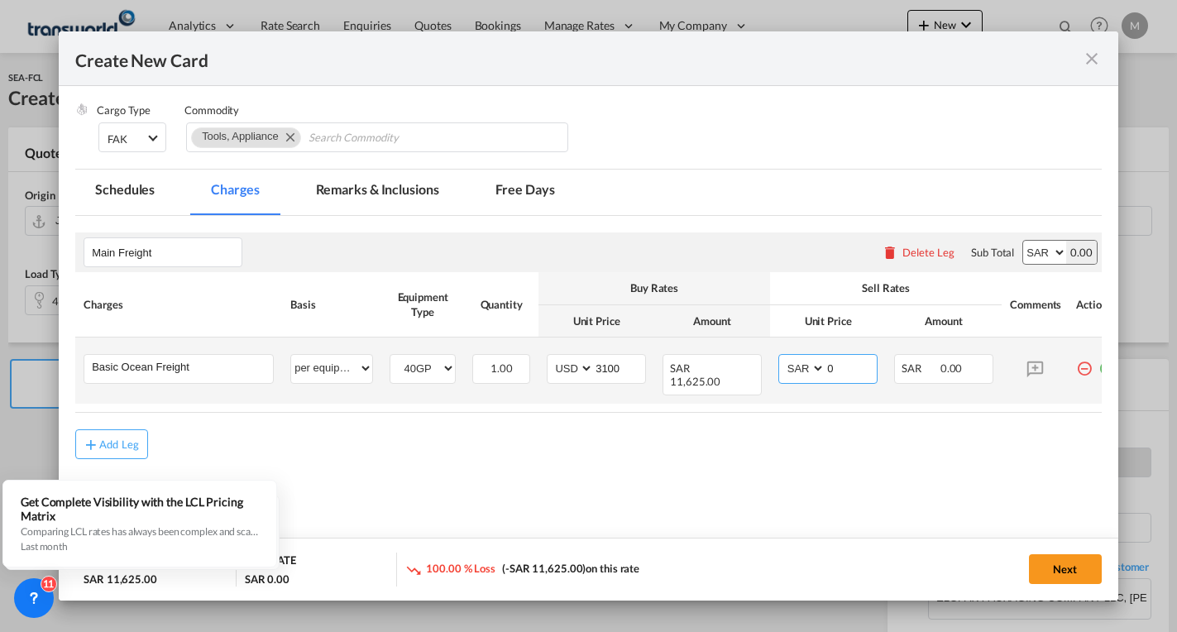
click at [803, 372] on select "AED AFN ALL AMD ANG AOA ARS AUD AWG AZN BAM BBD BDT BGN BHD BIF BMD BND [PERSON…" at bounding box center [803, 368] width 43 height 22
select select "string:USD"
click at [782, 357] on select "AED AFN ALL AMD ANG AOA ARS AUD AWG AZN BAM BBD BDT BGN BHD BIF BMD BND [PERSON…" at bounding box center [803, 368] width 43 height 22
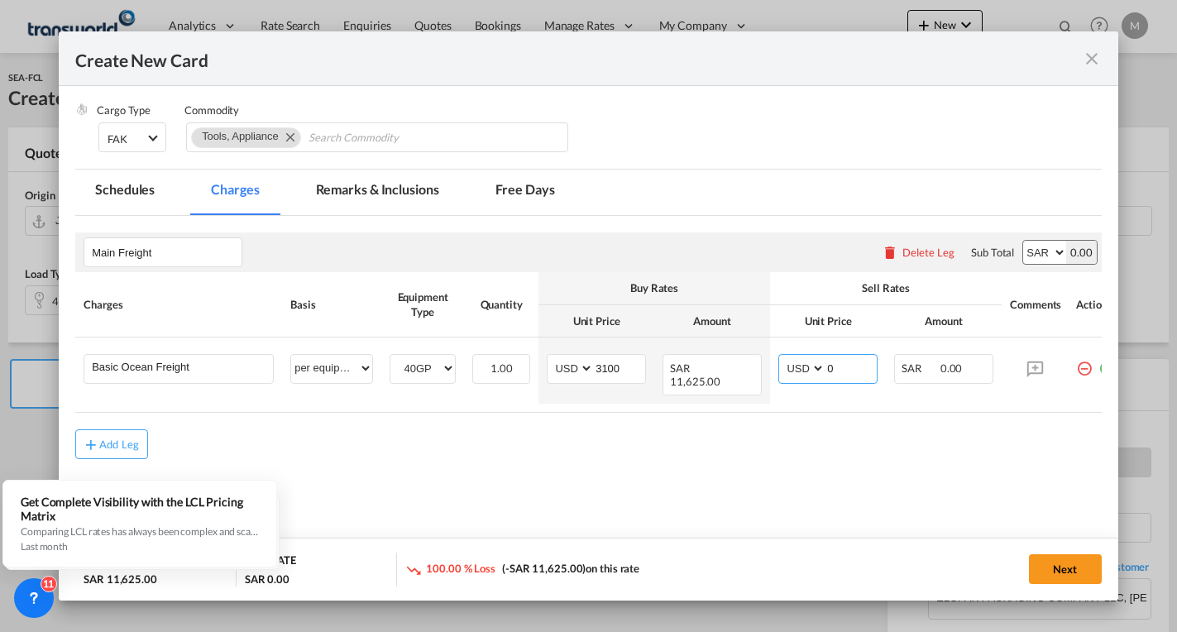
type input "2"
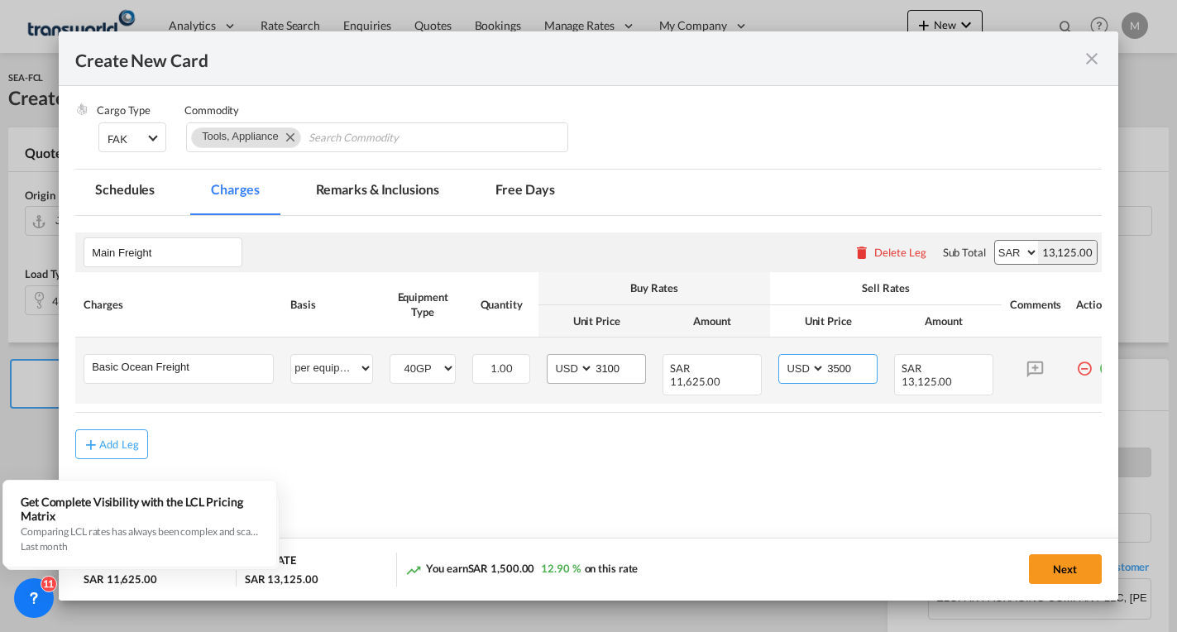
type input "3500"
drag, startPoint x: 628, startPoint y: 364, endPoint x: 577, endPoint y: 369, distance: 51.5
click at [577, 369] on md-input-container "AED AFN ALL AMD ANG AOA ARS AUD AWG AZN BAM BBD BDT BGN BHD BIF BMD BND [PERSON…" at bounding box center [596, 369] width 99 height 30
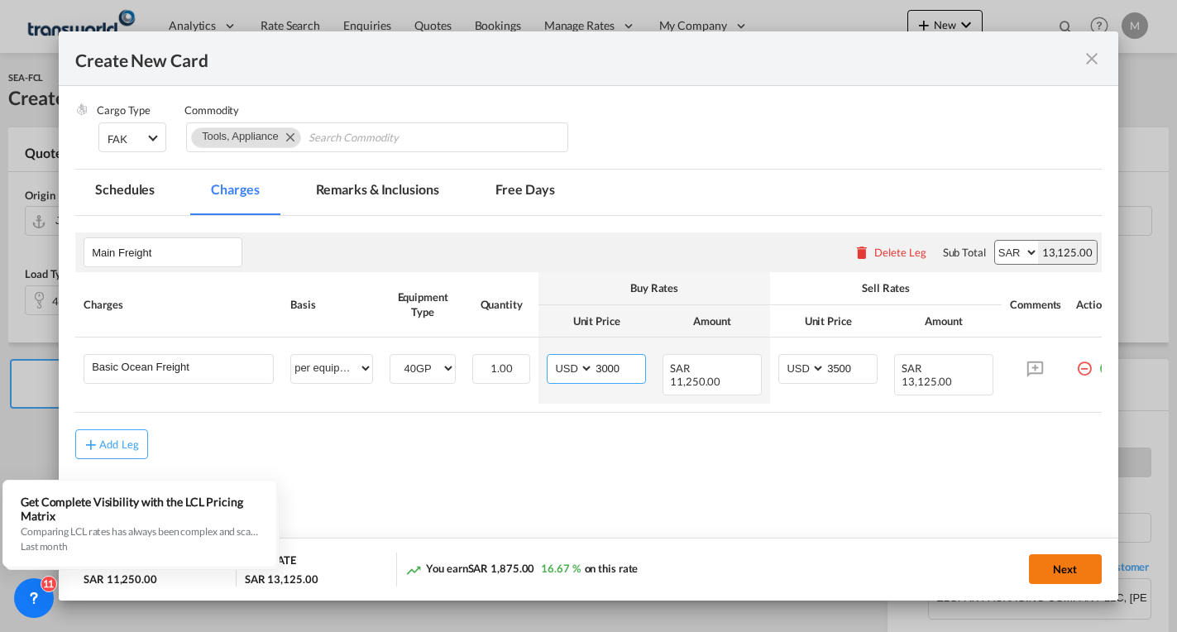
type input "3000"
click at [1066, 557] on button "Next" at bounding box center [1065, 569] width 73 height 30
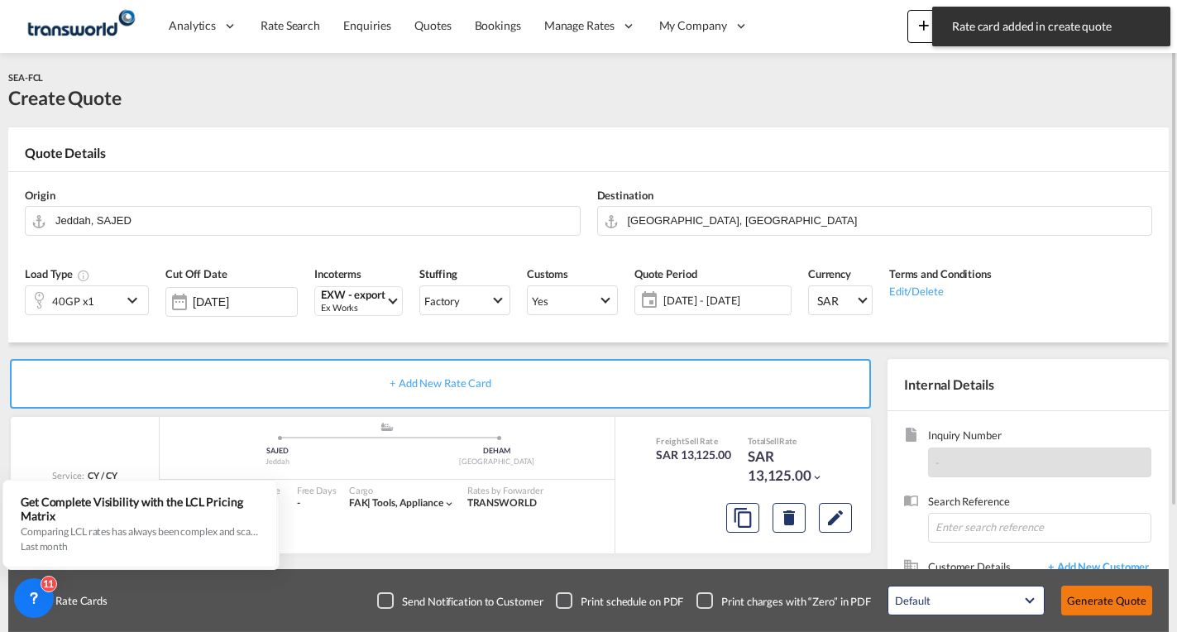
click at [1095, 598] on button "Generate Quote" at bounding box center [1106, 601] width 91 height 30
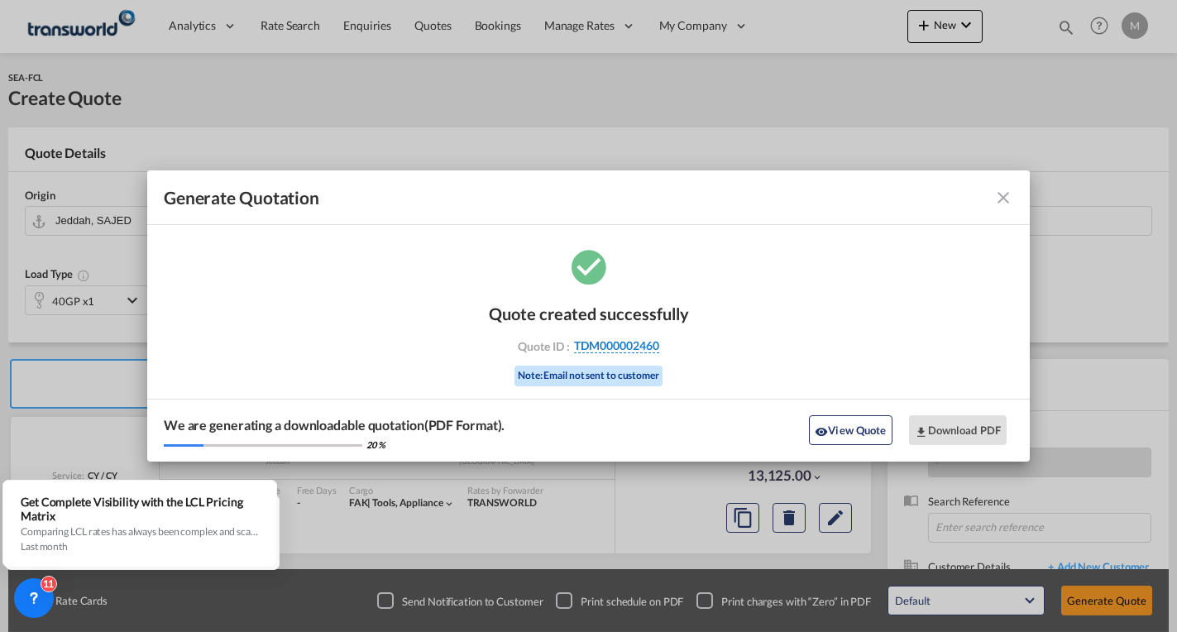
click at [630, 347] on span "TDM000002460" at bounding box center [616, 345] width 85 height 15
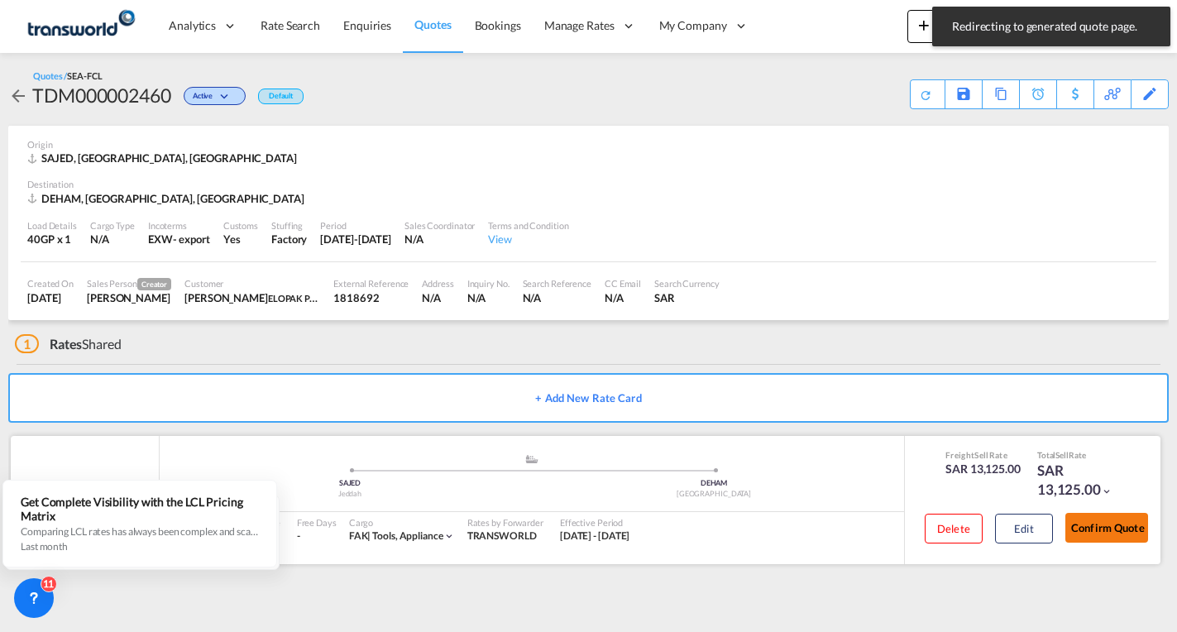
click at [1104, 517] on button "Confirm Quote" at bounding box center [1107, 528] width 83 height 30
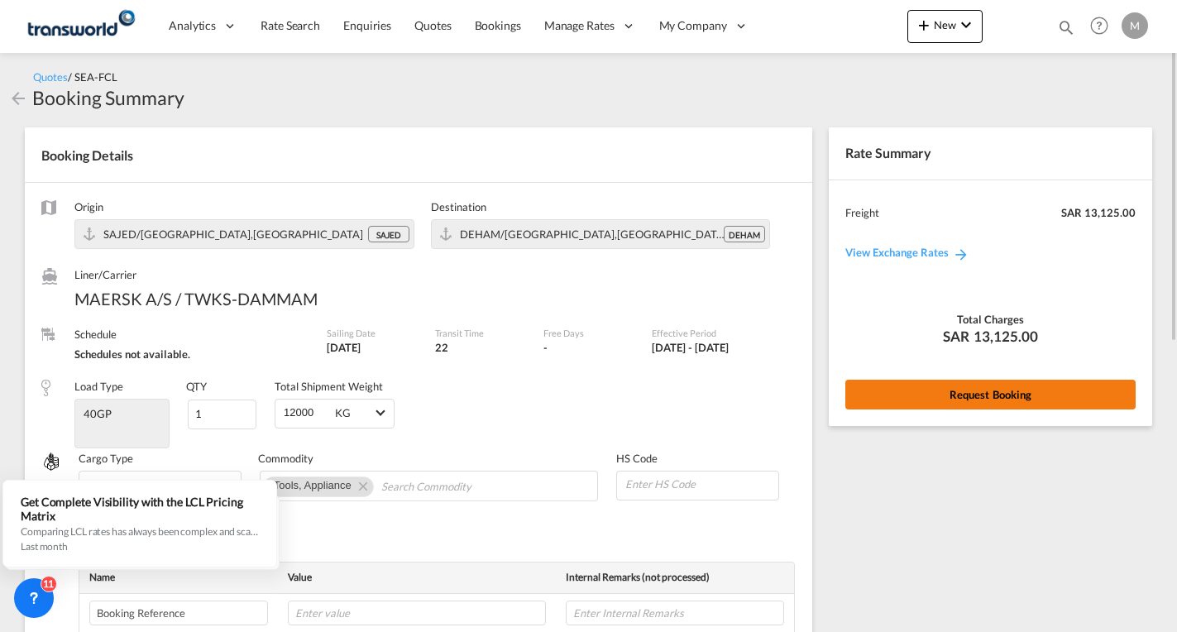
click at [1010, 394] on button "Request Booking" at bounding box center [990, 395] width 290 height 30
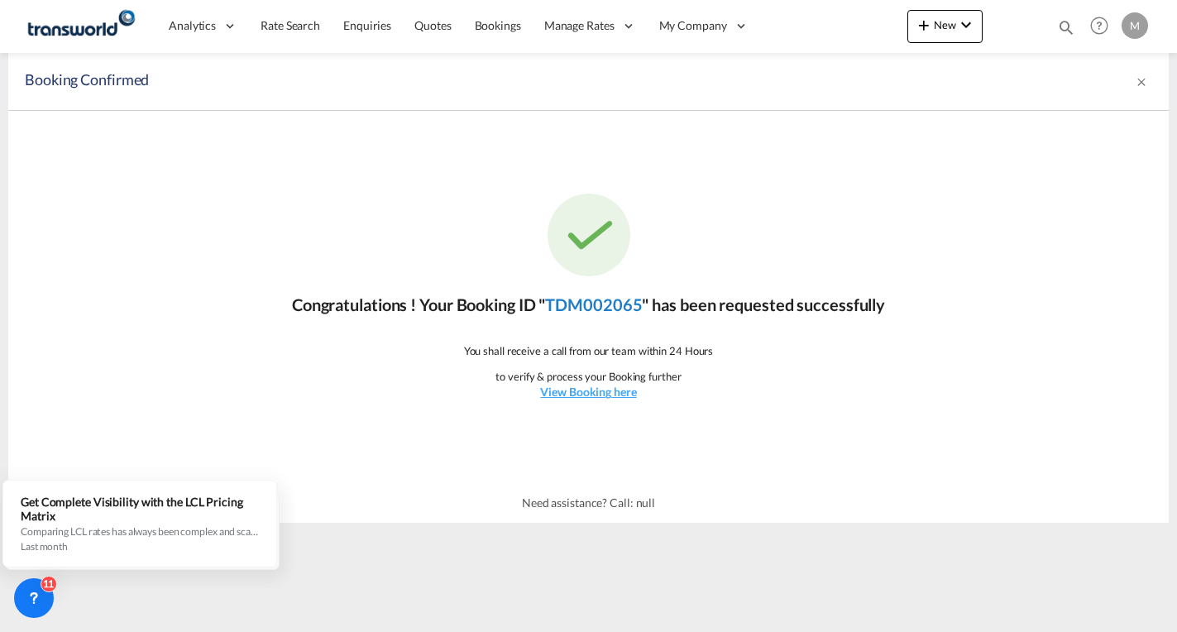
click at [600, 302] on link "TDM002065" at bounding box center [593, 305] width 97 height 20
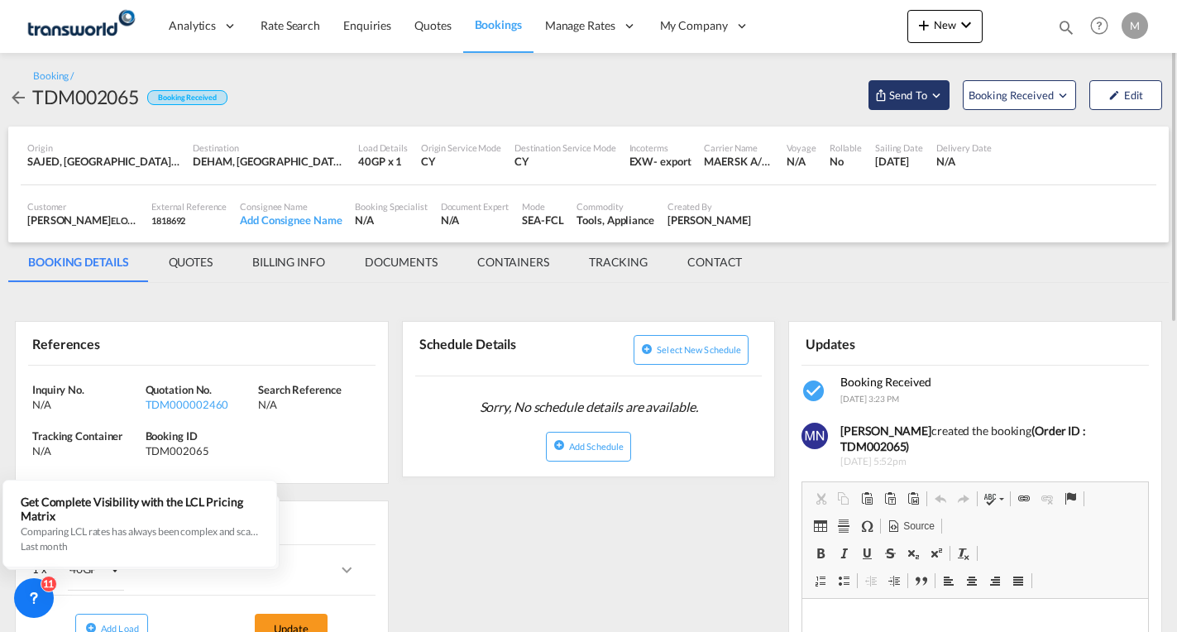
click at [902, 93] on span "Send To" at bounding box center [908, 95] width 41 height 17
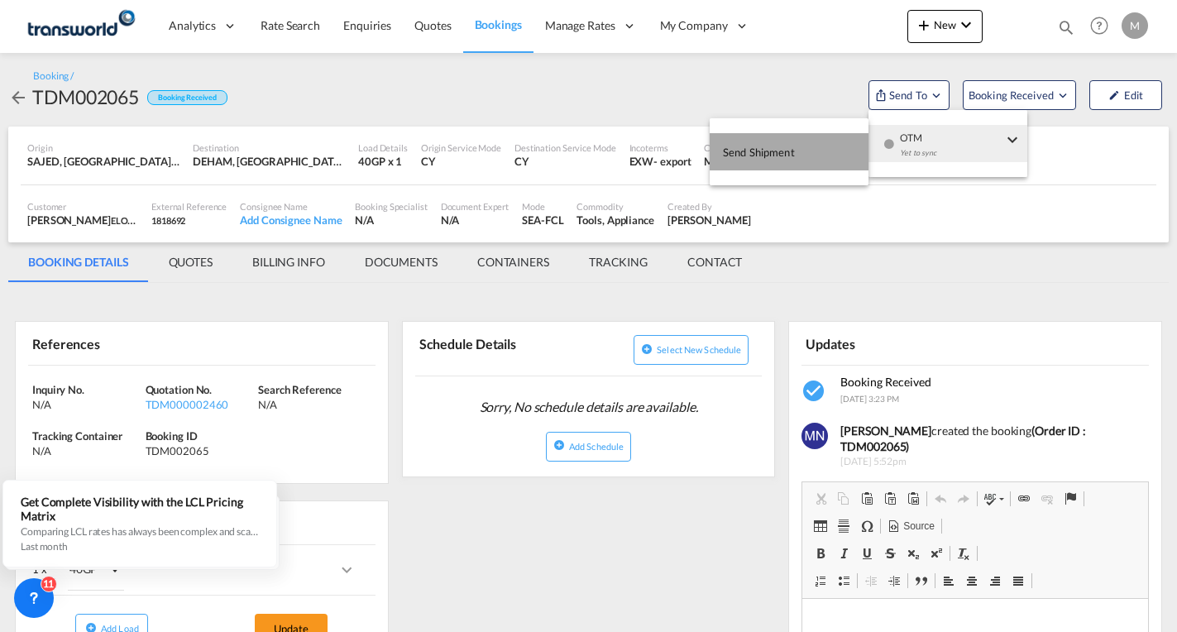
click at [751, 153] on span "Send Shipment" at bounding box center [759, 152] width 72 height 26
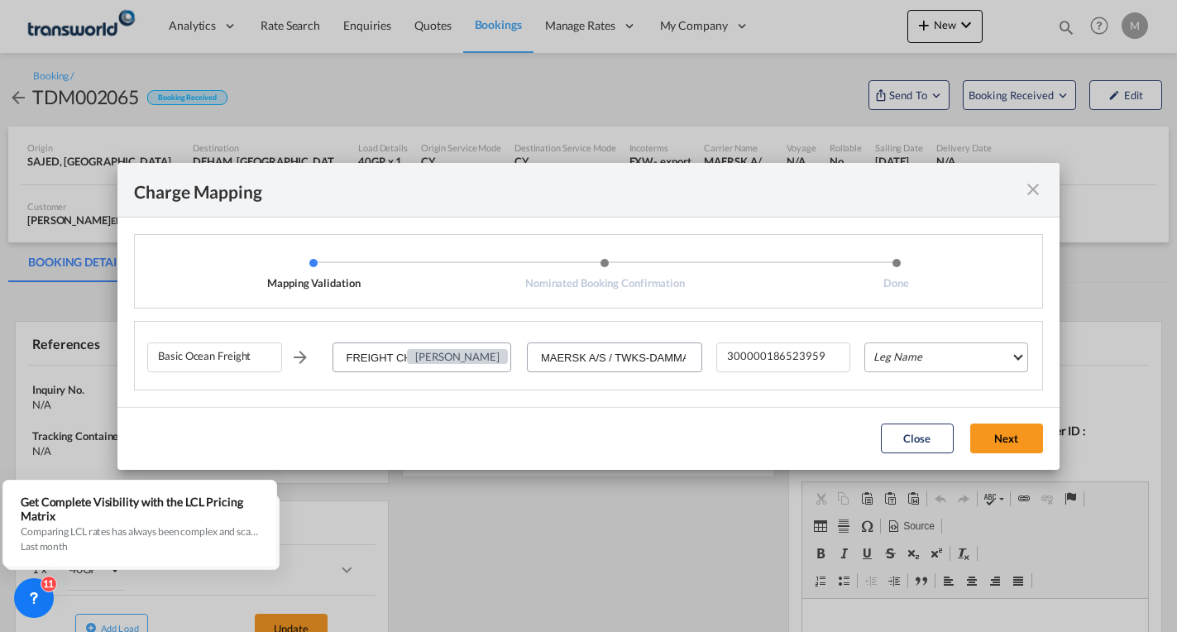
click at [951, 349] on md-select "Leg Name HANDLING ORIGIN VESSEL HANDLING DESTINATION OTHERS TL PICK UP CUSTOMS …" at bounding box center [945, 357] width 163 height 30
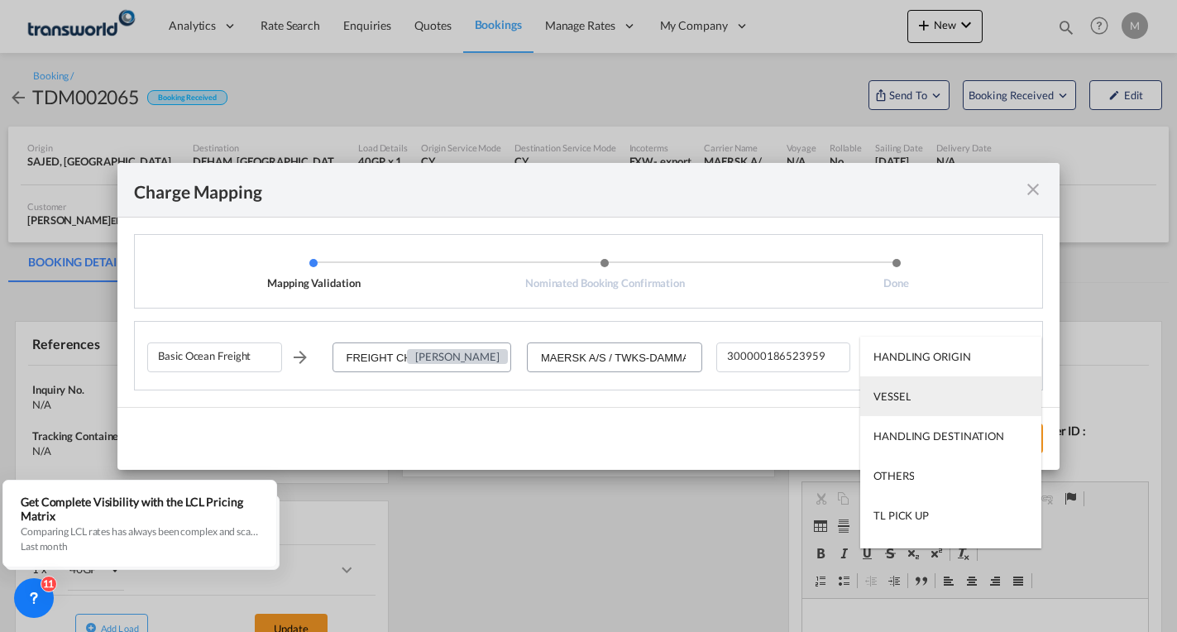
click at [906, 400] on div "VESSEL" at bounding box center [892, 396] width 37 height 15
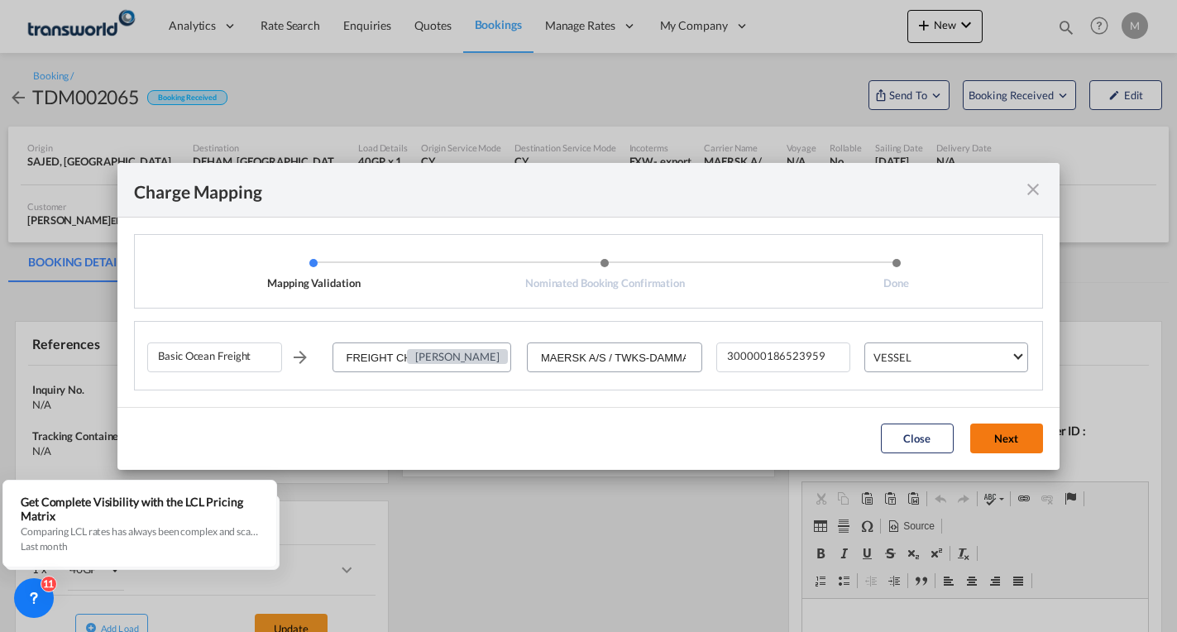
click at [1022, 442] on button "Next" at bounding box center [1006, 439] width 73 height 30
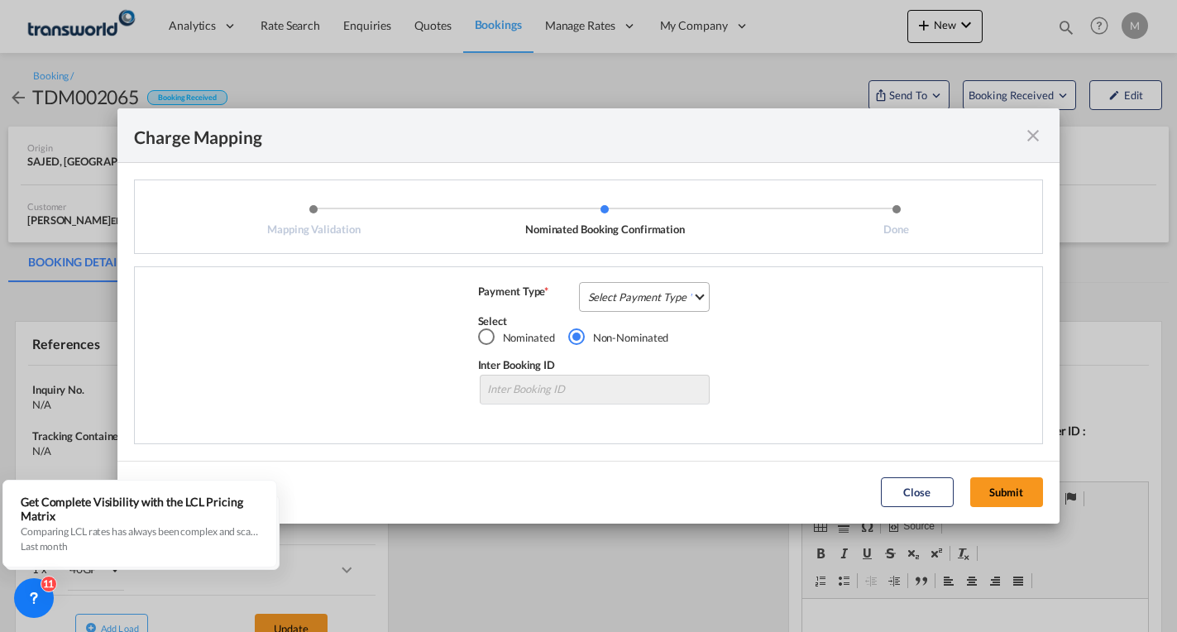
click at [633, 292] on md-select "Select Payment Type COLLECT PREPAID" at bounding box center [645, 297] width 132 height 30
click at [616, 333] on div "PREPAID" at bounding box center [611, 336] width 44 height 15
click at [1007, 492] on button "Submit" at bounding box center [1006, 492] width 73 height 30
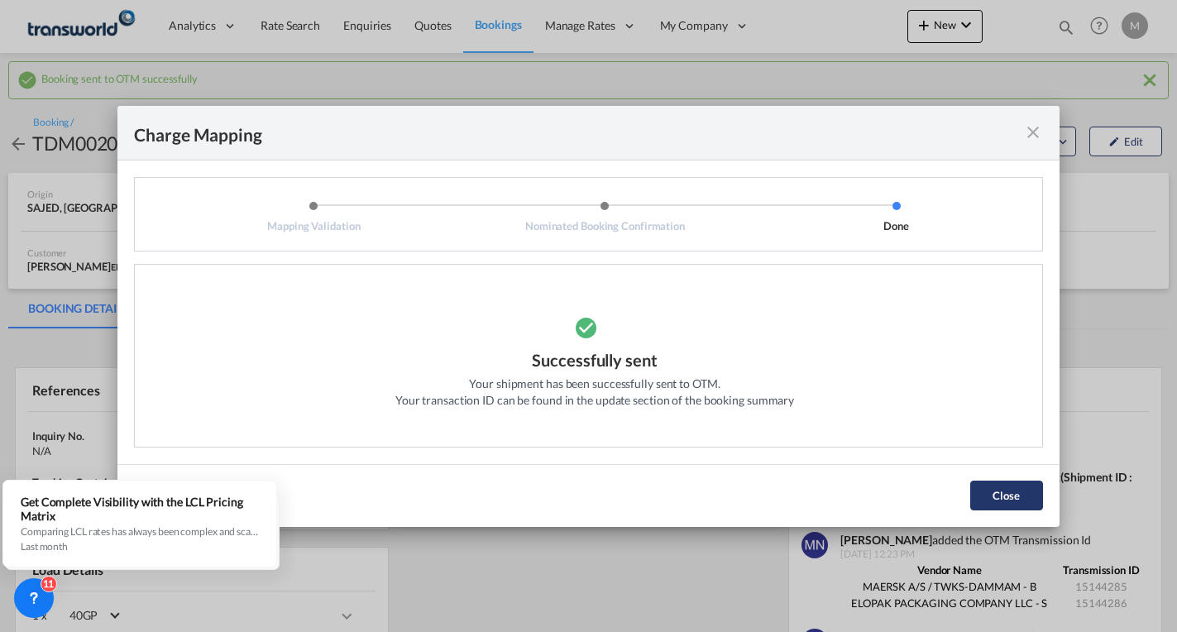
click at [991, 487] on button "Close" at bounding box center [1006, 496] width 73 height 30
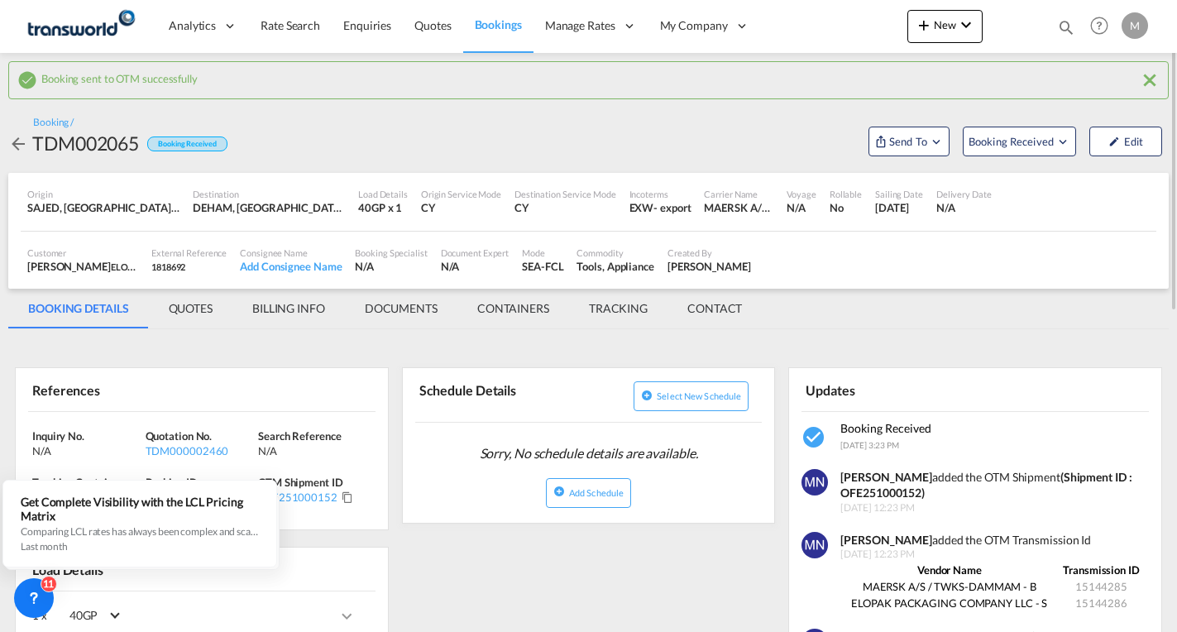
click at [885, 500] on div "[PERSON_NAME] added the OTM Shipment (Shipment ID : OFE251000152)" at bounding box center [993, 485] width 304 height 32
click at [896, 488] on strong "(Shipment ID : OFE251000152)" at bounding box center [986, 485] width 291 height 31
copy strong "OFE251000152"
